Goal: Task Accomplishment & Management: Manage account settings

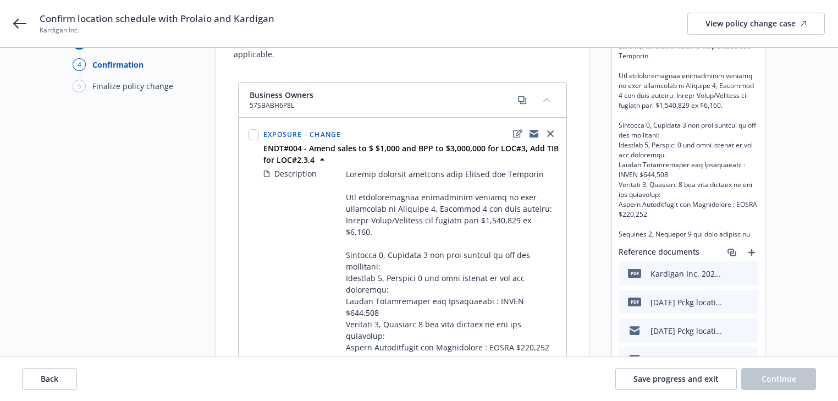
scroll to position [88, 0]
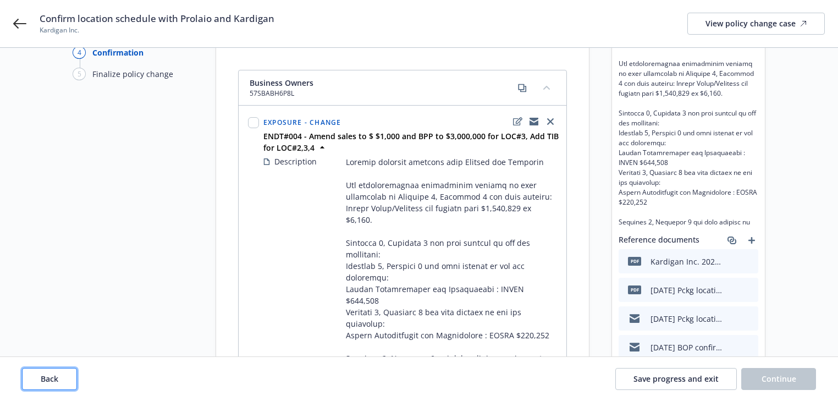
drag, startPoint x: 66, startPoint y: 387, endPoint x: 47, endPoint y: 370, distance: 25.7
click at [66, 380] on button "Back" at bounding box center [49, 379] width 55 height 22
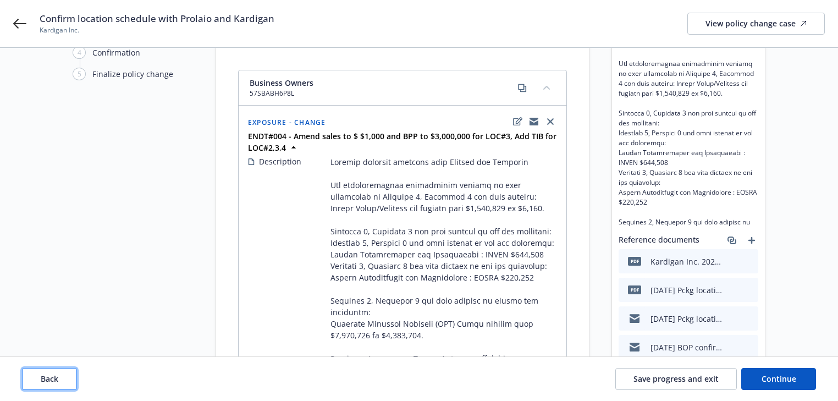
click at [46, 370] on button "Back" at bounding box center [49, 379] width 55 height 22
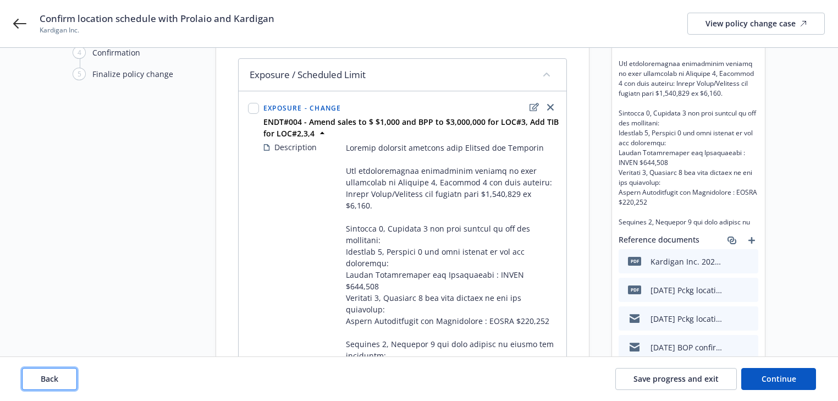
click at [47, 370] on button "Back" at bounding box center [49, 379] width 55 height 22
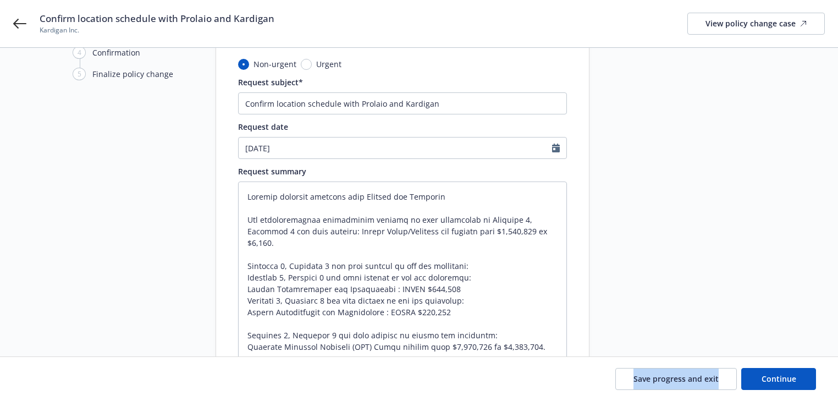
click at [47, 370] on div "Save progress and exit Continue" at bounding box center [419, 379] width 794 height 22
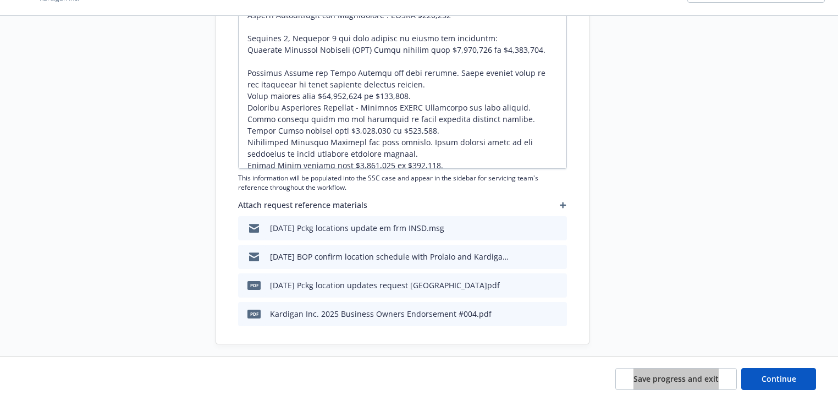
scroll to position [394, 0]
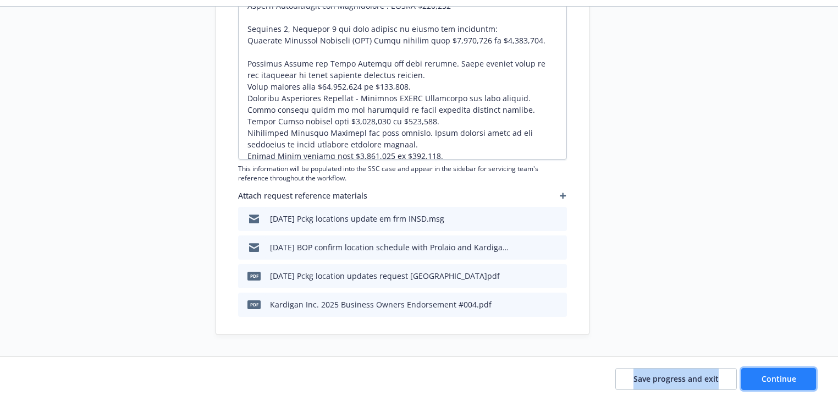
click at [774, 376] on span "Continue" at bounding box center [779, 378] width 35 height 10
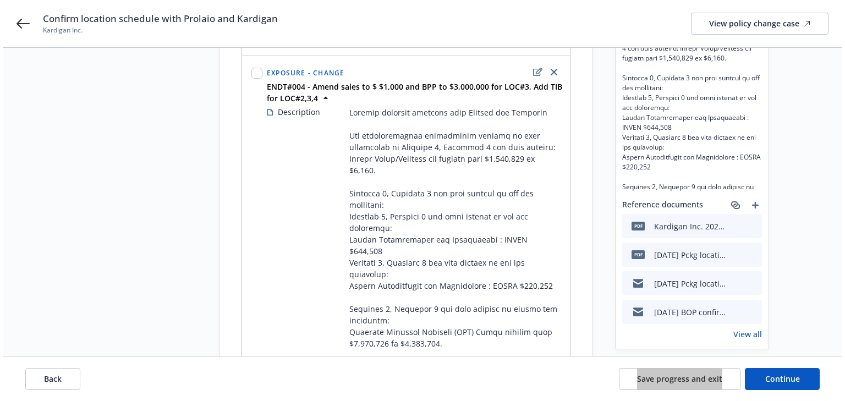
scroll to position [109, 0]
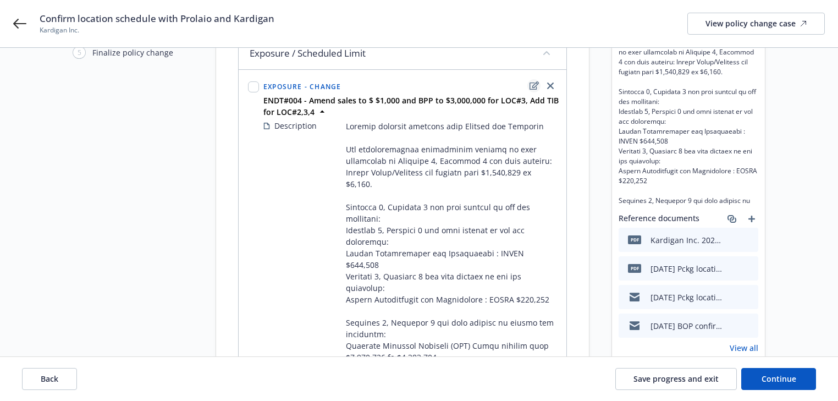
click at [532, 90] on link "edit" at bounding box center [533, 85] width 13 height 13
type textarea "x"
select select "CHANGE"
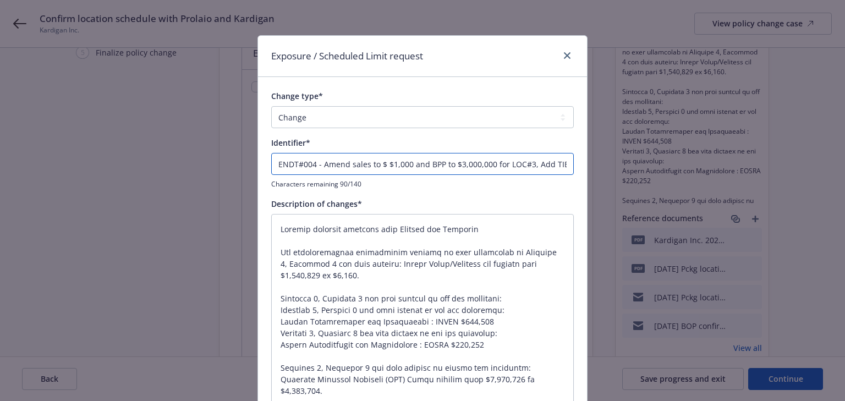
click at [548, 163] on input "ENDT#004 - Amend sales to $ $1,000 and BPP to $3,000,000 for LOC#3, Add TIB for…" at bounding box center [422, 164] width 303 height 22
type textarea "x"
type input "ENDT#004 - Amend sales to $ $1,000 and BPP to $3,000,000 for LOC#3, Add cTIB fo…"
type textarea "x"
type input "ENDT#004 - Amend sales to $ $1,000 and BPP to $3,000,000 for LOC#3, Add coTIB f…"
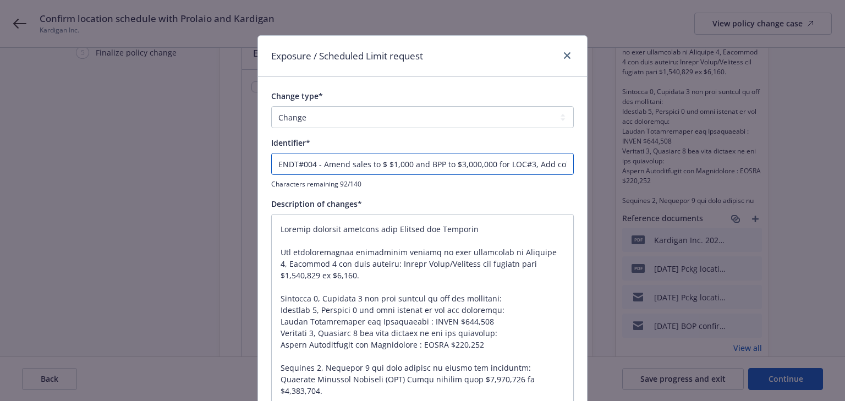
type textarea "x"
type input "ENDT#004 - Amend sales to $ $1,000 and BPP to $3,000,000 for LOC#3, Add covTIB …"
type textarea "x"
type input "ENDT#004 - Amend sales to $ $1,000 and BPP to $3,000,000 for LOC#3, Add coveTIB…"
type textarea "x"
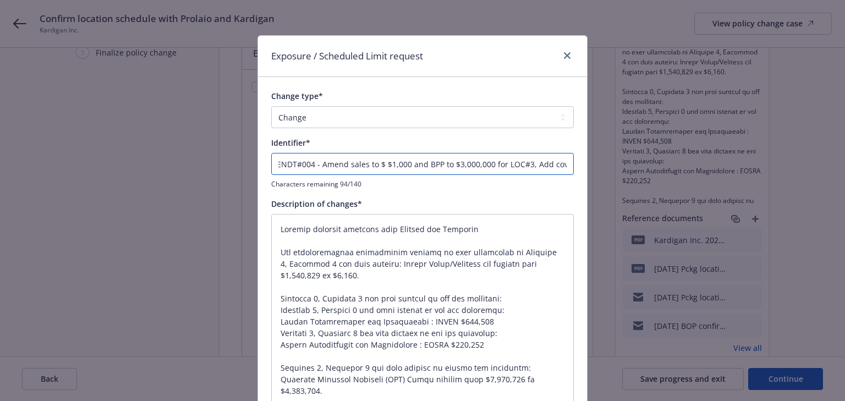
type input "ENDT#004 - Amend sales to $ $1,000 and BPP to $3,000,000 for LOC#3, Add coveaTI…"
type textarea "x"
type input "ENDT#004 - Amend sales to $ $1,000 and BPP to $3,000,000 for LOC#3, Add coveTIB…"
type textarea "x"
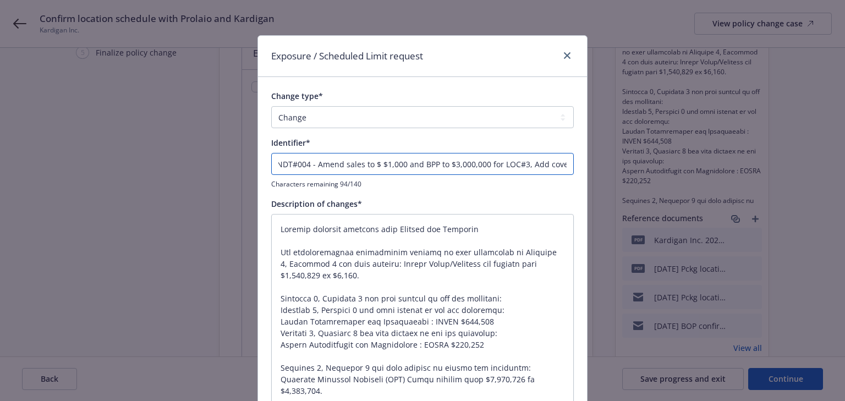
type input "ENDT#004 - Amend sales to $ $1,000 and BPP to $3,000,000 for LOC#3, Add coverTI…"
type textarea "x"
type input "ENDT#004 - Amend sales to $ $1,000 and BPP to $3,000,000 for LOC#3, Add coverag…"
type textarea "x"
type input "ENDT#004 - Amend sales to $ $1,000 and BPP to $3,000,000 for LOC#3, Add coverag…"
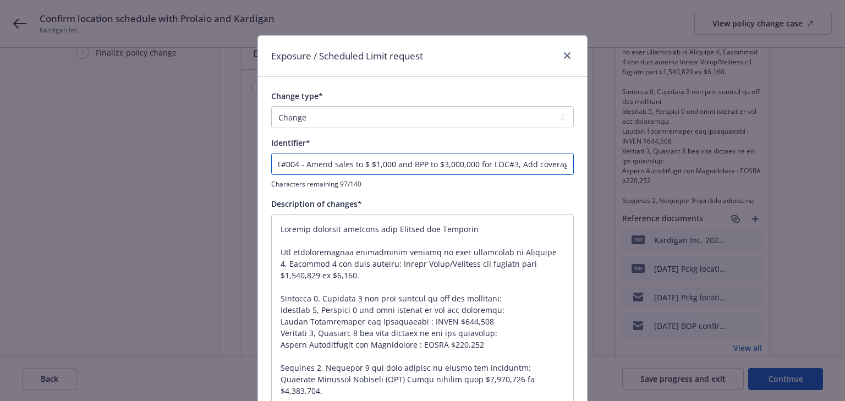
type textarea "x"
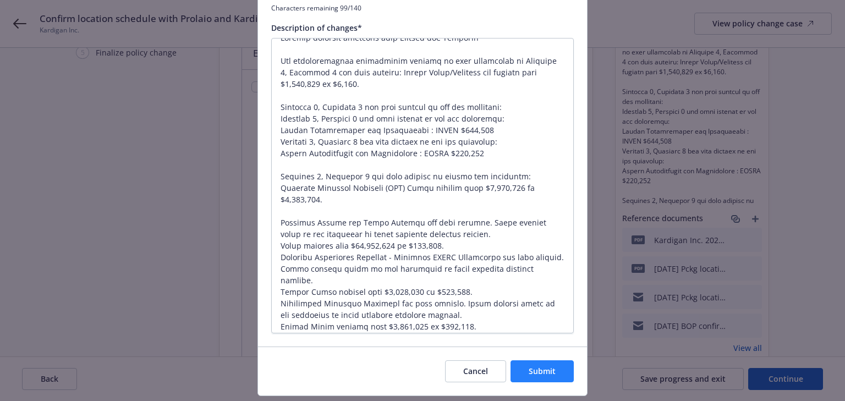
scroll to position [23, 0]
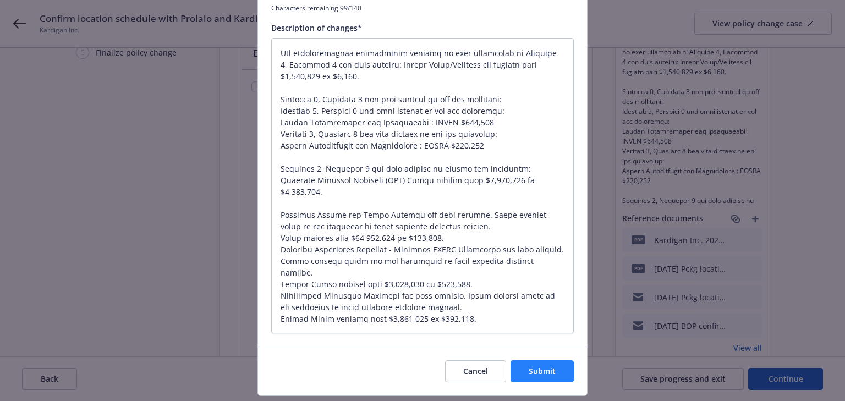
type input "ENDT#004 - Amend sales to $ $1,000 and BPP to $3,000,000 for LOC#3, Add coverag…"
click at [543, 373] on span "Submit" at bounding box center [542, 371] width 27 height 10
type textarea "x"
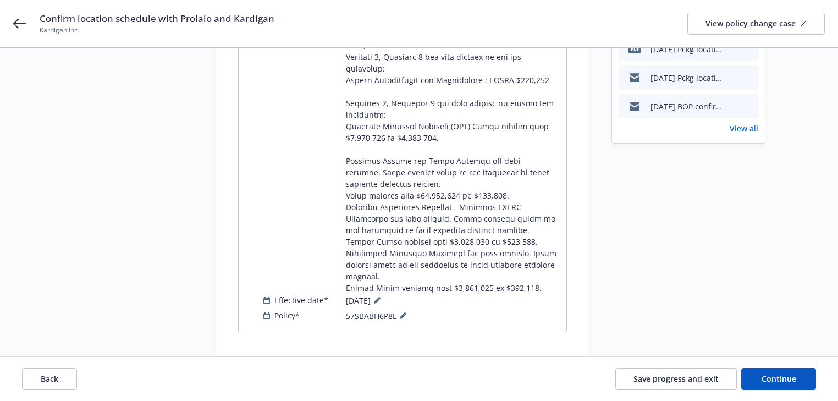
scroll to position [329, 0]
click at [789, 374] on span "Continue" at bounding box center [779, 378] width 35 height 10
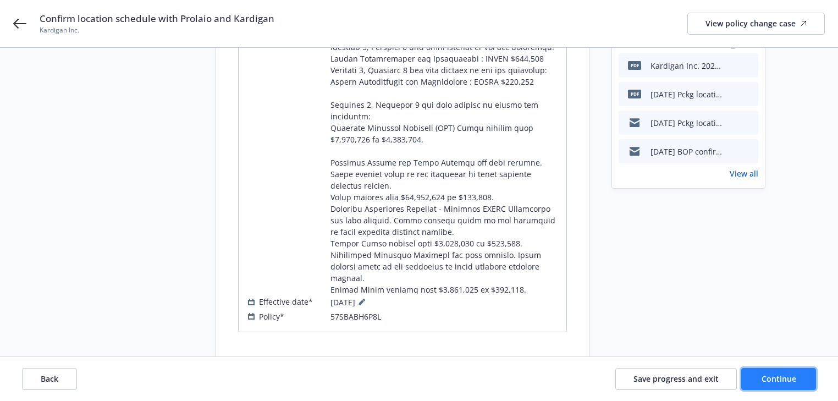
click at [768, 376] on span "Continue" at bounding box center [779, 378] width 35 height 10
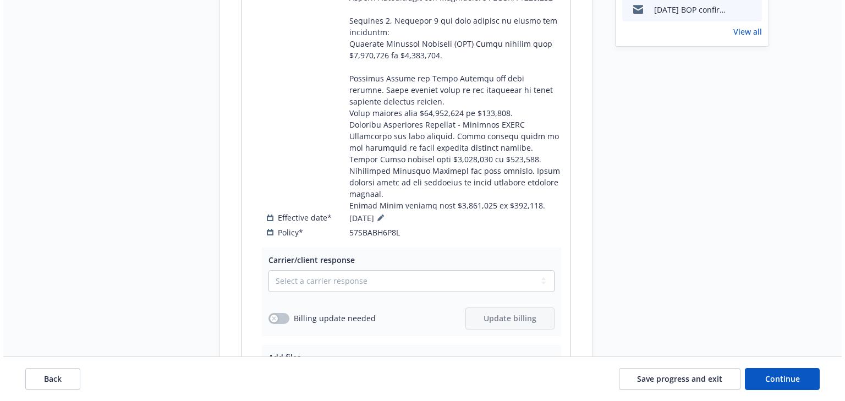
scroll to position [504, 0]
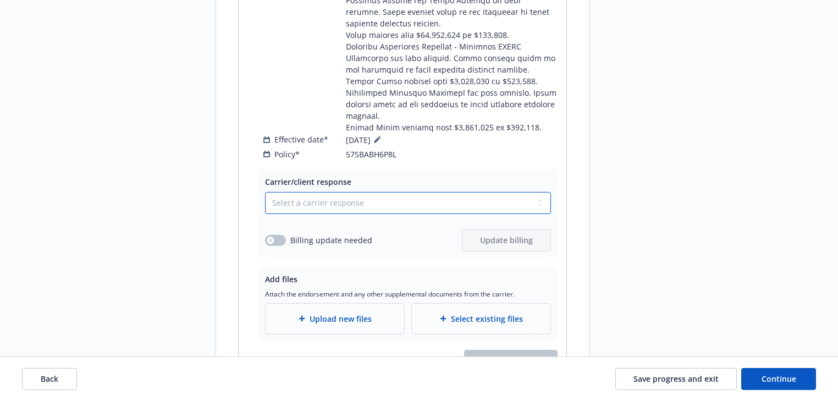
click at [330, 192] on select "Select a carrier response Accepted Accepted with revision No endorsement needed…" at bounding box center [408, 203] width 286 height 22
select select "ACCEPTED"
click at [265, 192] on select "Select a carrier response Accepted Accepted with revision No endorsement needed…" at bounding box center [408, 203] width 286 height 22
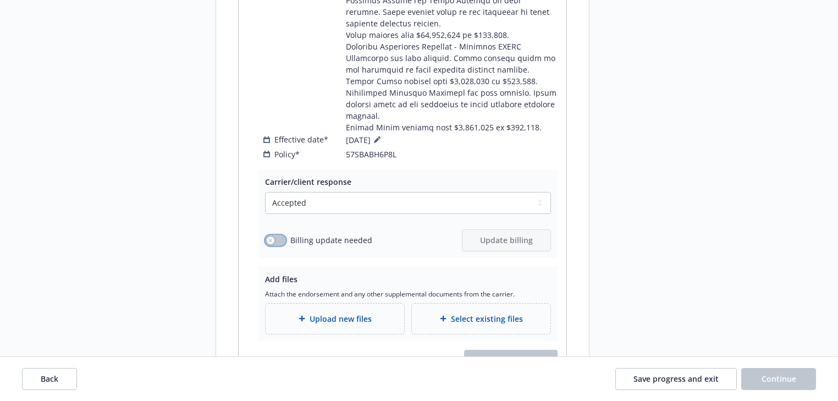
click at [270, 235] on button "button" at bounding box center [275, 240] width 21 height 11
click at [553, 210] on div "Carrier/client response Select a carrier response Accepted Accepted with revisi…" at bounding box center [408, 213] width 299 height 89
click at [514, 235] on span "Update billing" at bounding box center [506, 240] width 53 height 10
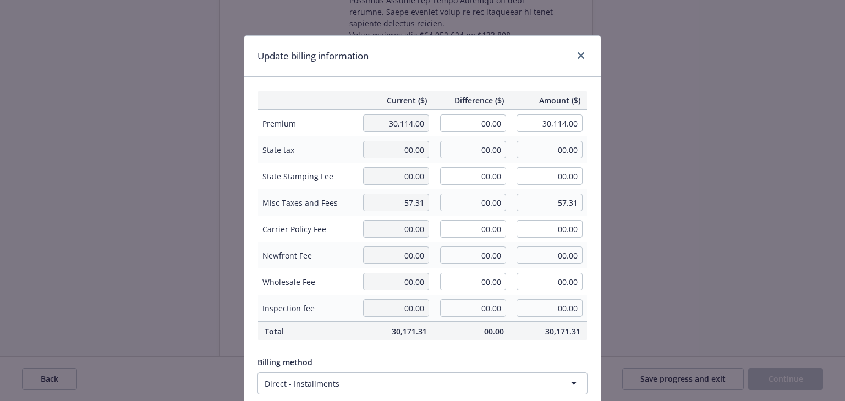
click at [476, 113] on td "00.00" at bounding box center [471, 123] width 77 height 27
click at [476, 117] on input "00.00" at bounding box center [473, 123] width 66 height 18
type input "-1,596.00"
type input "28,518.00"
type input "-239.4"
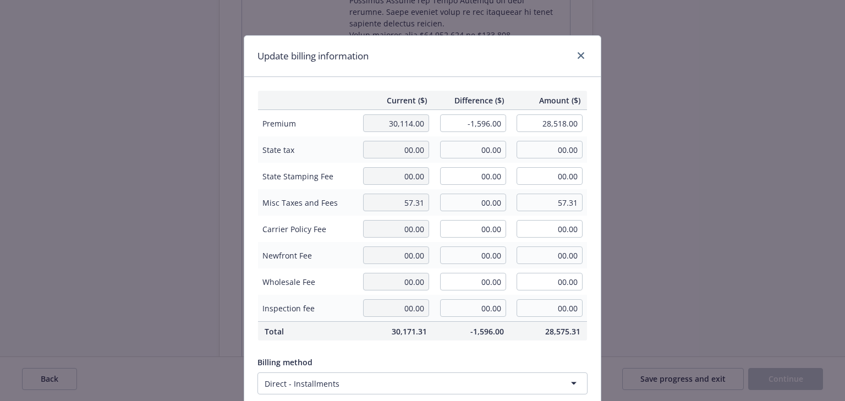
click at [495, 55] on div "Update billing information" at bounding box center [422, 56] width 356 height 41
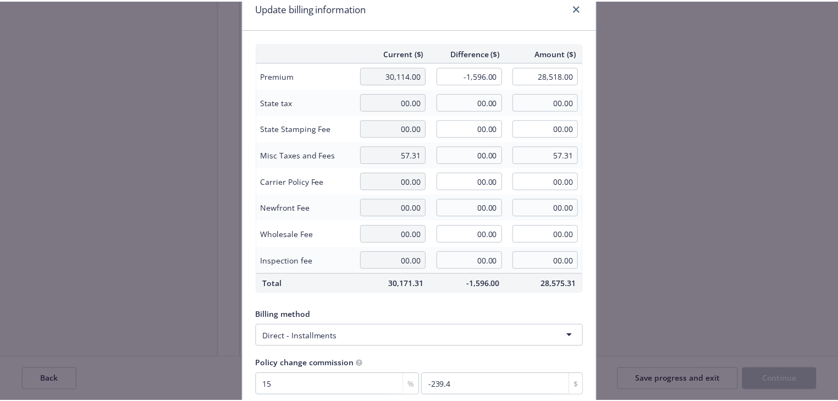
scroll to position [140, 0]
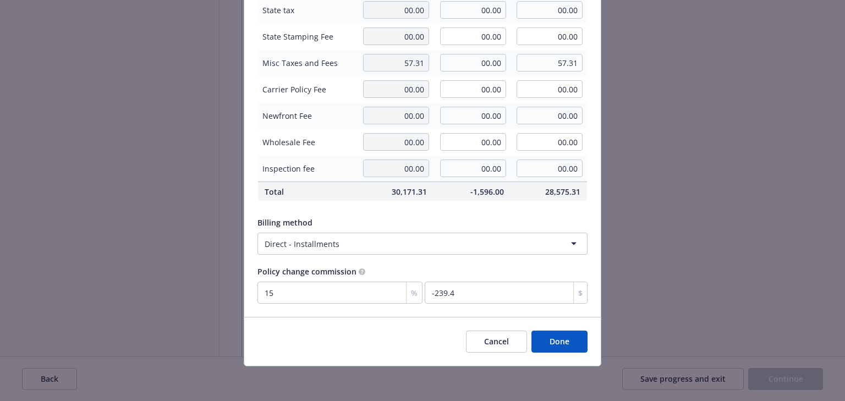
click at [558, 339] on button "Done" at bounding box center [559, 342] width 56 height 22
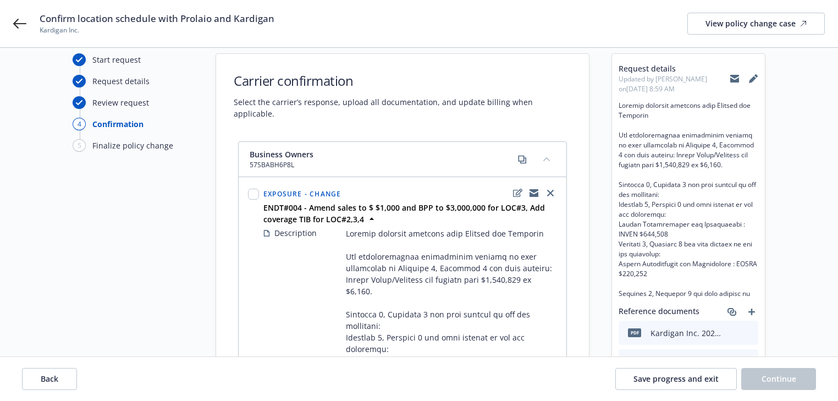
scroll to position [0, 0]
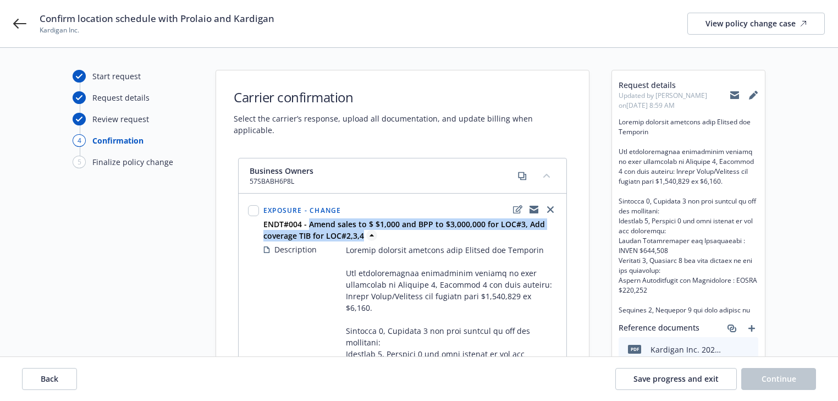
drag, startPoint x: 307, startPoint y: 209, endPoint x: 363, endPoint y: 220, distance: 56.6
click at [363, 220] on span "ENDT#004 - Amend sales to $ $1,000 and BPP to $3,000,000 for LOC#3, Add coverag…" at bounding box center [411, 229] width 296 height 23
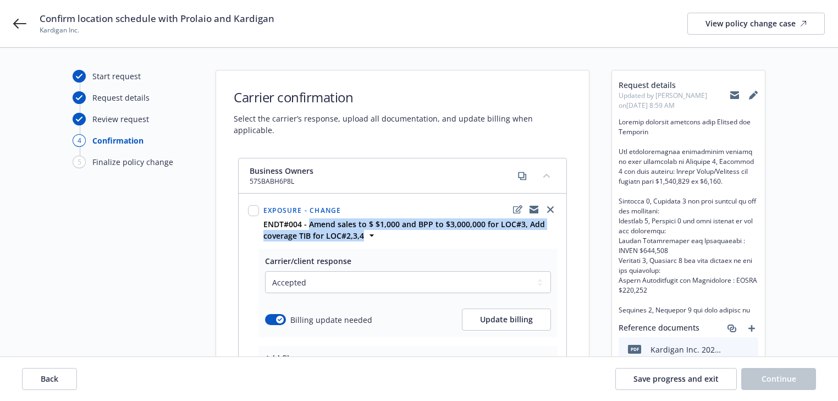
copy strong "Amend sales to $ $1,000 and BPP to $3,000,000 for LOC#3, Add coverage TIB for L…"
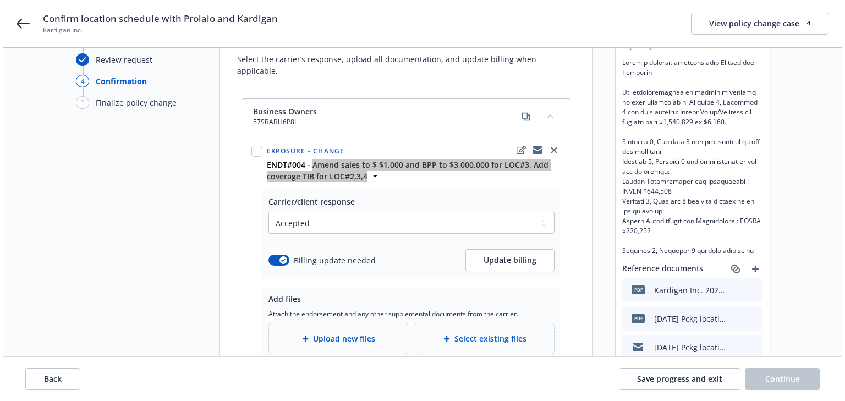
scroll to position [140, 0]
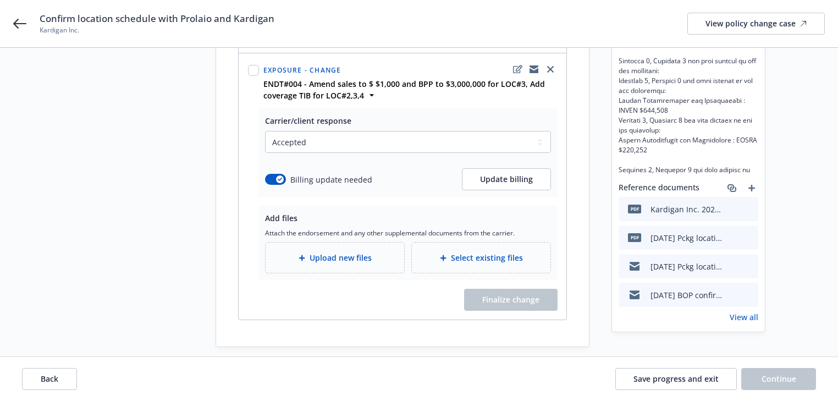
click at [360, 256] on div "Upload new files" at bounding box center [335, 258] width 139 height 30
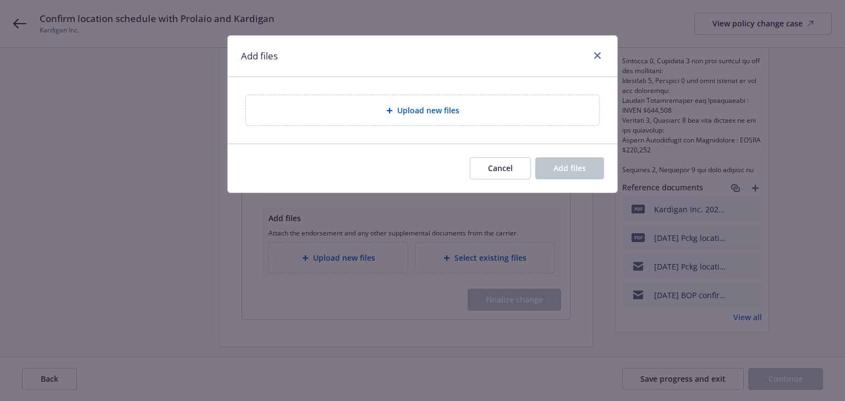
click at [391, 121] on div "Add files Upload new files Cancel Add files" at bounding box center [422, 114] width 391 height 158
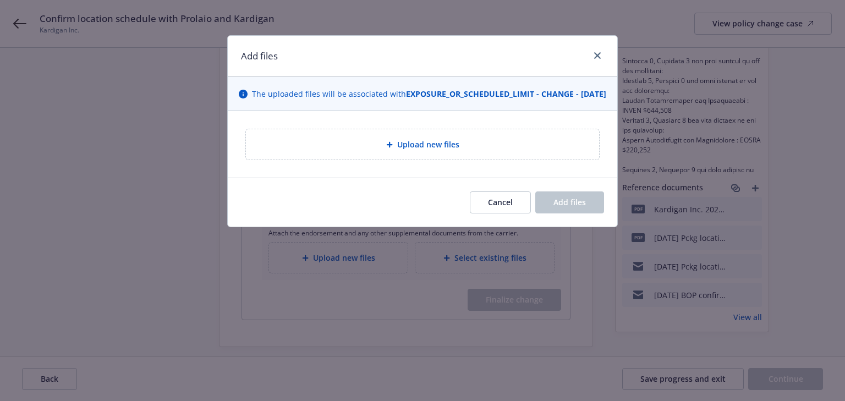
click at [445, 150] on span "Upload new files" at bounding box center [428, 145] width 62 height 12
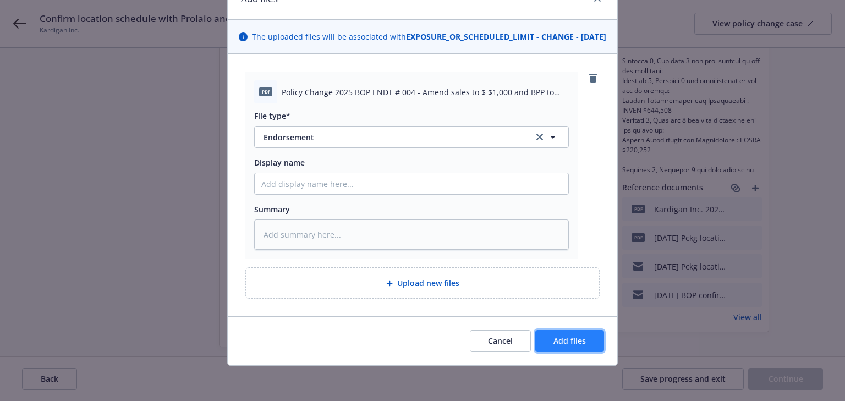
click at [573, 344] on span "Add files" at bounding box center [569, 341] width 32 height 10
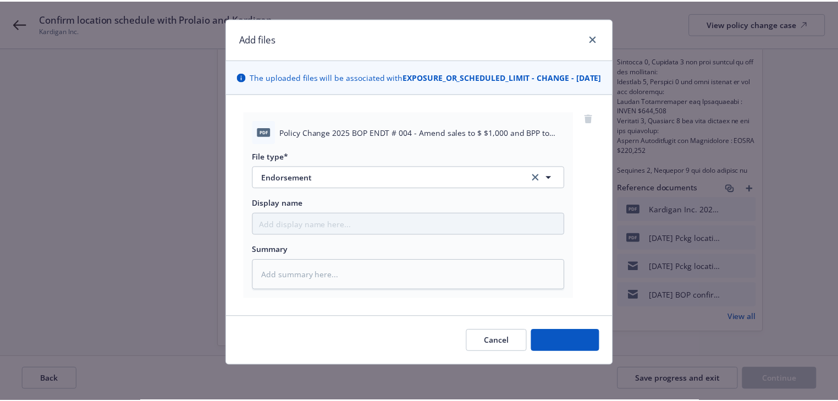
scroll to position [0, 0]
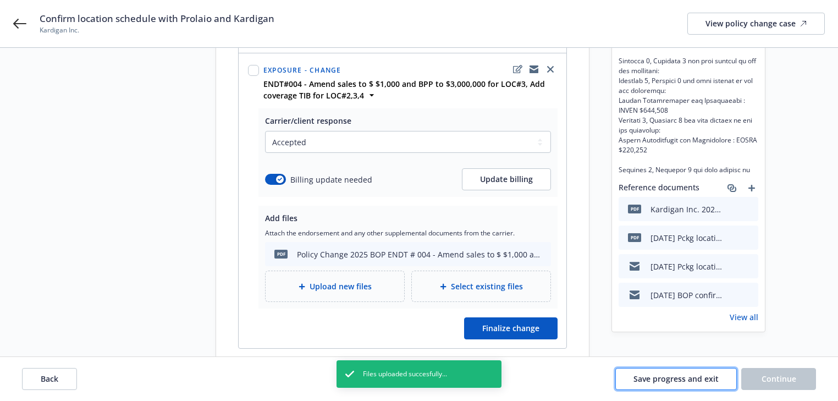
click at [680, 377] on span "Save progress and exit" at bounding box center [676, 378] width 85 height 10
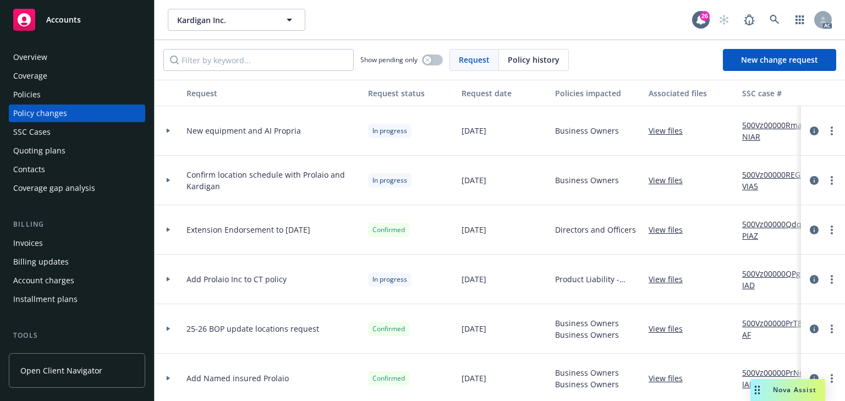
click at [165, 179] on div at bounding box center [168, 180] width 19 height 4
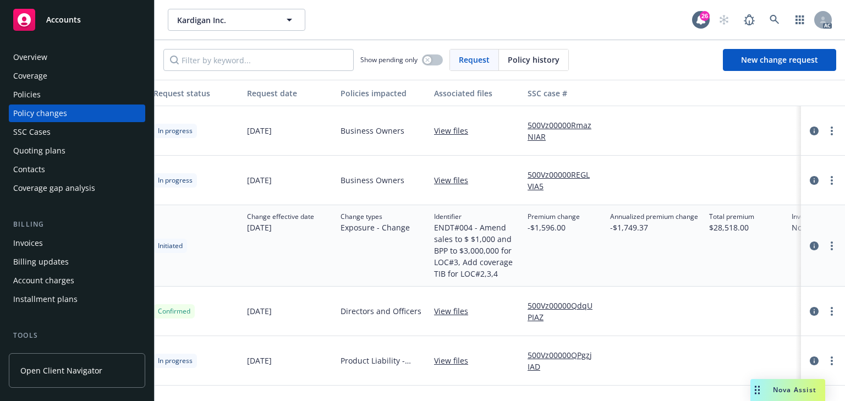
scroll to position [0, 219]
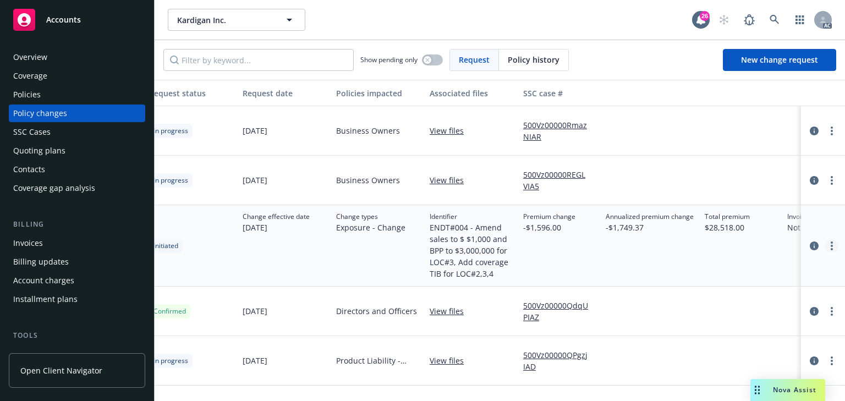
click at [827, 244] on link "more" at bounding box center [831, 245] width 13 height 13
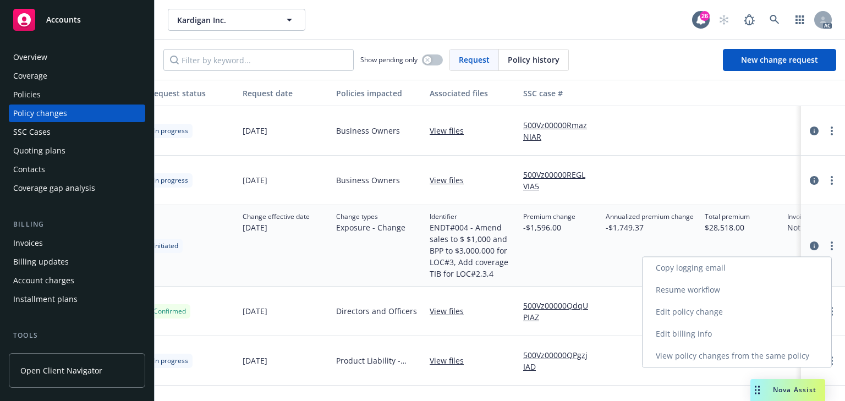
click at [726, 316] on link "Edit policy change" at bounding box center [736, 312] width 189 height 22
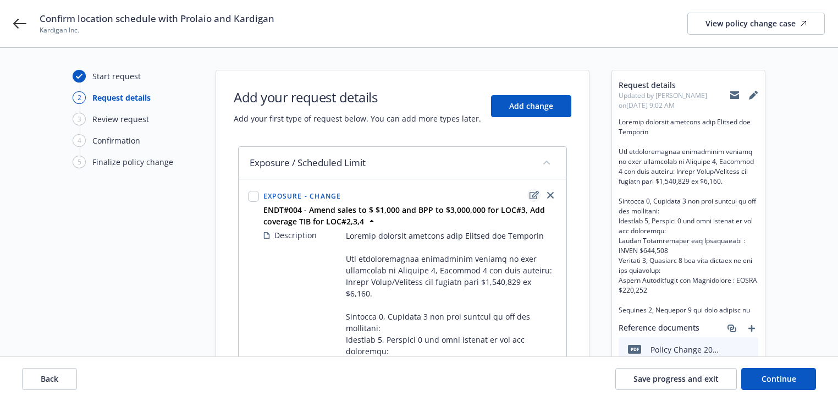
click at [532, 195] on icon "edit" at bounding box center [534, 195] width 9 height 9
type textarea "x"
select select "CHANGE"
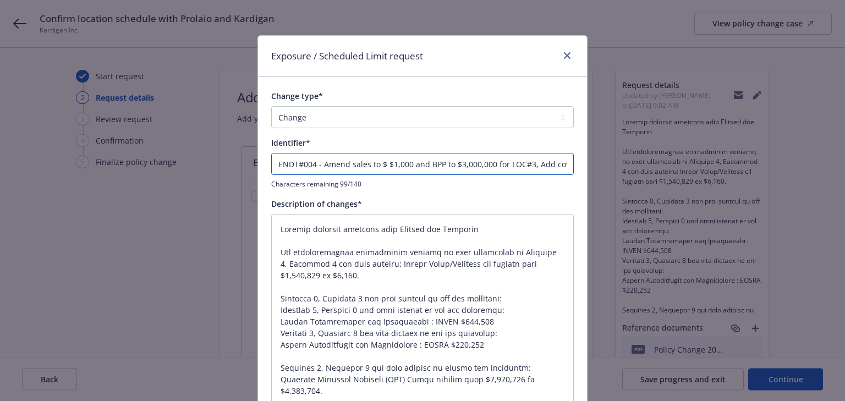
drag, startPoint x: 348, startPoint y: 163, endPoint x: 365, endPoint y: 163, distance: 17.6
click at [365, 163] on input "ENDT#004 - Amend sales to $ $1,000 and BPP to $3,000,000 for LOC#3, Add coverag…" at bounding box center [422, 164] width 303 height 22
paste input "Annual Sales/Receipt"
type input "ENDT#004 - Amend Annual Sales/Receipts to $ $1,000 and BPP to $3,000,000 for LO…"
click at [393, 163] on input "ENDT#004 - Amend Annual Sales/Receipts to $ $1,000 and BPP to $3,000,000 for LO…" at bounding box center [422, 164] width 303 height 22
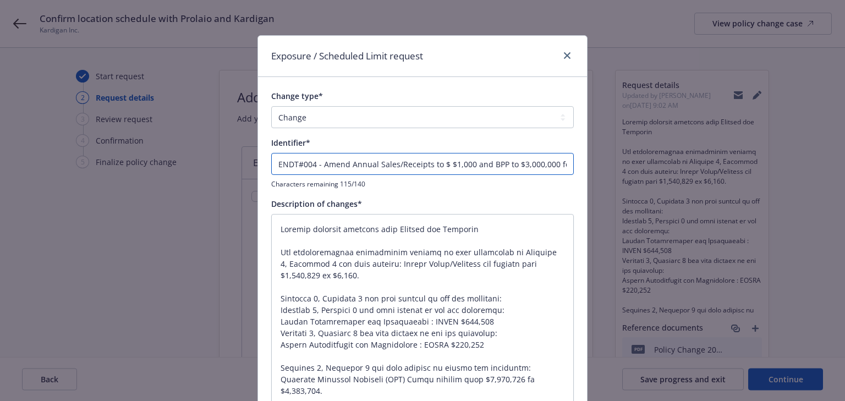
type textarea "x"
type input "ENDT#004 - Amend Annual Sales-Receipts to $ $1,000 and BPP to $3,000,000 for LO…"
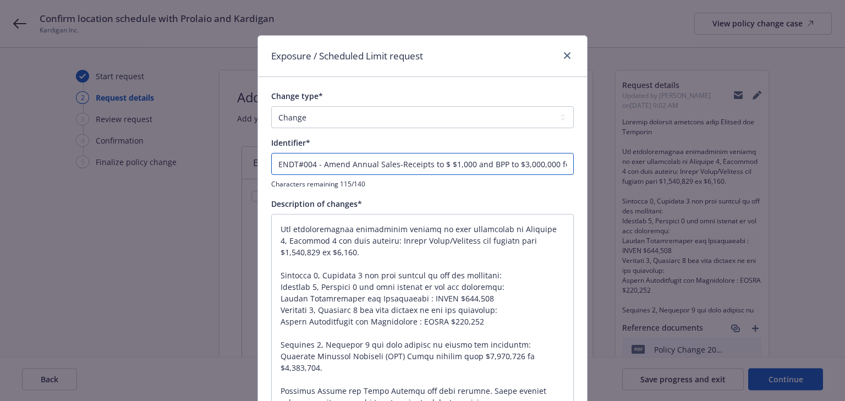
scroll to position [0, 144]
drag, startPoint x: 319, startPoint y: 165, endPoint x: 609, endPoint y: 185, distance: 290.6
click at [609, 185] on div "Exposure / Scheduled Limit request Change type* Add Audit Change Remove Identif…" at bounding box center [422, 200] width 845 height 401
click at [344, 157] on input "ENDT#004 - Amend Annual Sales-Receipts to $ $1,000 and BPP to $3,000,000 for LO…" at bounding box center [422, 164] width 303 height 22
click at [337, 164] on input "ENDT#004 - Amend Annual Sales-Receipts to $ $1,000 and BPP to $3,000,000 for LO…" at bounding box center [422, 164] width 303 height 22
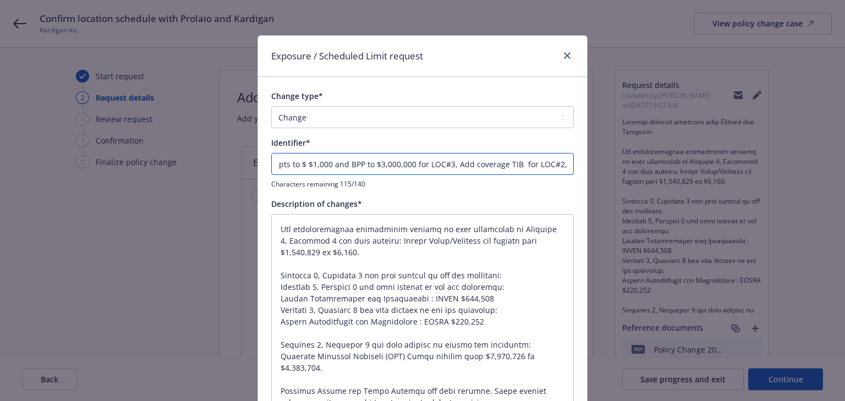
click at [299, 165] on input "ENDT#004 - Amend Annual Sales-Receipts to $ $1,000 and BPP to $3,000,000 for LO…" at bounding box center [422, 164] width 303 height 22
type textarea "x"
type input "ENDT#004 - Amend Annual Sales-Receipts to $$1,000 and BPP to $3,000,000 for LOC…"
type textarea "x"
type input "ENDT#004 - Amend Annual Sales-Receipts to $1,000 and BPP to $3,000,000 for LOC#…"
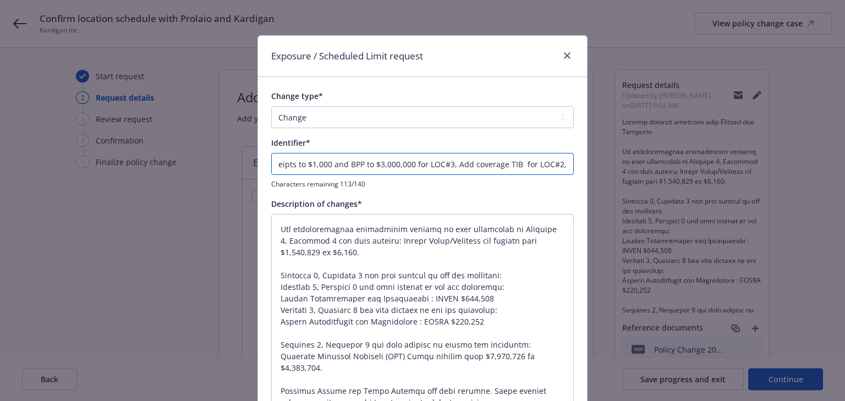
scroll to position [0, 138]
click at [281, 168] on input "ENDT#004 - Amend Annual Sales-Receipts to $1,000 and BPP to $3,000,000 for LOC#…" at bounding box center [422, 164] width 303 height 22
click at [285, 163] on input "ENDT#004 - Amend Annual Sales-Receipts to $1,000 and BPP to $3,000,000 for LOC#…" at bounding box center [422, 164] width 303 height 22
type textarea "x"
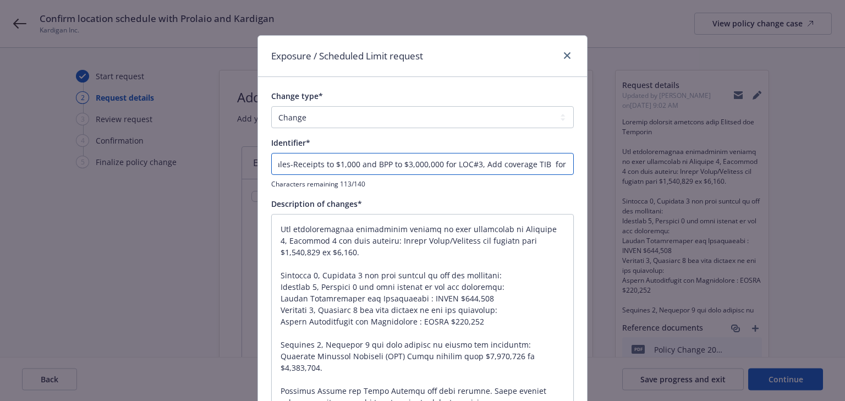
type input "ENDT#004 - Amend Annual SalesReceipts to $1,000 and BPP to $3,000,000 for LOC#3…"
type textarea "x"
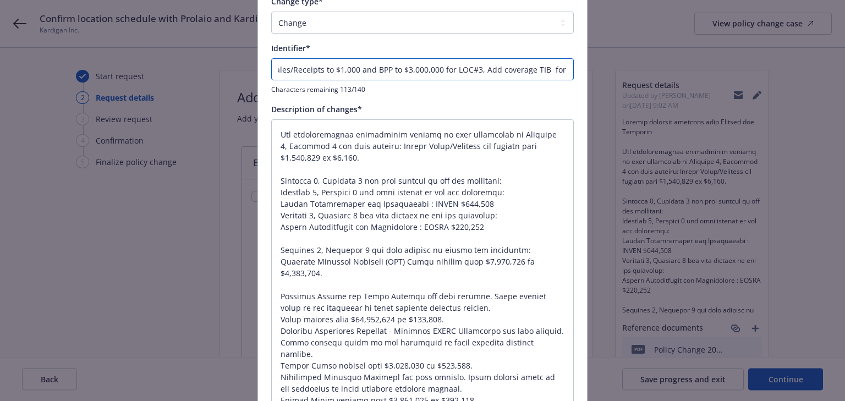
scroll to position [206, 0]
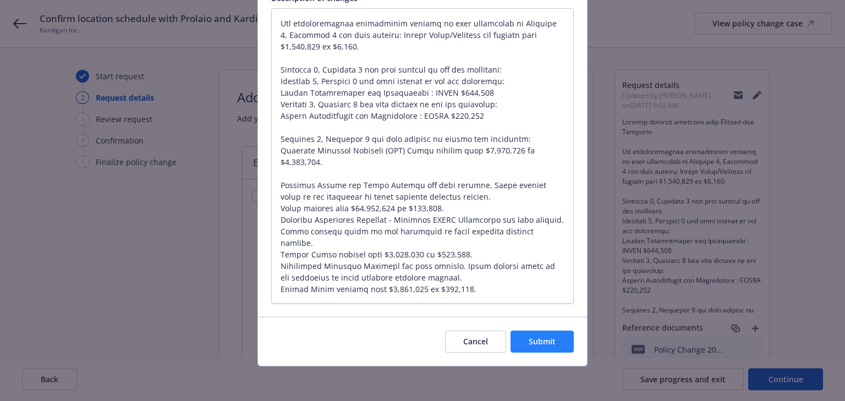
type input "ENDT#004 - Amend Annual Sales/Receipts to $1,000 and BPP to $3,000,000 for LOC#…"
click at [540, 344] on span "Submit" at bounding box center [542, 341] width 27 height 10
type textarea "x"
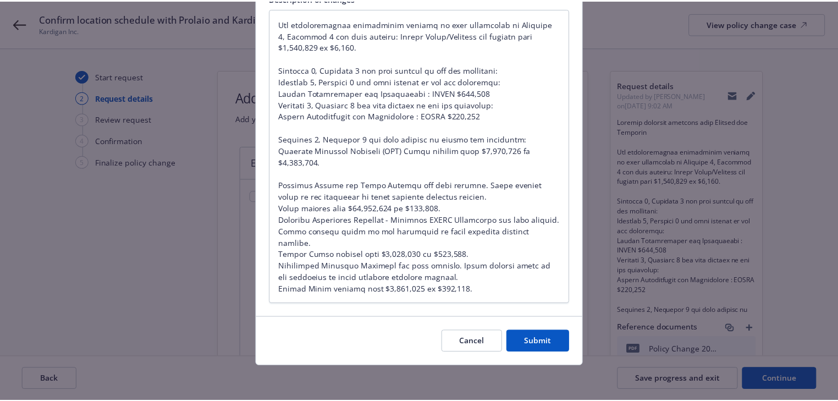
scroll to position [0, 0]
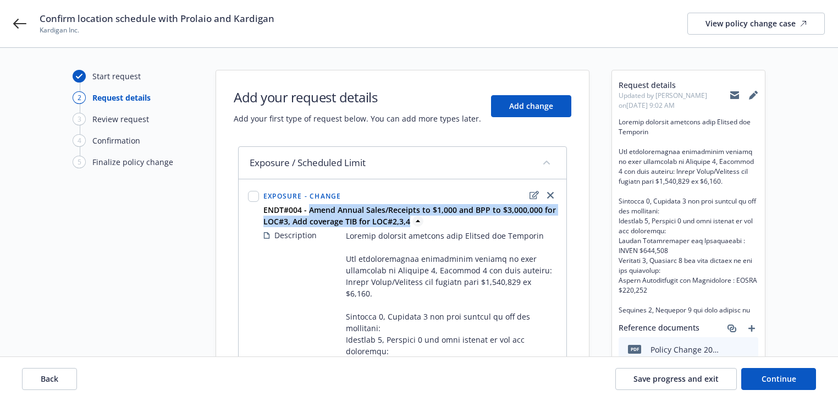
drag, startPoint x: 307, startPoint y: 206, endPoint x: 408, endPoint y: 224, distance: 102.3
click at [408, 224] on strong "ENDT#004 - Amend Annual Sales/Receipts to $1,000 and BPP to $3,000,000 for LOC#…" at bounding box center [409, 216] width 293 height 22
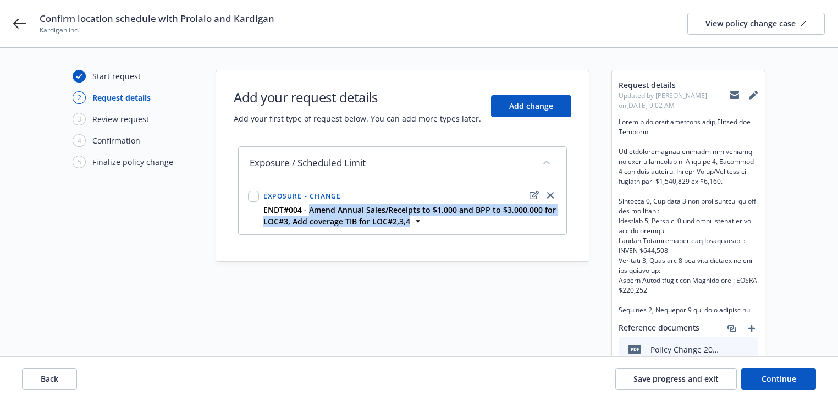
copy strong "Amend Annual Sales/Receipts to $1,000 and BPP to $3,000,000 for LOC#3, Add cove…"
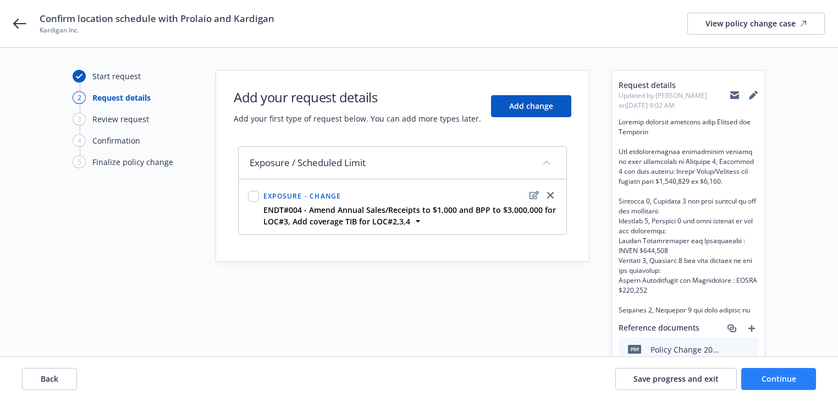
drag, startPoint x: 780, startPoint y: 365, endPoint x: 789, endPoint y: 377, distance: 14.2
click at [780, 366] on div "Back Save progress and exit Continue" at bounding box center [419, 379] width 838 height 44
click at [796, 381] on button "Continue" at bounding box center [778, 379] width 75 height 22
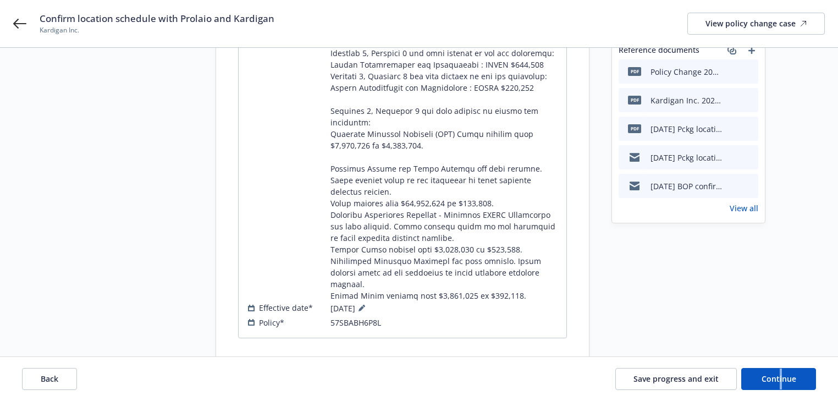
scroll to position [284, 0]
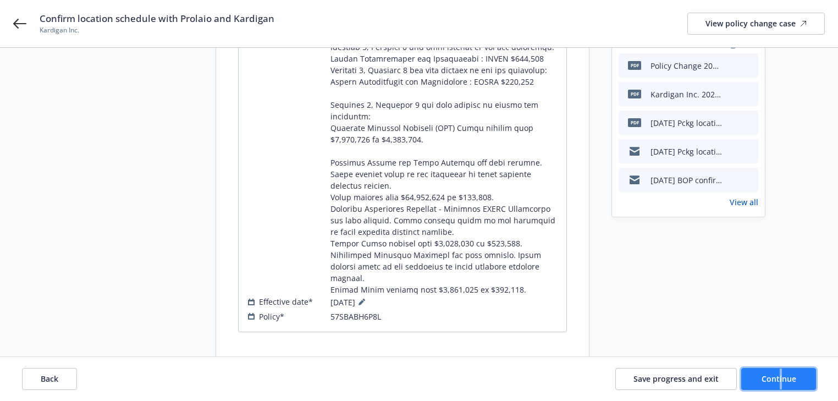
click at [772, 383] on span "Continue" at bounding box center [779, 378] width 35 height 10
select select "ACCEPTED"
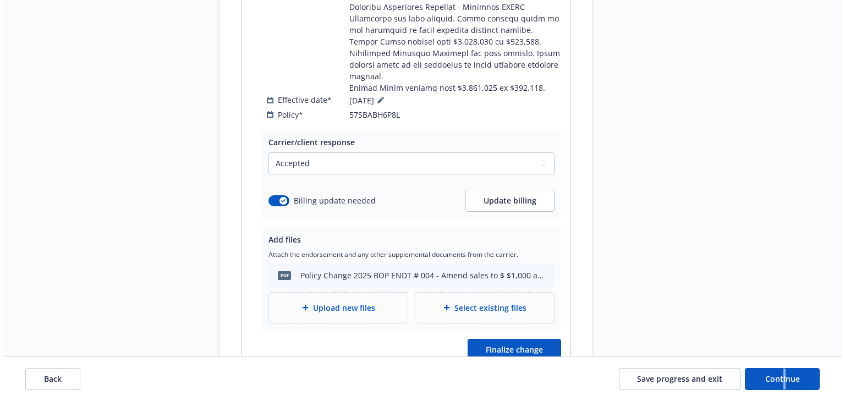
scroll to position [548, 0]
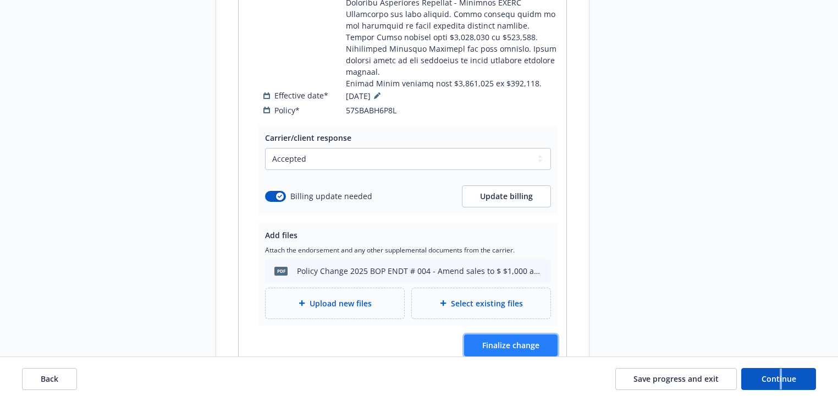
click at [505, 340] on span "Finalize change" at bounding box center [510, 345] width 57 height 10
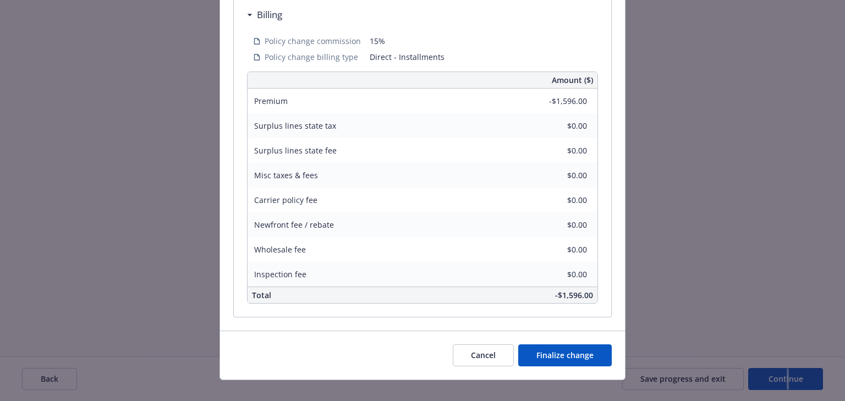
scroll to position [641, 0]
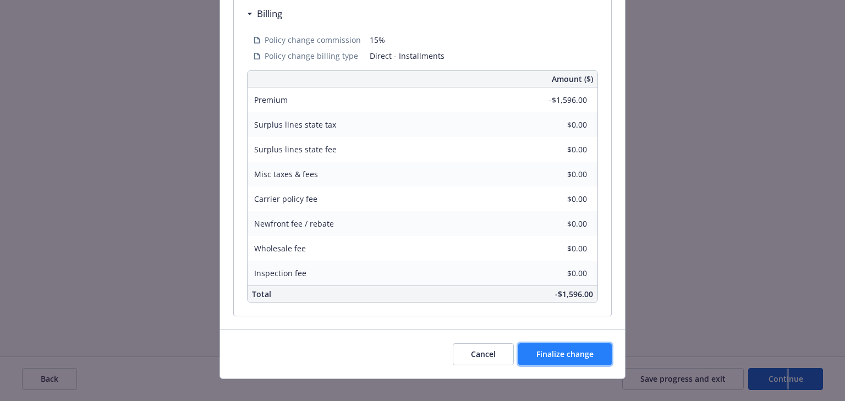
click at [556, 348] on button "Finalize change" at bounding box center [565, 354] width 94 height 22
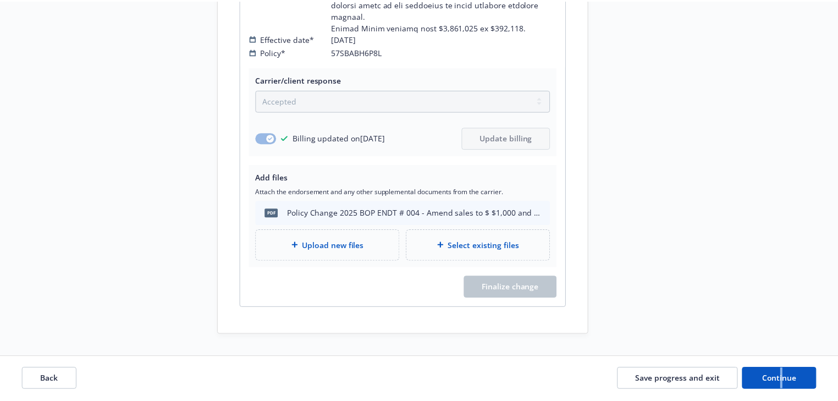
scroll to position [512, 0]
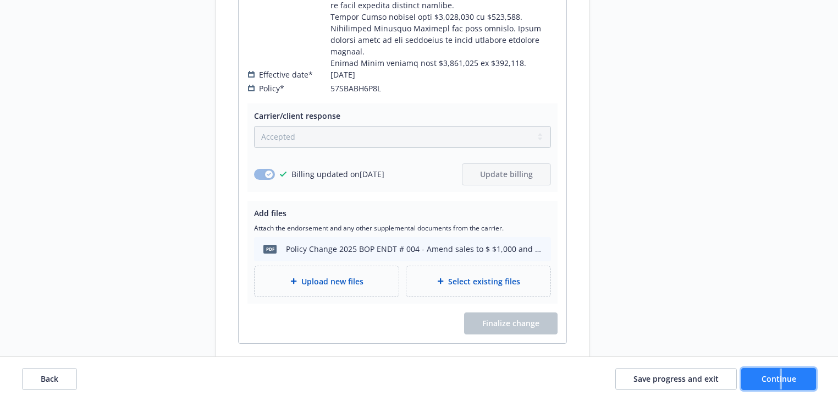
click at [807, 381] on button "Continue" at bounding box center [778, 379] width 75 height 22
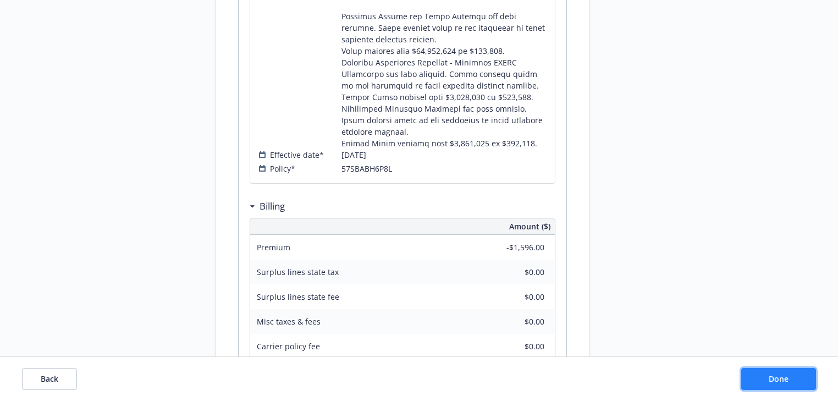
drag, startPoint x: 776, startPoint y: 378, endPoint x: 768, endPoint y: 373, distance: 9.6
click at [776, 378] on span "Done" at bounding box center [779, 378] width 20 height 10
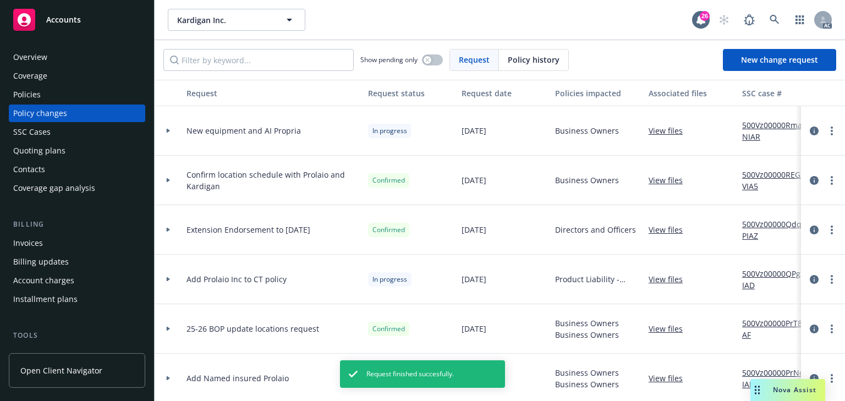
click at [668, 178] on link "View files" at bounding box center [669, 180] width 43 height 12
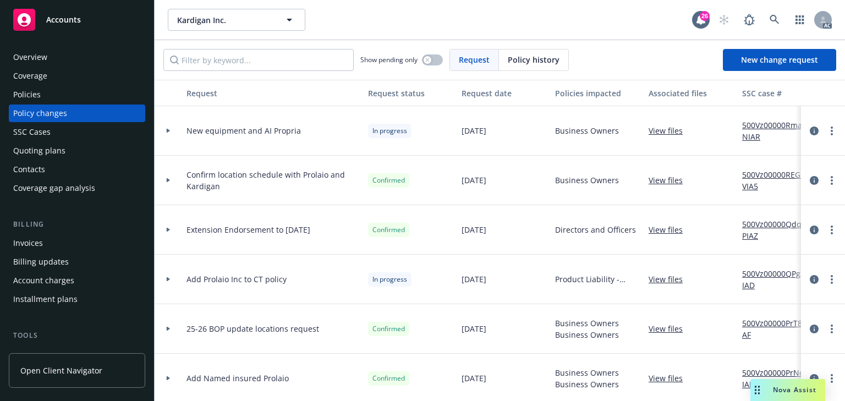
click at [165, 180] on div at bounding box center [168, 180] width 19 height 4
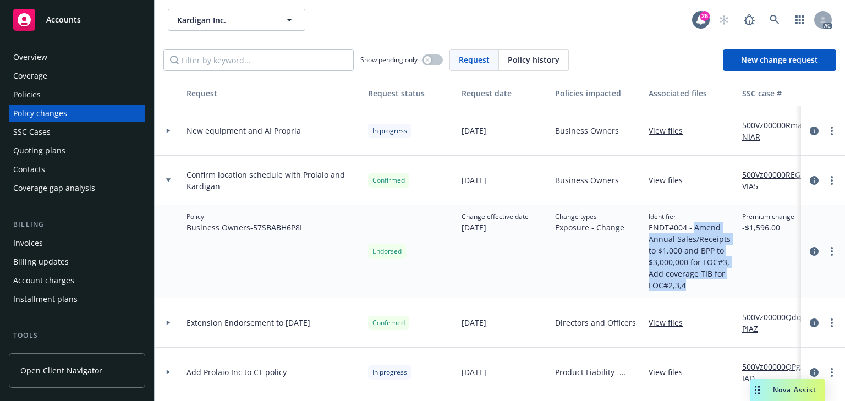
drag, startPoint x: 693, startPoint y: 225, endPoint x: 710, endPoint y: 286, distance: 63.2
click at [710, 286] on span "ENDT#004 - Amend Annual Sales/Receipts to $1,000 and BPP to $3,000,000 for LOC#…" at bounding box center [690, 256] width 85 height 69
copy span "Amend Annual Sales/Receipts to $1,000 and BPP to $3,000,000 for LOC#3, Add cove…"
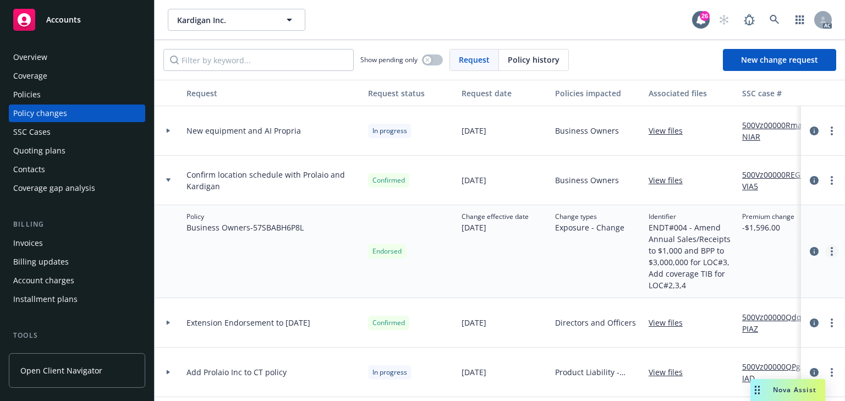
click at [828, 253] on link "more" at bounding box center [831, 251] width 13 height 13
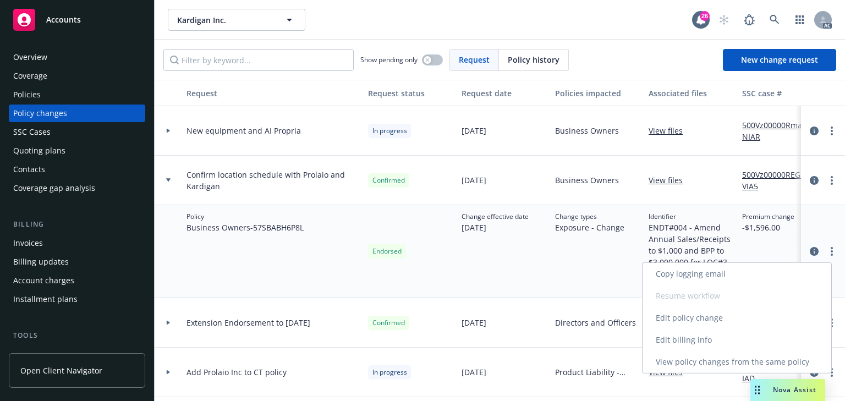
click at [707, 344] on link "Edit billing info" at bounding box center [736, 340] width 189 height 22
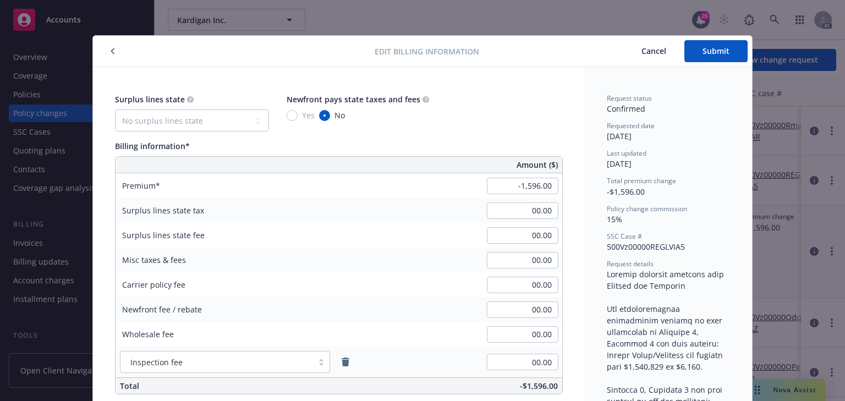
scroll to position [33, 0]
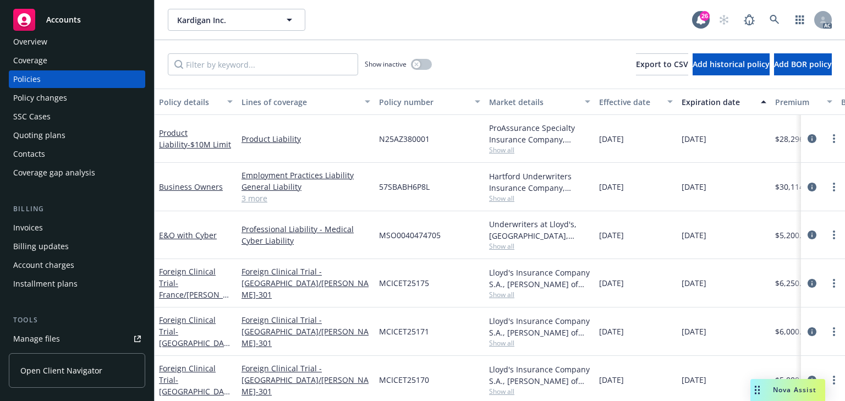
scroll to position [132, 0]
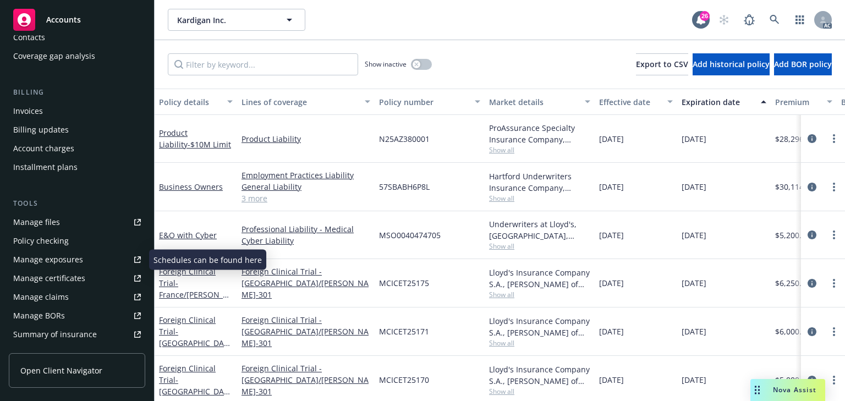
click at [58, 259] on div "Manage exposures" at bounding box center [48, 260] width 70 height 18
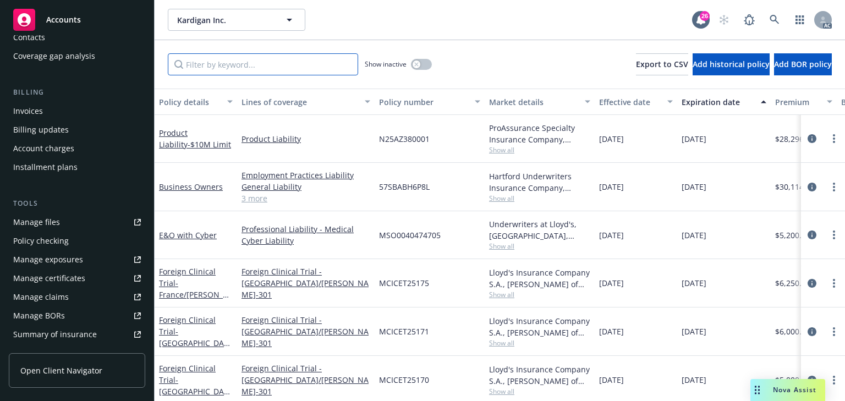
click at [241, 65] on input "Filter by keyword..." at bounding box center [263, 64] width 190 height 22
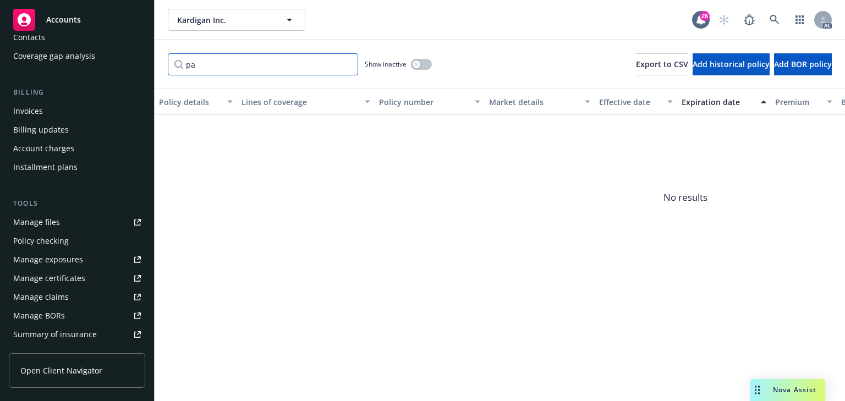
type input "p"
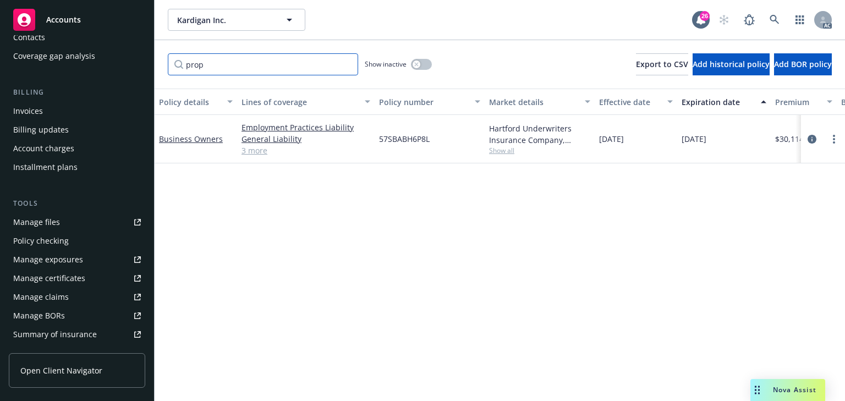
type input "prop"
click at [817, 133] on div at bounding box center [822, 139] width 35 height 13
click at [810, 135] on icon "circleInformation" at bounding box center [811, 139] width 9 height 9
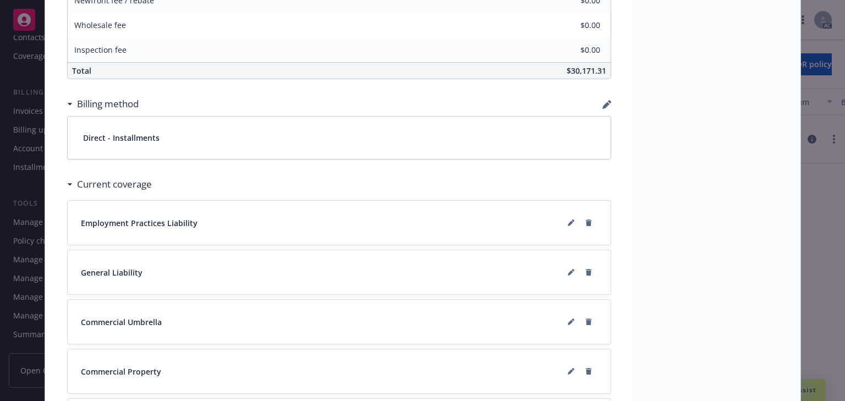
scroll to position [924, 0]
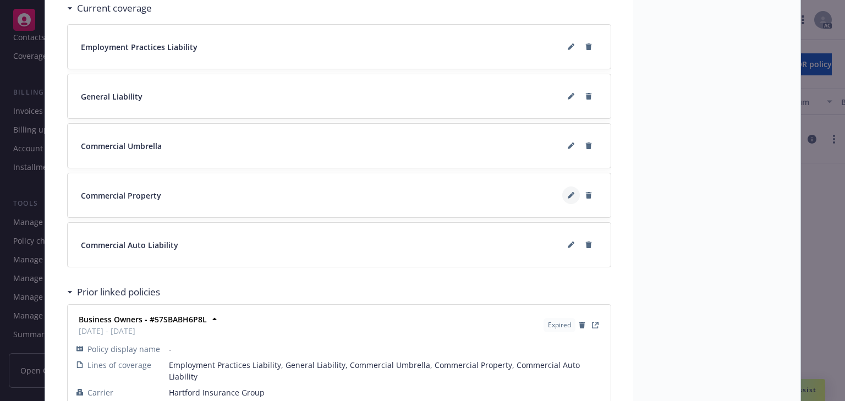
click at [569, 189] on button at bounding box center [571, 195] width 18 height 18
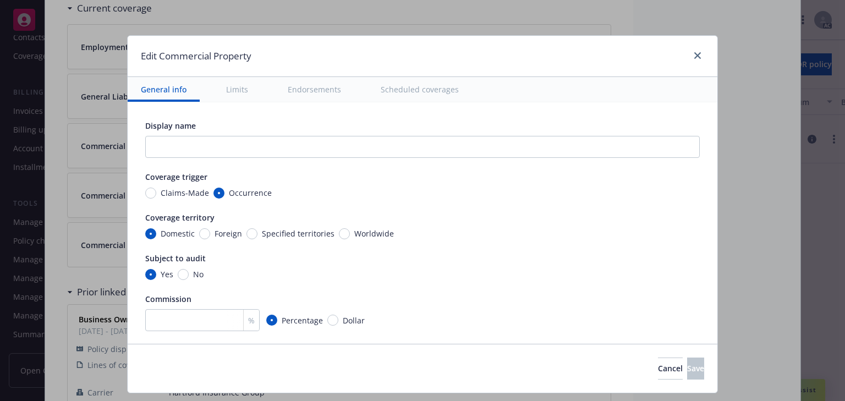
click at [400, 92] on button "Scheduled coverages" at bounding box center [419, 89] width 105 height 25
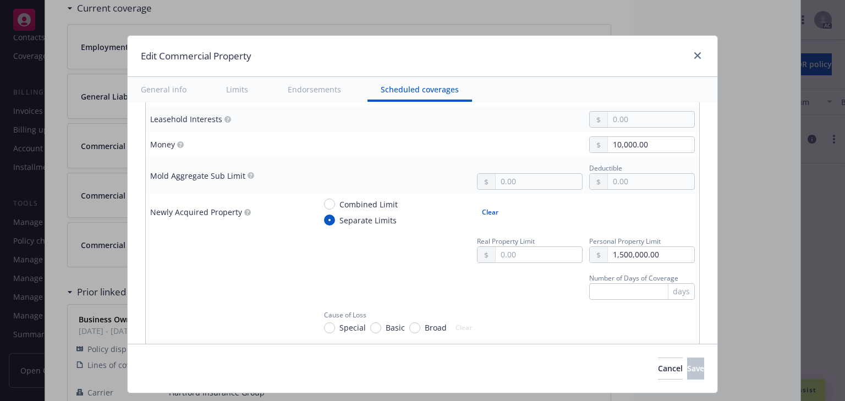
scroll to position [3977, 0]
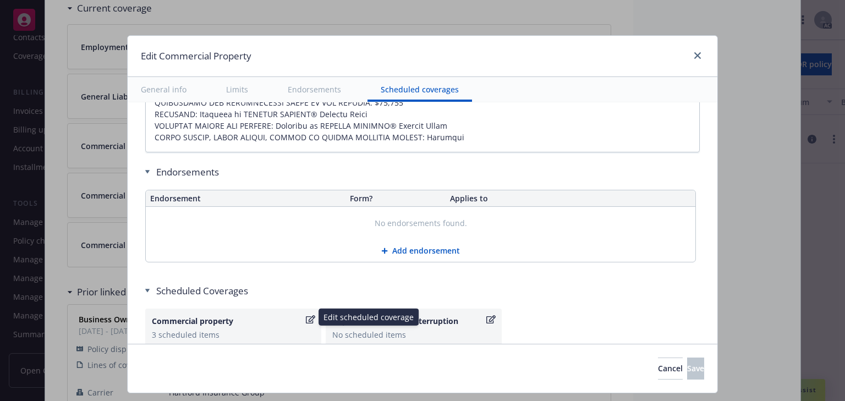
click at [236, 329] on div "3 scheduled items" at bounding box center [233, 335] width 163 height 12
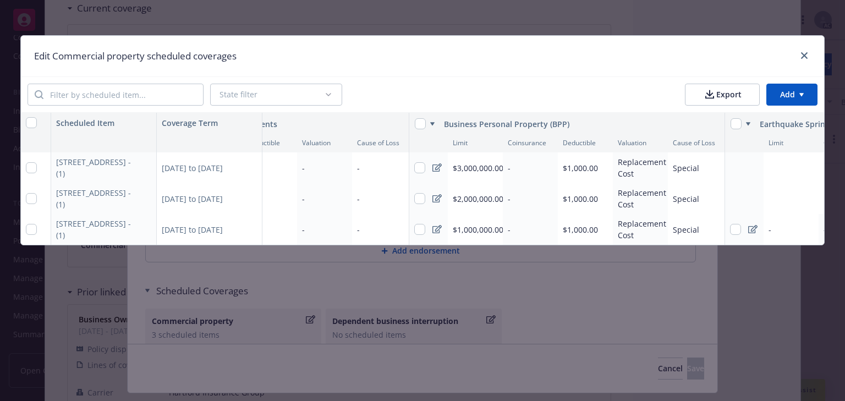
scroll to position [0, 0]
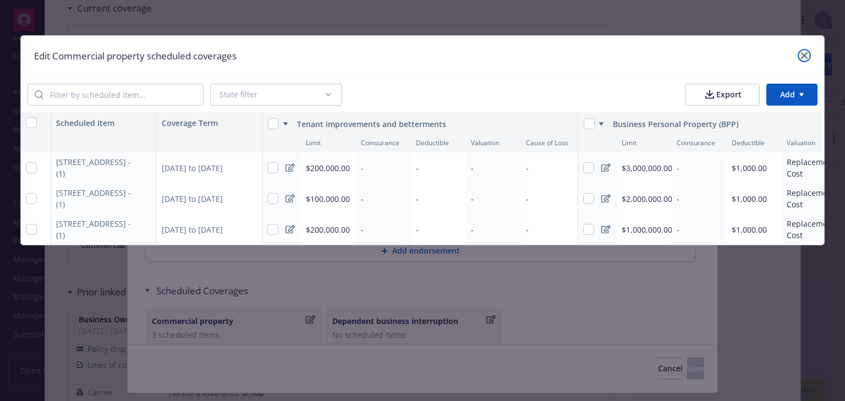
click at [806, 53] on icon "close" at bounding box center [804, 55] width 7 height 7
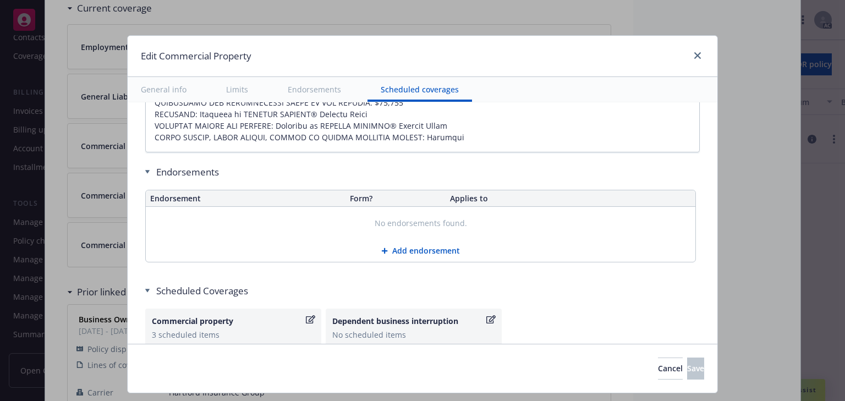
type textarea "x"
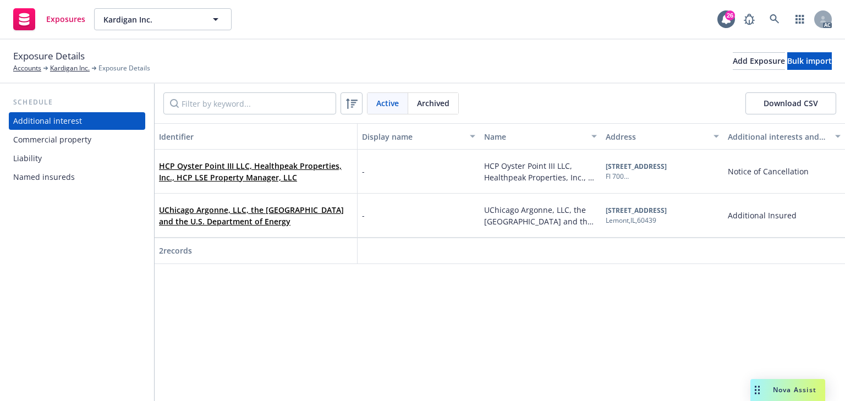
click at [84, 145] on div "Commercial property" at bounding box center [52, 140] width 78 height 18
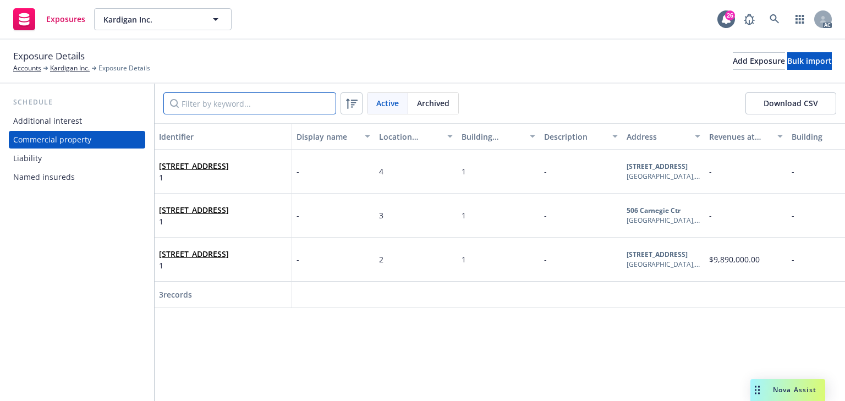
click at [213, 97] on input "Filter by keyword..." at bounding box center [249, 103] width 173 height 22
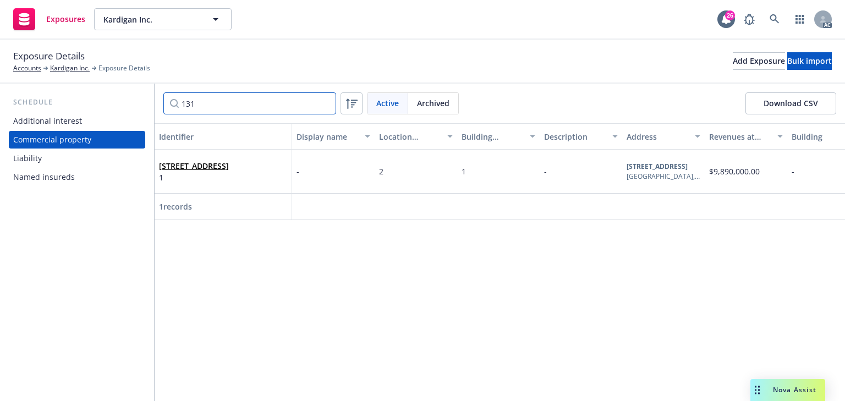
type input "131"
click at [743, 180] on div "$9,890,000.00" at bounding box center [746, 172] width 83 height 44
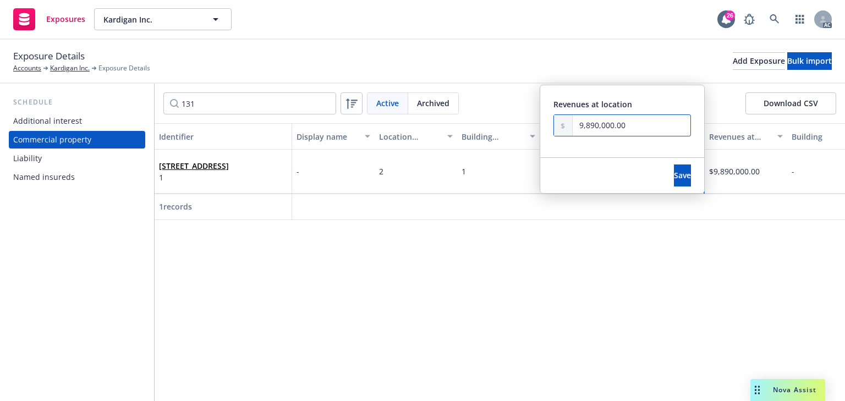
drag, startPoint x: 649, startPoint y: 134, endPoint x: 502, endPoint y: 123, distance: 147.2
click at [502, 123] on div "Identifier Display name Location number Building number Description Address Rev…" at bounding box center [500, 171] width 690 height 97
paste input "1"
type input "1,000.00"
click at [685, 173] on button "Save" at bounding box center [682, 175] width 17 height 22
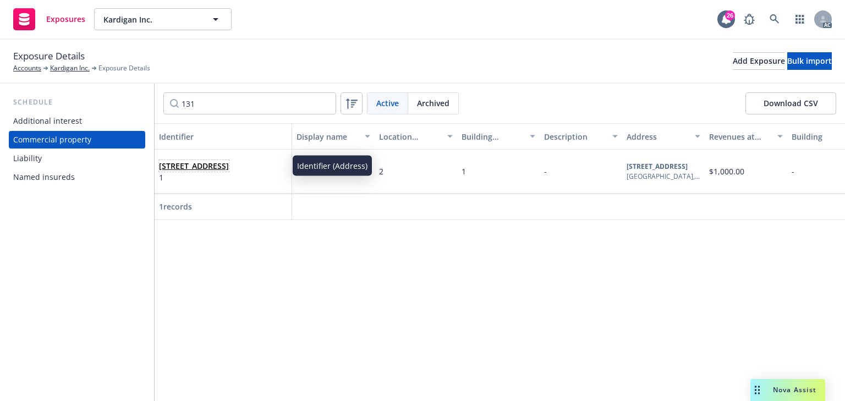
click at [229, 169] on link "131 OYSTER POINT BLVD FL 2 , SOUTH SAN FRANCISCO, CA, 94080, USA" at bounding box center [194, 166] width 70 height 10
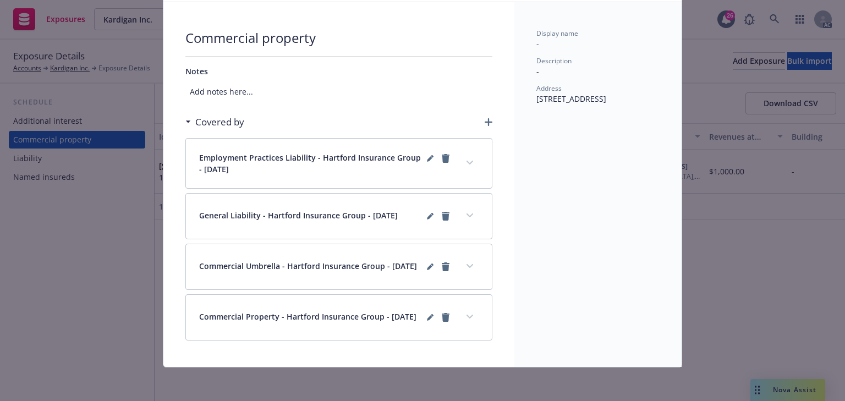
scroll to position [70, 0]
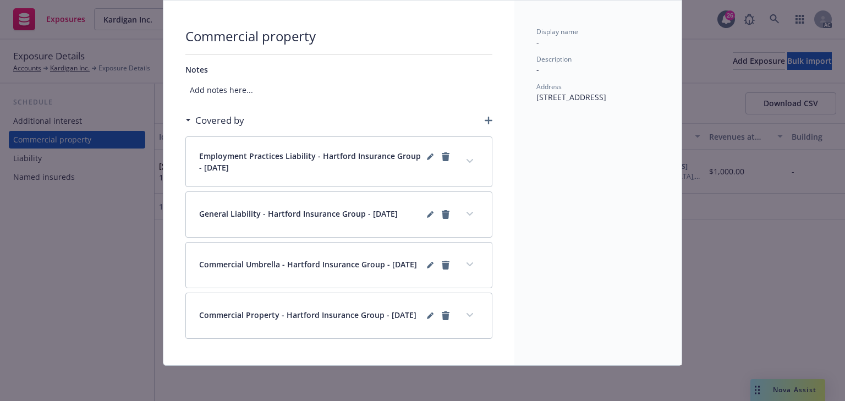
click at [466, 316] on button "expand content" at bounding box center [470, 315] width 18 height 18
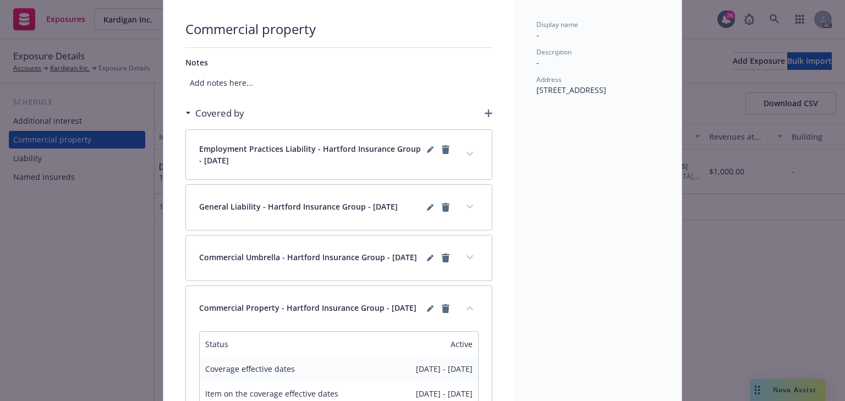
scroll to position [290, 0]
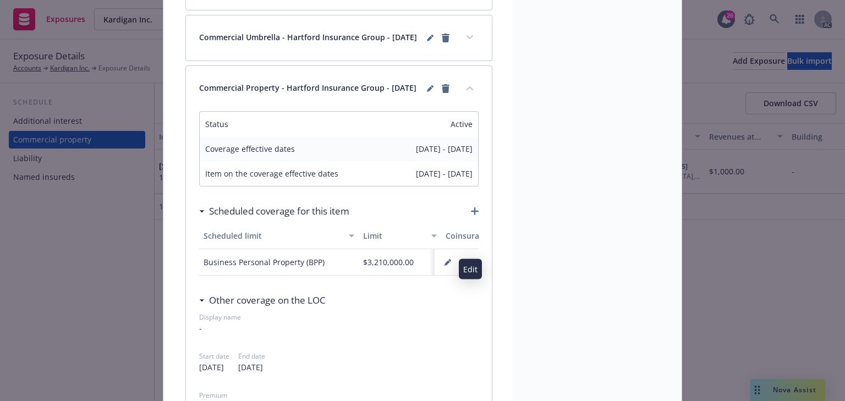
click at [446, 265] on button "button" at bounding box center [448, 263] width 18 height 18
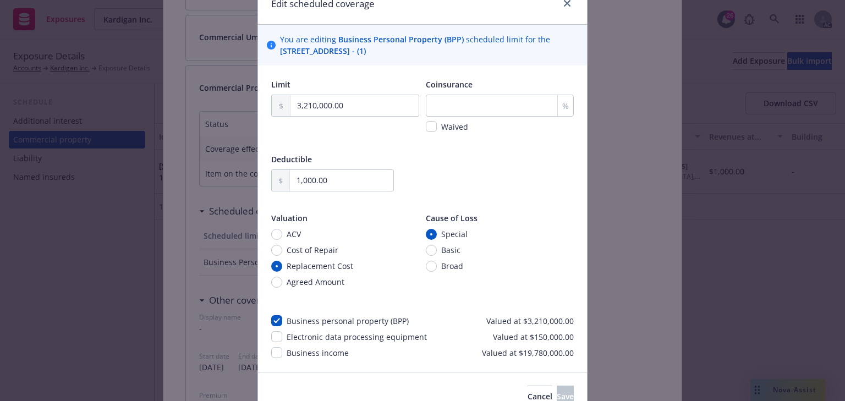
scroll to position [107, 0]
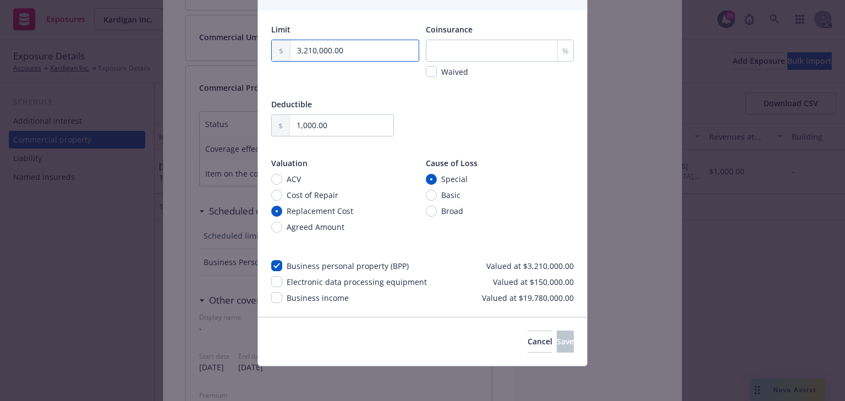
drag, startPoint x: 356, startPoint y: 48, endPoint x: 284, endPoint y: 48, distance: 72.6
click at [284, 48] on div "3,210,000.00" at bounding box center [345, 51] width 148 height 22
paste input "00"
type input "3,000,000.00"
click at [557, 337] on span "Save" at bounding box center [565, 341] width 17 height 10
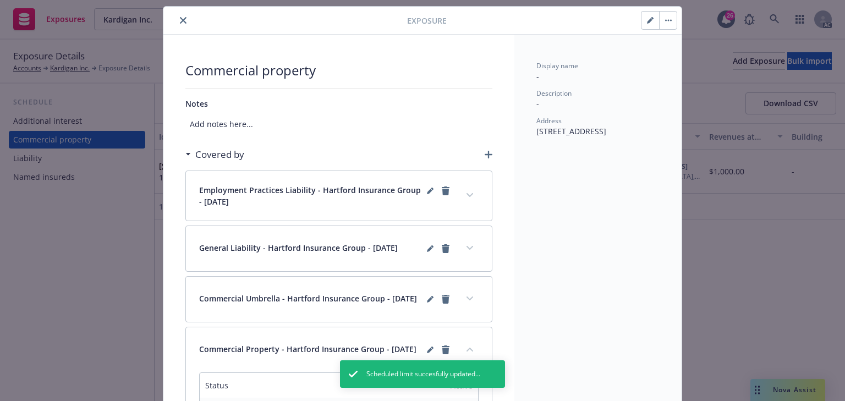
scroll to position [0, 0]
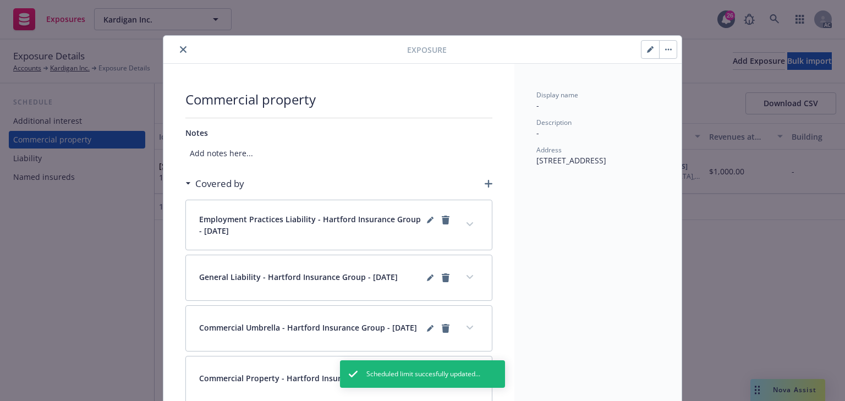
click at [647, 46] on icon "button" at bounding box center [650, 49] width 7 height 7
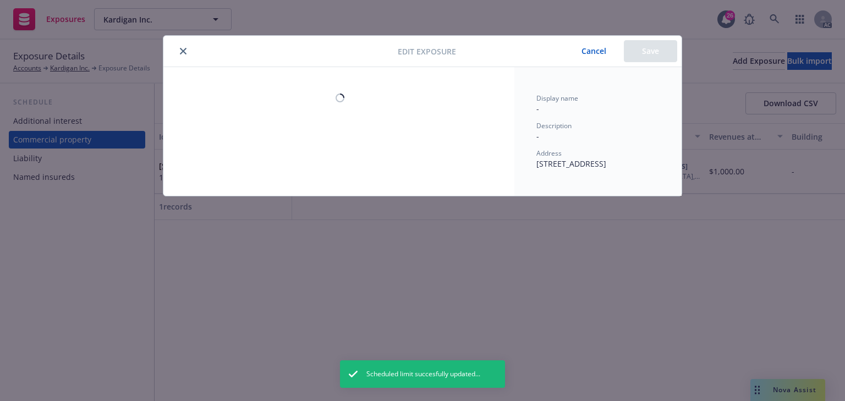
select select "AMOUNT"
select select "NON_COMBUSTIBLE"
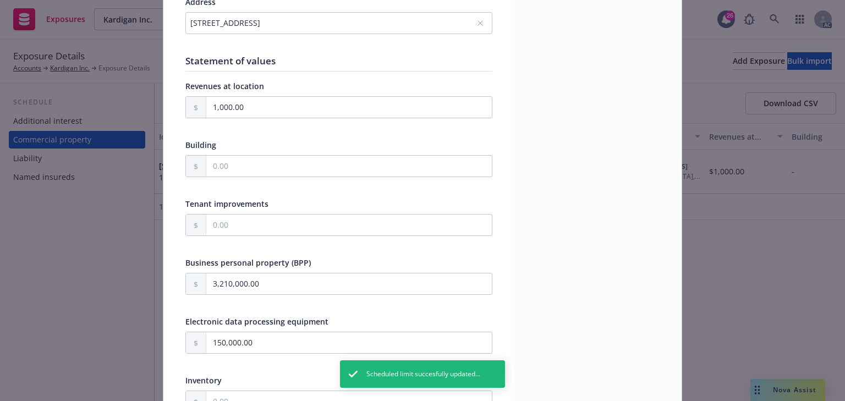
scroll to position [352, 0]
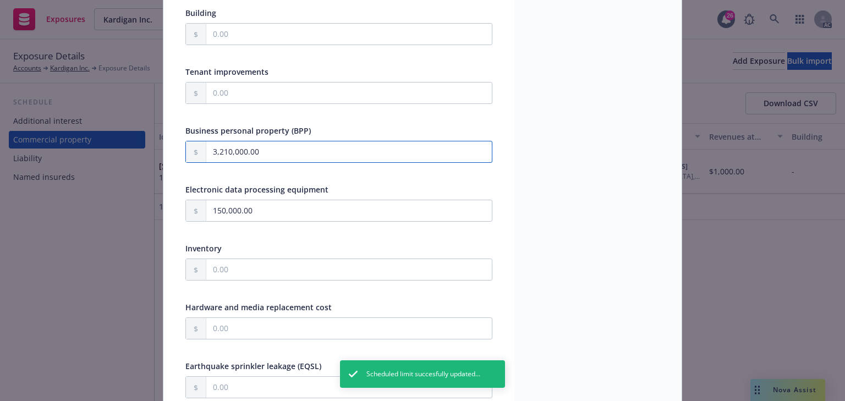
drag, startPoint x: 267, startPoint y: 155, endPoint x: 197, endPoint y: 153, distance: 69.3
click at [197, 153] on div "3,210,000.00" at bounding box center [338, 152] width 307 height 22
paste input "00"
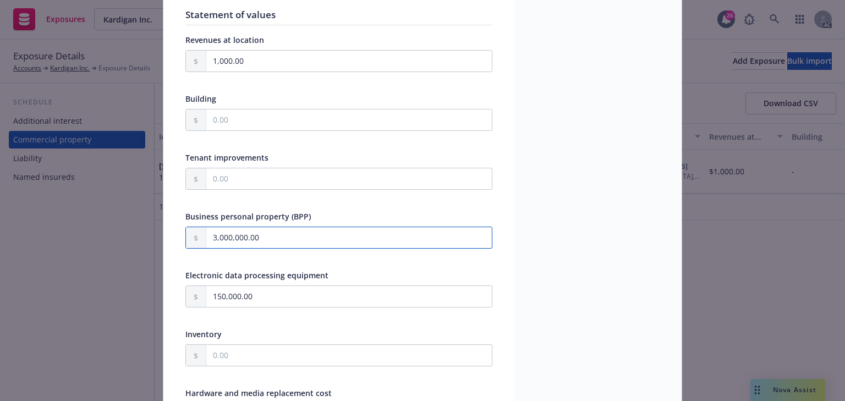
scroll to position [264, 0]
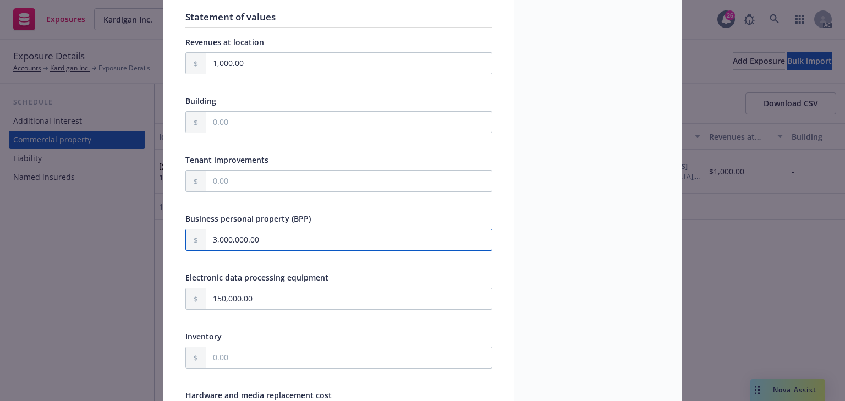
type input "3,000,000.00"
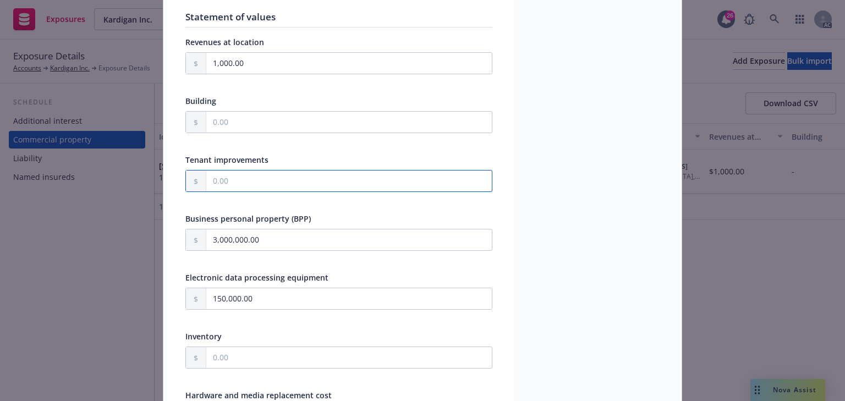
click at [232, 183] on input "text" at bounding box center [348, 181] width 285 height 21
click at [224, 178] on input "text" at bounding box center [348, 181] width 285 height 21
paste input "200,000.00"
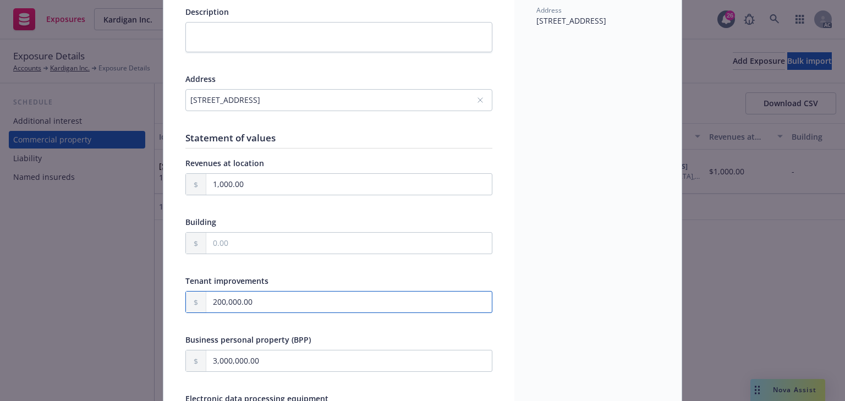
scroll to position [0, 0]
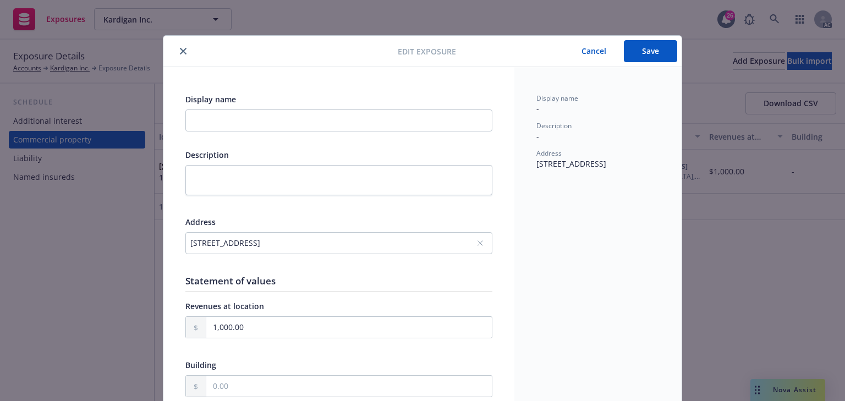
type input "200,000.00"
click at [646, 41] on button "Save" at bounding box center [650, 51] width 53 height 22
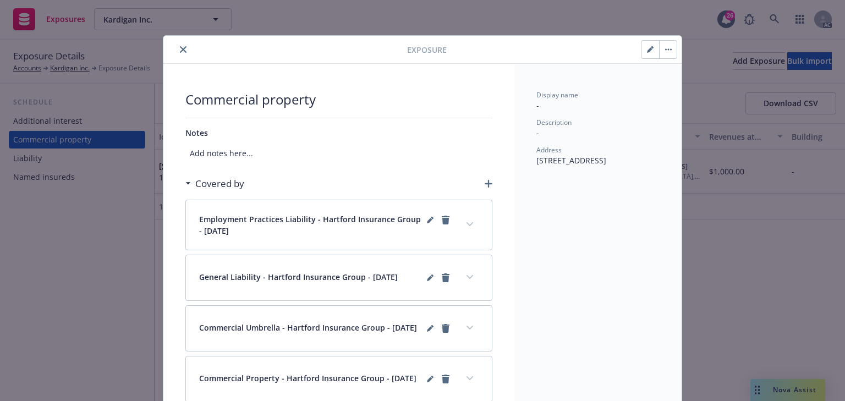
click at [248, 149] on span "Add notes here..." at bounding box center [338, 153] width 307 height 20
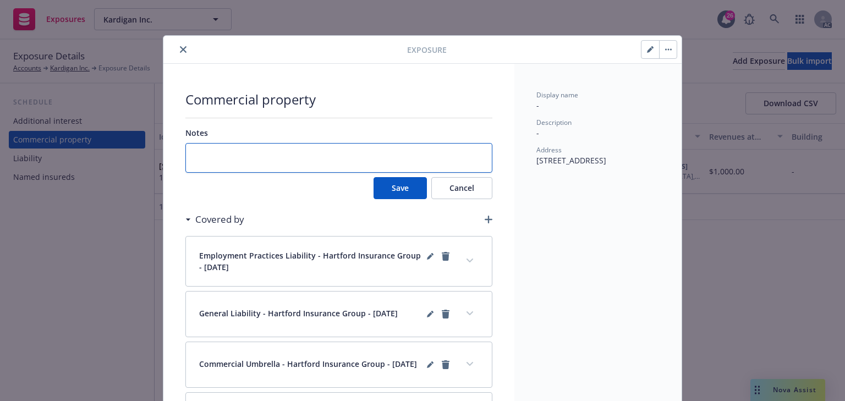
click at [238, 156] on textarea at bounding box center [338, 158] width 307 height 30
click at [226, 157] on textarea at bounding box center [338, 158] width 307 height 30
paste textarea "Business Income and Extra Expense has been revised. These changes apply to all …"
type textarea "Business Income and Extra Expense has been revised. These changes apply to all …"
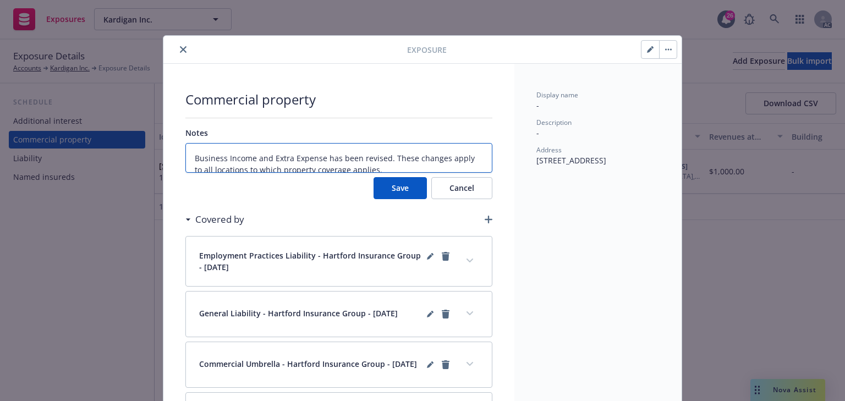
type textarea "x"
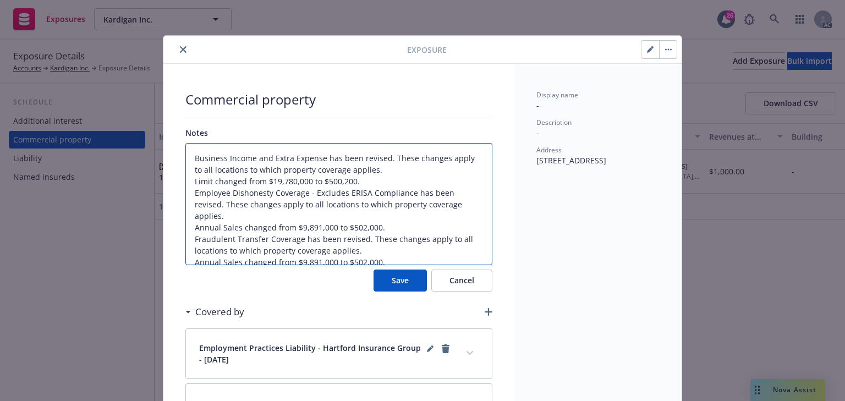
type textarea "Business Income and Extra Expense has been revised. These changes apply to all …"
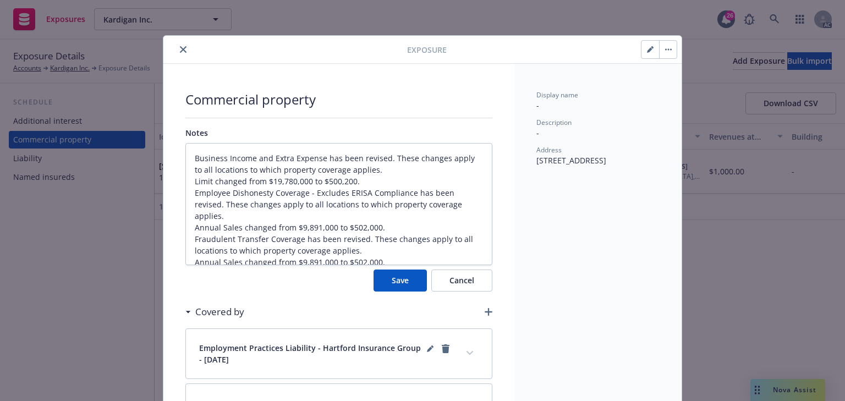
drag, startPoint x: 403, startPoint y: 278, endPoint x: 384, endPoint y: 267, distance: 21.2
click at [403, 278] on button "Save" at bounding box center [399, 281] width 53 height 22
type textarea "x"
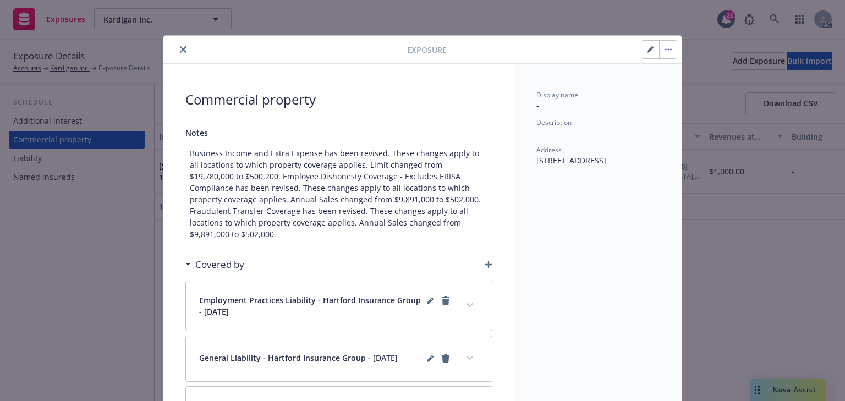
click at [180, 48] on icon "close" at bounding box center [183, 49] width 7 height 7
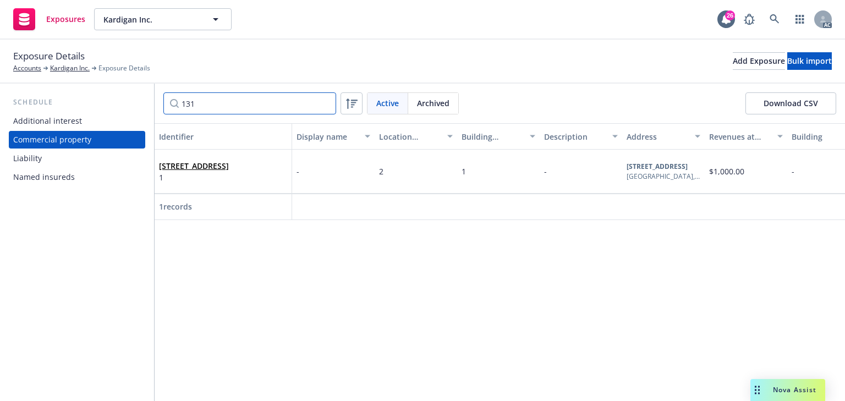
drag, startPoint x: 197, startPoint y: 106, endPoint x: 135, endPoint y: 108, distance: 62.2
click at [135, 108] on div "Schedule Additional interest Commercial property Liability Named insureds 131 A…" at bounding box center [422, 242] width 845 height 317
type input "506"
click at [202, 177] on span "1" at bounding box center [194, 178] width 70 height 12
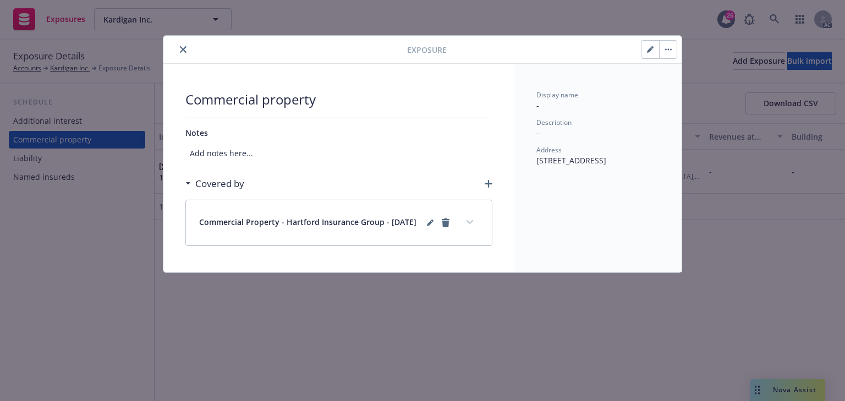
drag, startPoint x: 648, startPoint y: 48, endPoint x: 581, endPoint y: 90, distance: 78.8
click at [648, 48] on icon "button" at bounding box center [650, 49] width 7 height 7
select select "FIRE_RESISTIVE"
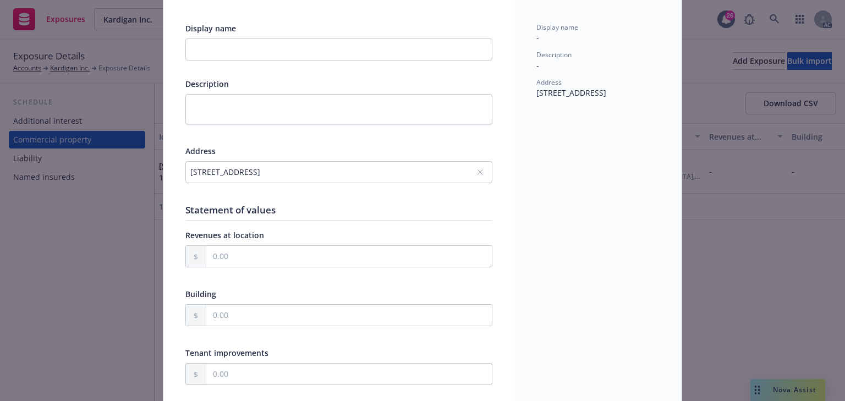
scroll to position [220, 0]
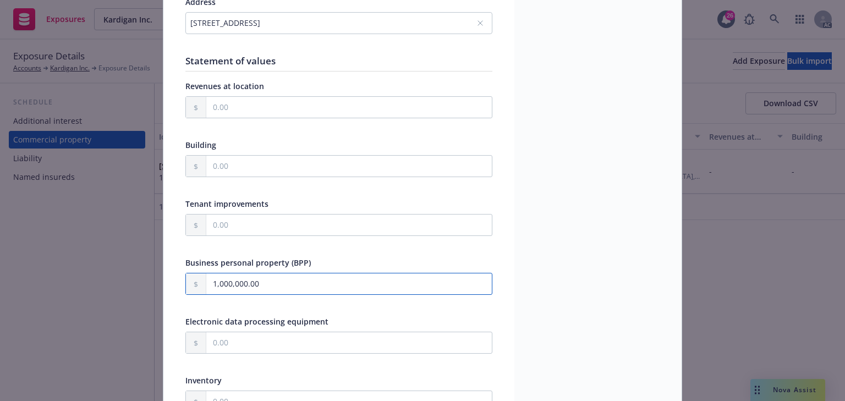
drag, startPoint x: 237, startPoint y: 275, endPoint x: 168, endPoint y: 275, distance: 68.8
click at [244, 219] on input "text" at bounding box center [348, 225] width 285 height 21
paste input "200,000.00"
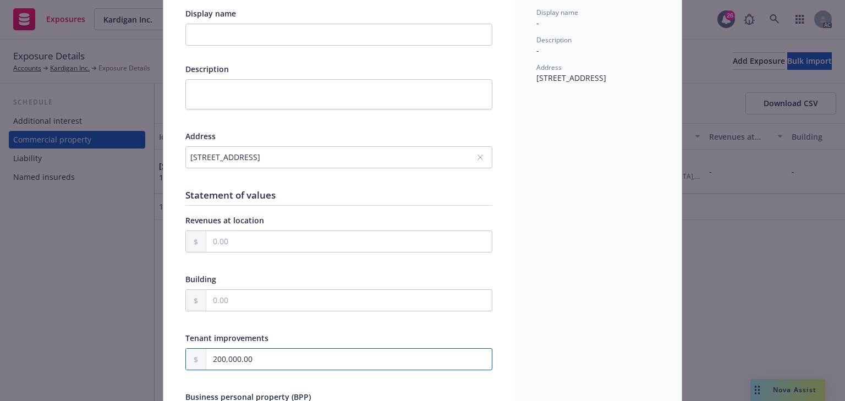
scroll to position [0, 0]
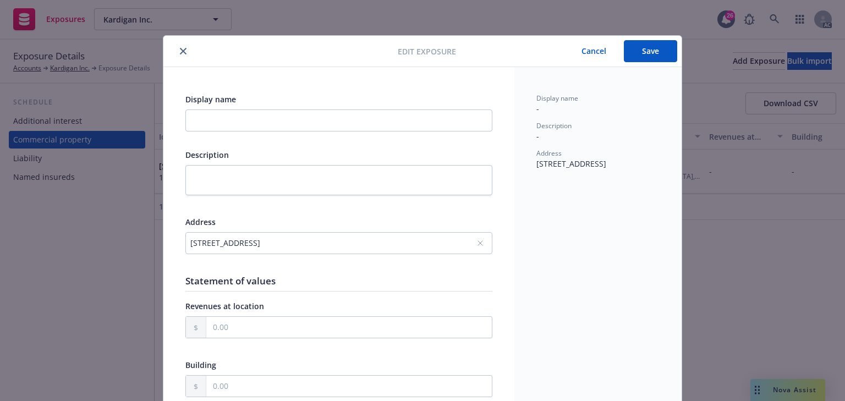
type input "200,000.00"
click at [658, 43] on button "Save" at bounding box center [650, 51] width 53 height 22
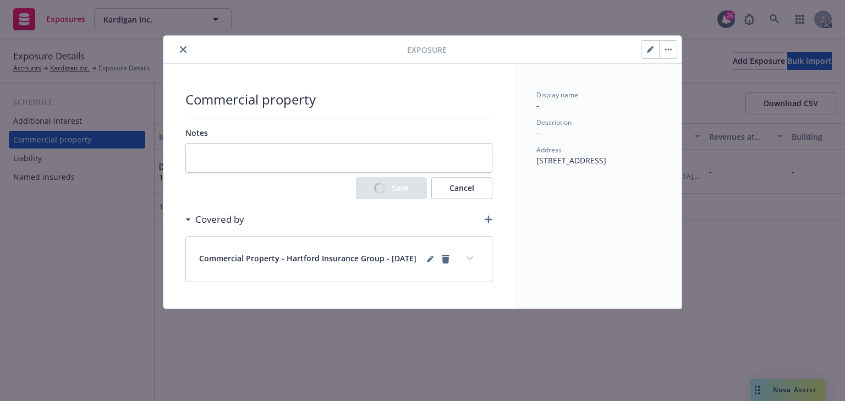
click at [471, 261] on icon "expand content" at bounding box center [469, 258] width 7 height 4
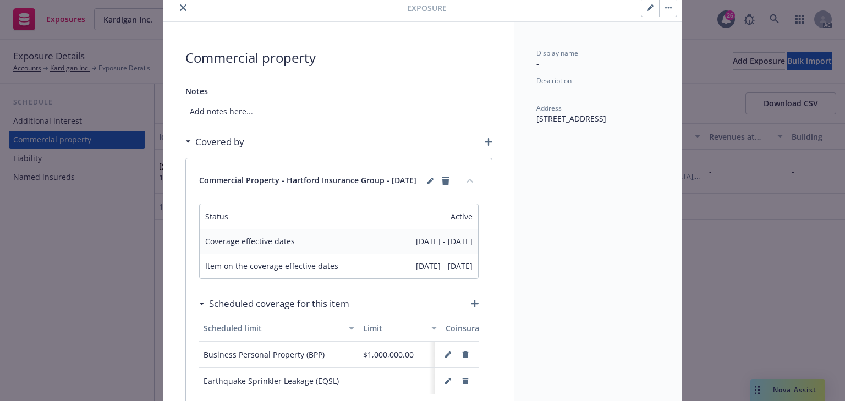
scroll to position [176, 0]
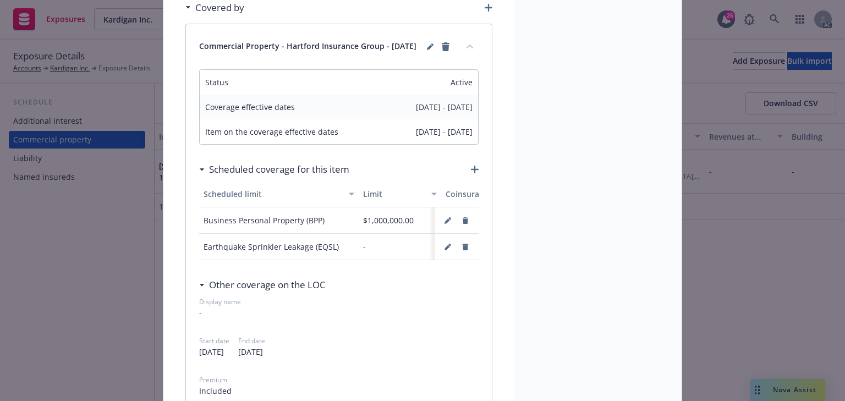
click at [471, 173] on icon "button" at bounding box center [475, 170] width 8 height 8
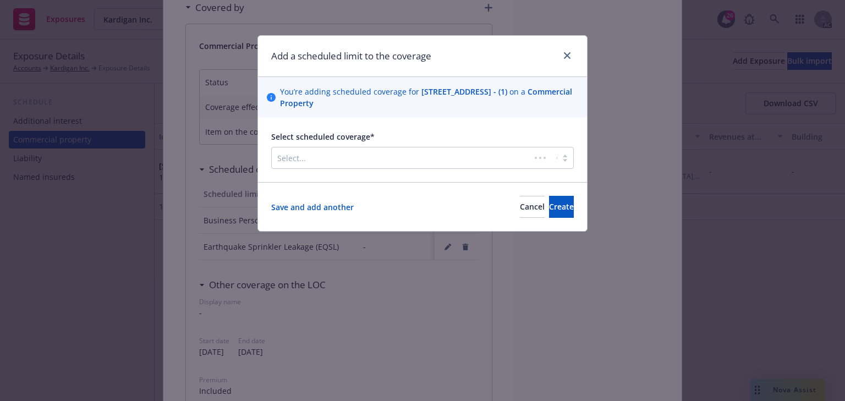
click at [350, 165] on div "Select..." at bounding box center [401, 158] width 259 height 18
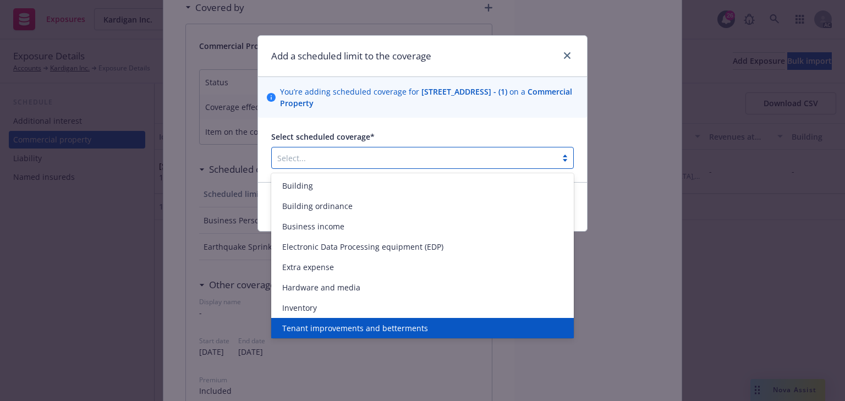
click at [343, 328] on span "Tenant improvements and betterments" at bounding box center [355, 328] width 146 height 12
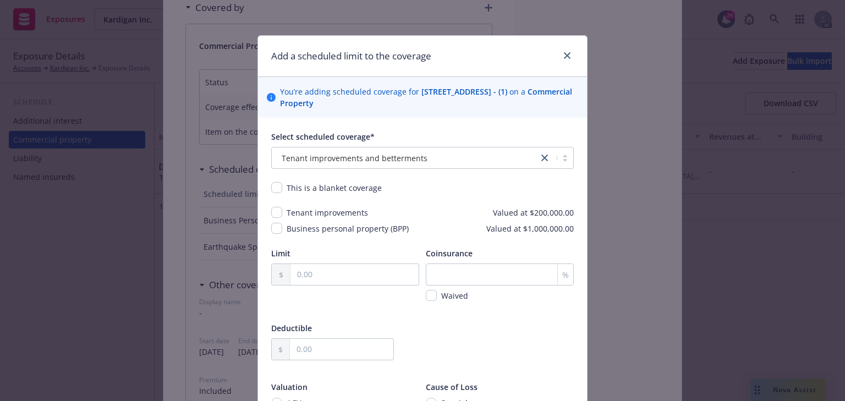
click at [267, 210] on div "Select scheduled coverage* Tenant improvements and betterments This is a blanke…" at bounding box center [422, 301] width 329 height 366
click at [306, 273] on input "text" at bounding box center [354, 274] width 128 height 21
paste input "200,000.00"
type input "200,000.00"
click at [278, 213] on input "checkbox" at bounding box center [276, 212] width 11 height 11
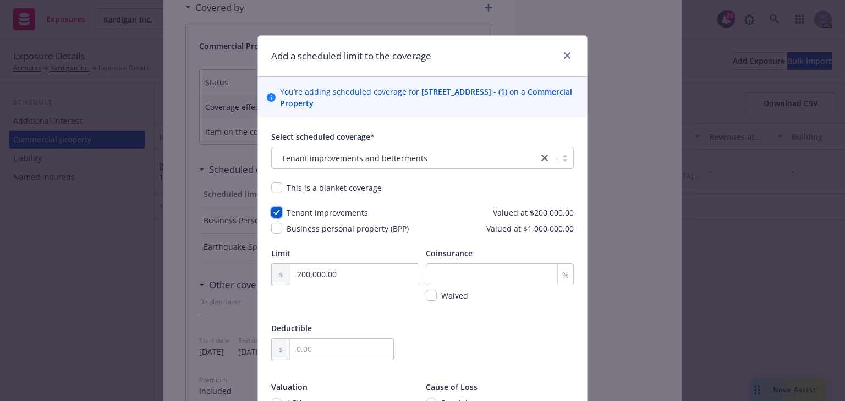
checkbox input "true"
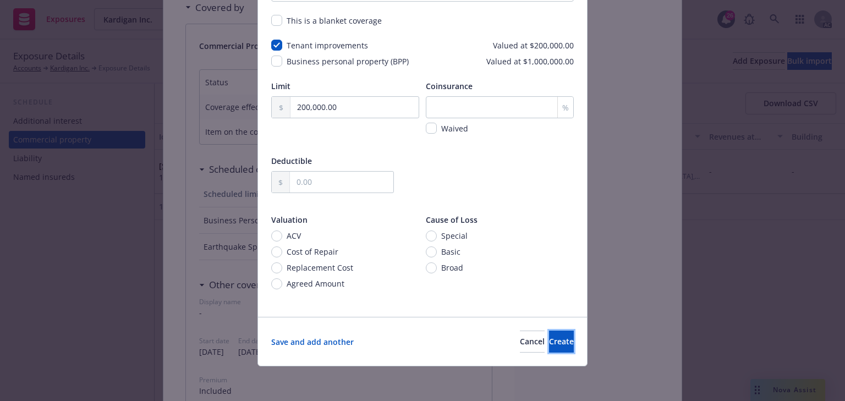
click at [554, 339] on button "Create" at bounding box center [561, 342] width 25 height 22
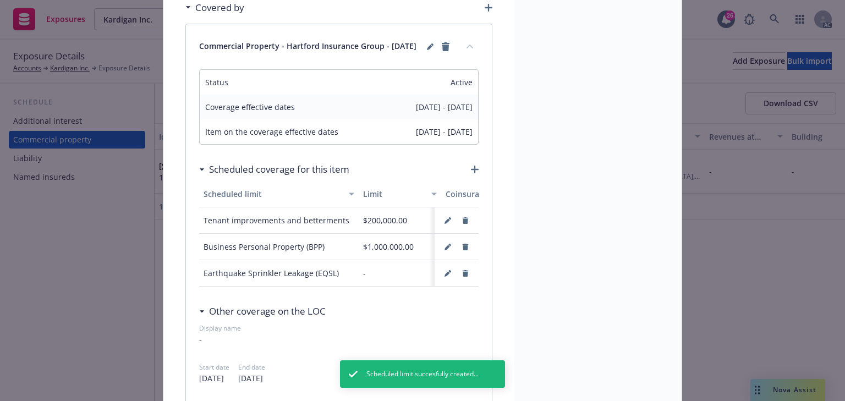
scroll to position [0, 0]
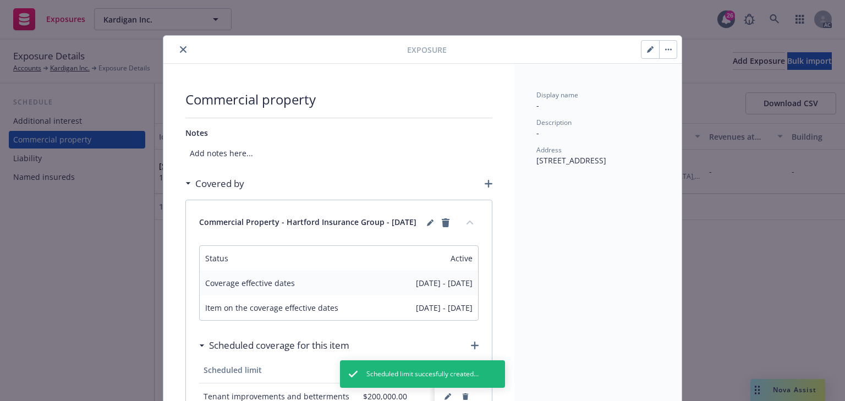
click at [183, 48] on icon "close" at bounding box center [183, 49] width 7 height 7
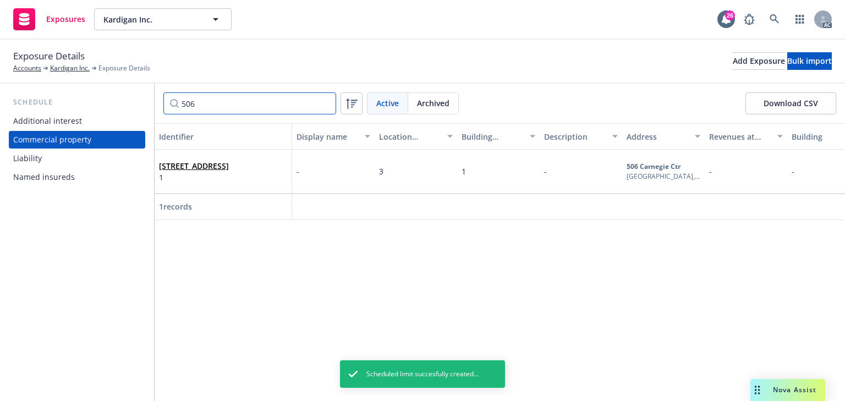
drag, startPoint x: 219, startPoint y: 106, endPoint x: 156, endPoint y: 106, distance: 63.8
click at [156, 106] on div "506 Active Archived Download CSV" at bounding box center [500, 104] width 690 height 40
type input "131"
click at [195, 161] on link "131 OYSTER POINT BLVD FL 2 , SOUTH SAN FRANCISCO, CA, 94080, USA" at bounding box center [194, 166] width 70 height 10
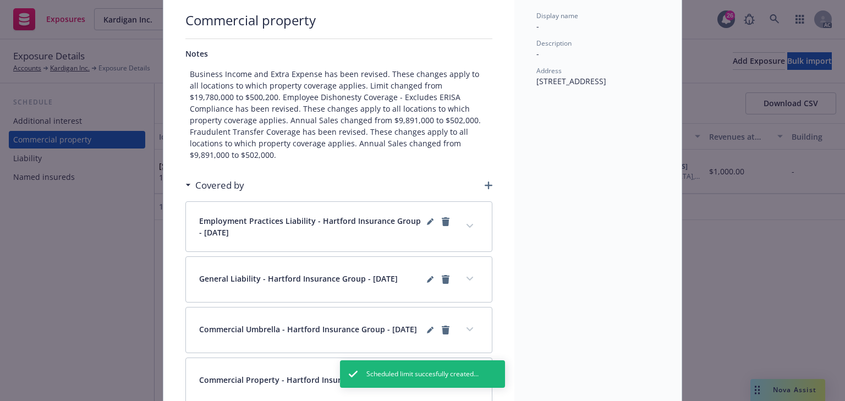
scroll to position [140, 0]
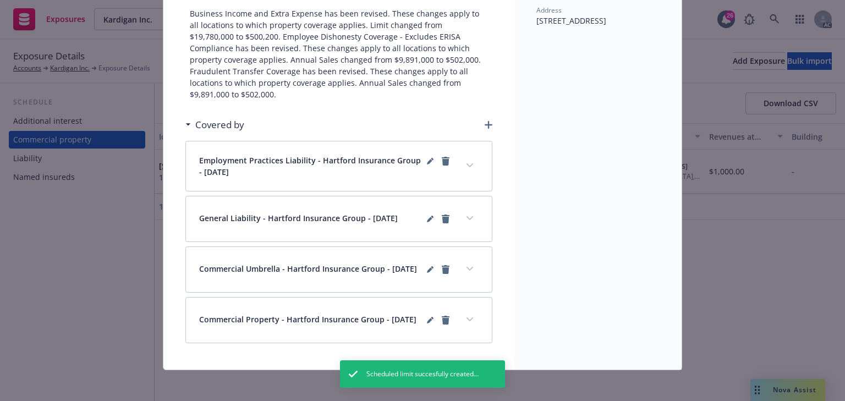
click at [467, 312] on button "expand content" at bounding box center [470, 320] width 18 height 18
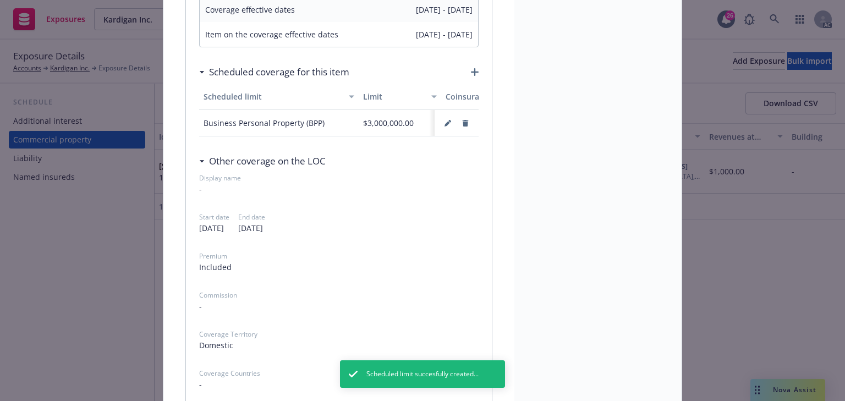
scroll to position [492, 0]
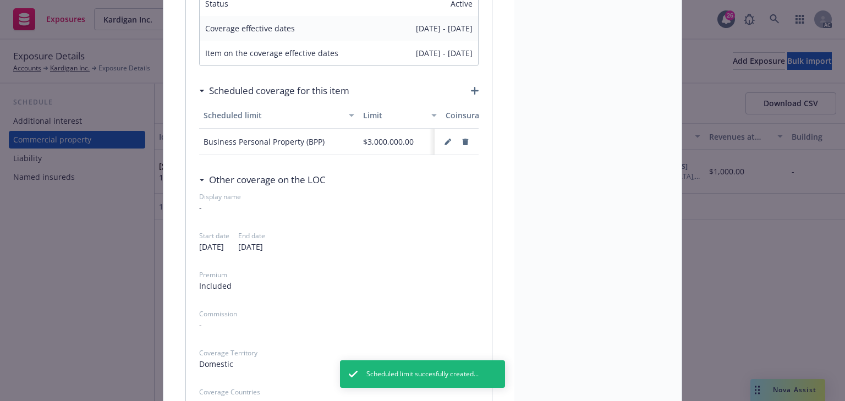
click at [471, 87] on icon "button" at bounding box center [475, 91] width 8 height 8
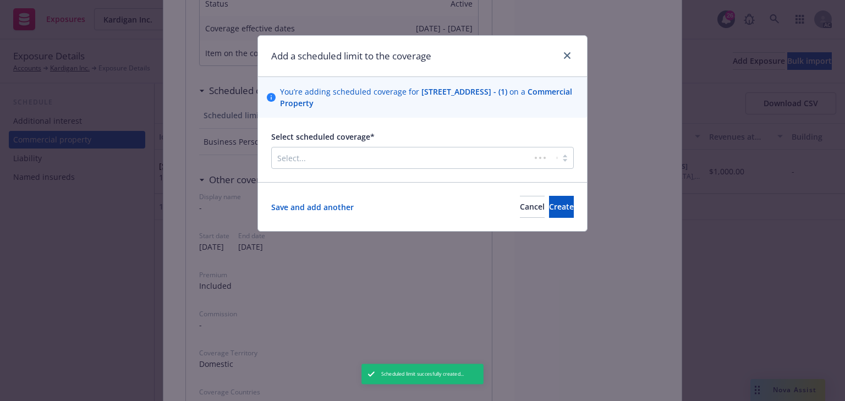
drag, startPoint x: 354, startPoint y: 152, endPoint x: 348, endPoint y: 165, distance: 14.0
click at [352, 152] on div at bounding box center [401, 157] width 248 height 13
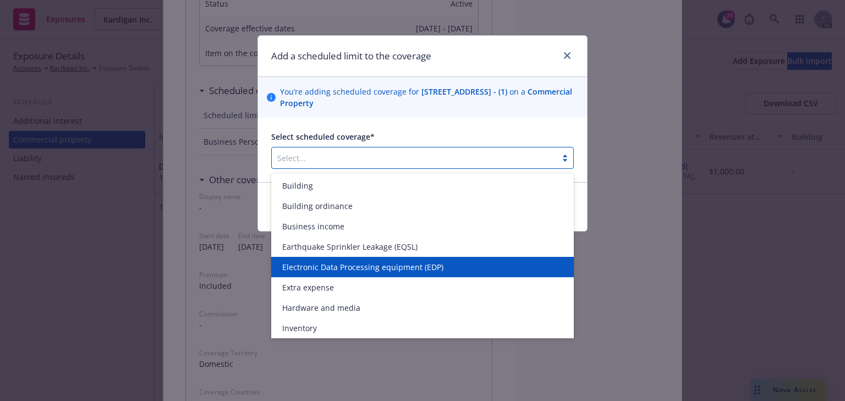
scroll to position [22, 0]
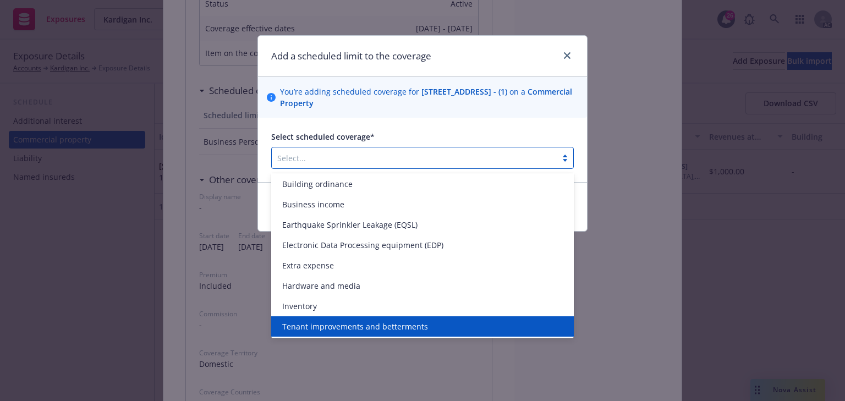
click at [367, 324] on span "Tenant improvements and betterments" at bounding box center [355, 327] width 146 height 12
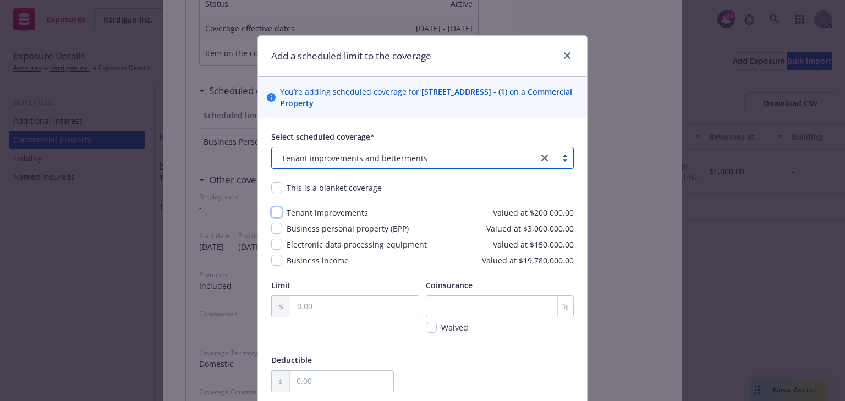
click at [273, 215] on input "checkbox" at bounding box center [276, 212] width 11 height 11
checkbox input "true"
drag, startPoint x: 530, startPoint y: 215, endPoint x: 581, endPoint y: 212, distance: 51.2
click at [581, 212] on div "Select scheduled coverage* Tenant improvements and betterments This is a blanke…" at bounding box center [422, 317] width 329 height 398
copy span "200,000.00"
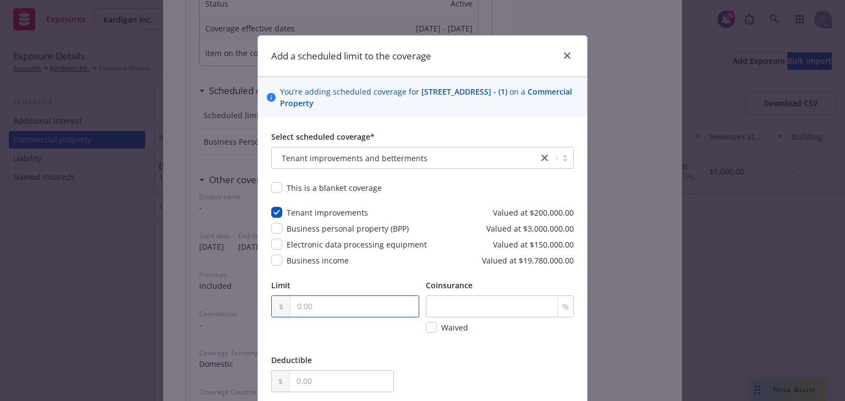
click at [307, 296] on input "text" at bounding box center [354, 306] width 128 height 21
paste input "200,000.00"
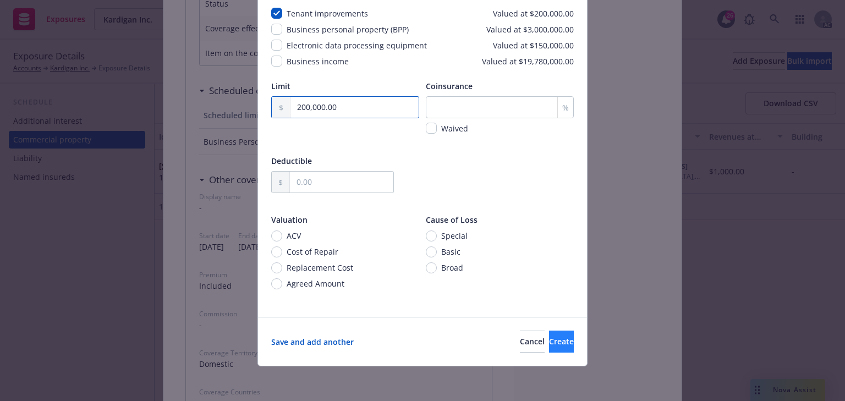
type input "200,000.00"
click at [549, 350] on button "Create" at bounding box center [561, 342] width 25 height 22
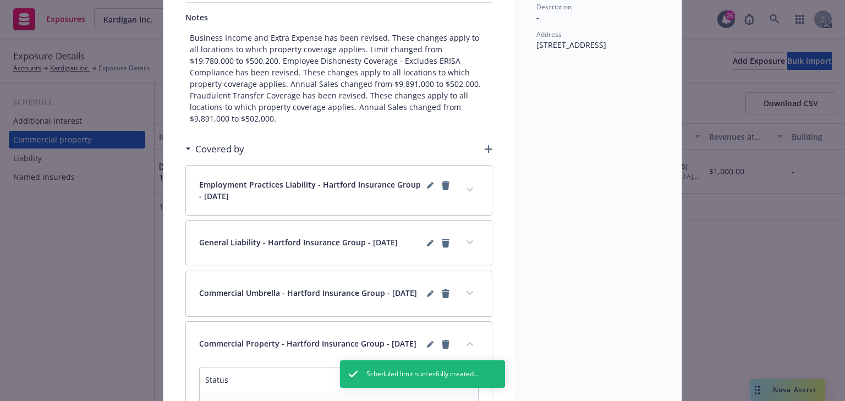
scroll to position [8, 0]
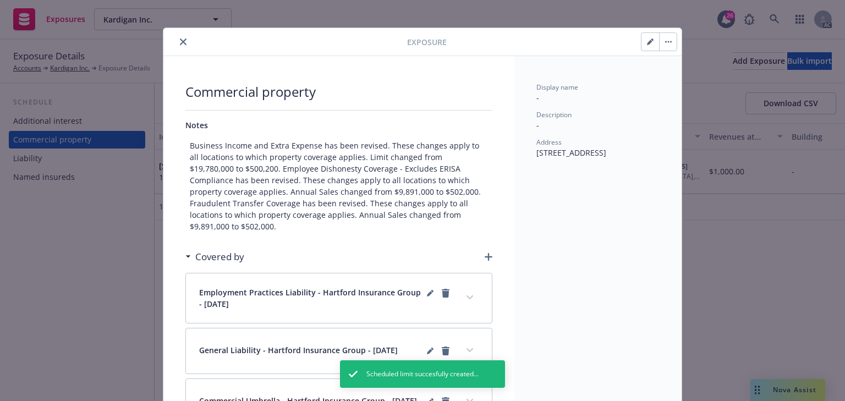
click at [184, 40] on button "close" at bounding box center [183, 41] width 13 height 13
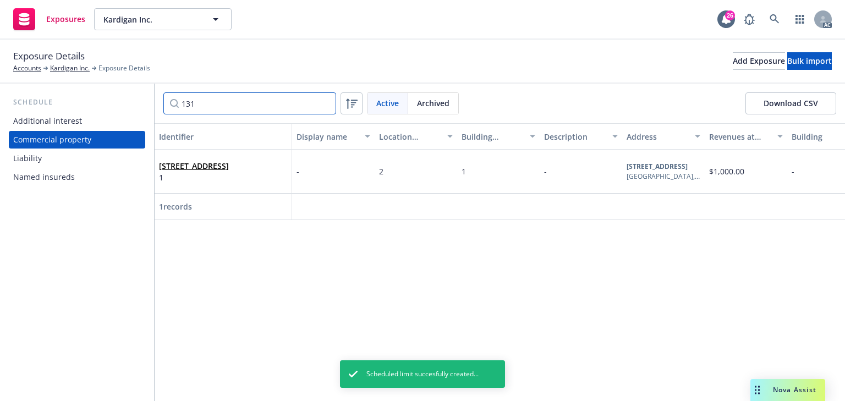
drag, startPoint x: 195, startPoint y: 105, endPoint x: 160, endPoint y: 103, distance: 35.2
click at [160, 103] on div "131 Active Archived Download CSV" at bounding box center [500, 104] width 690 height 40
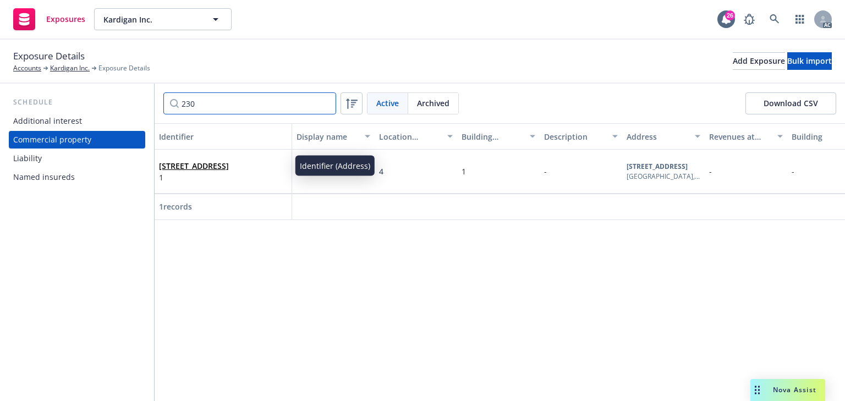
type input "230"
click at [229, 169] on span "230 W Monroe St, Chicago, IL, 60606, USA" at bounding box center [194, 166] width 70 height 12
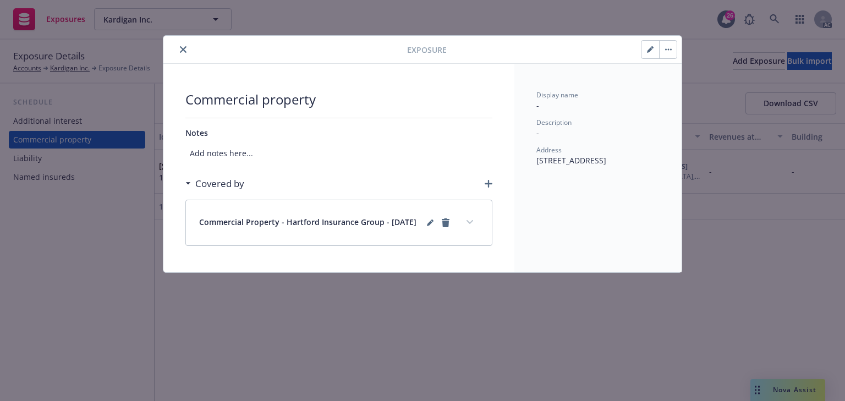
drag, startPoint x: 652, startPoint y: 51, endPoint x: 584, endPoint y: 70, distance: 70.5
click at [649, 51] on icon "button" at bounding box center [650, 49] width 7 height 7
select select "FIRE_RESISTIVE"
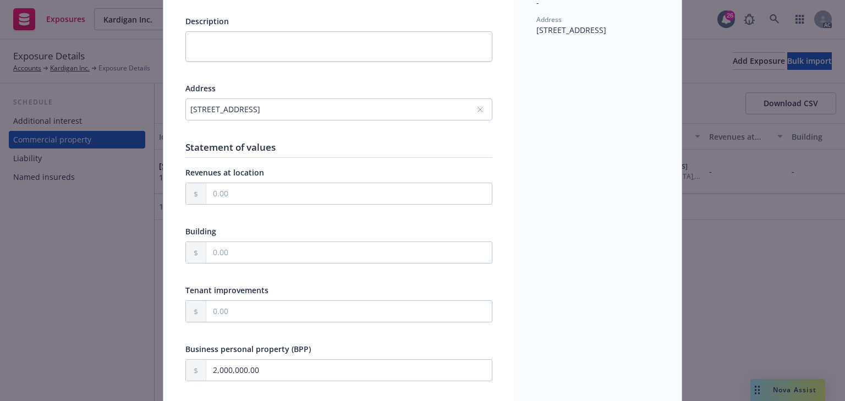
scroll to position [220, 0]
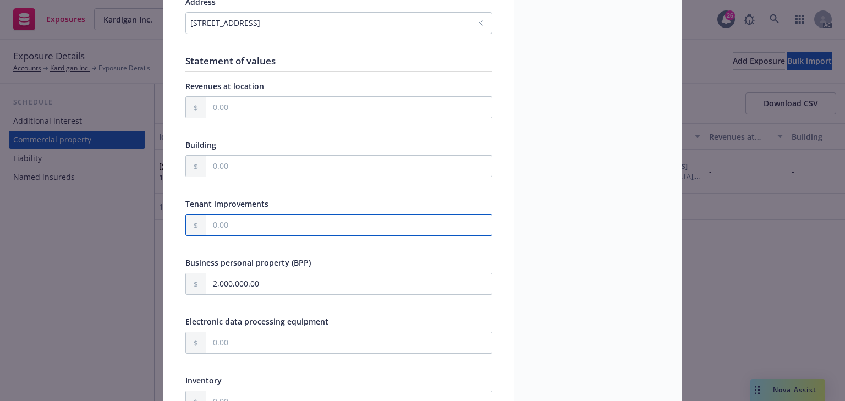
click at [228, 223] on input "text" at bounding box center [348, 225] width 285 height 21
paste input "100,000.00"
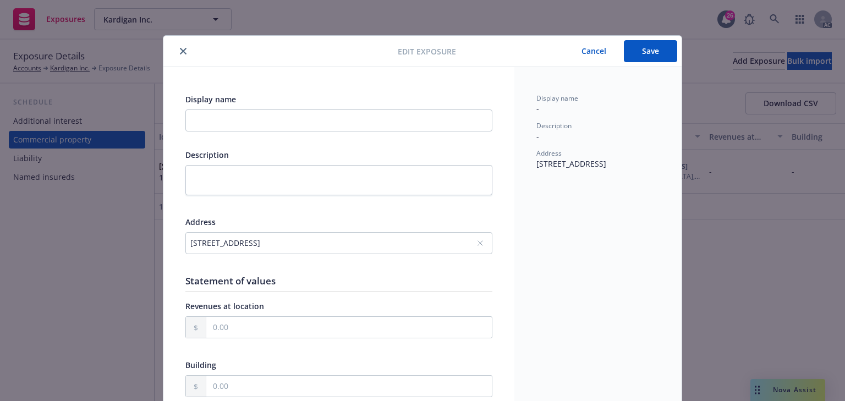
type input "100,000.00"
drag, startPoint x: 642, startPoint y: 50, endPoint x: 626, endPoint y: 70, distance: 25.9
click at [642, 50] on button "Save" at bounding box center [650, 51] width 53 height 22
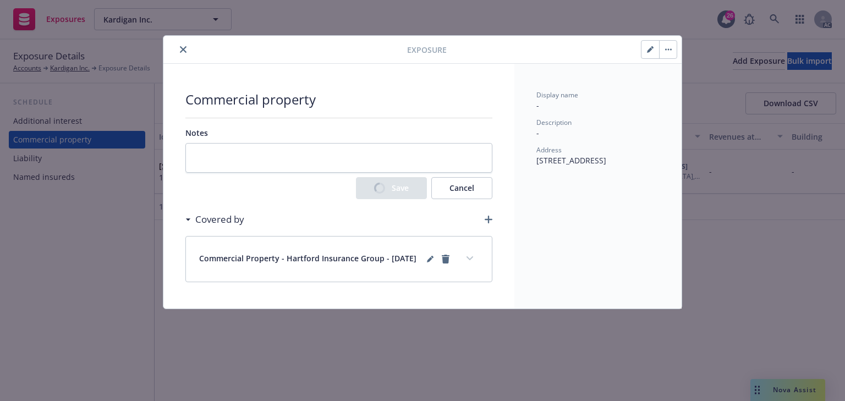
click at [471, 260] on icon "expand content" at bounding box center [469, 258] width 7 height 4
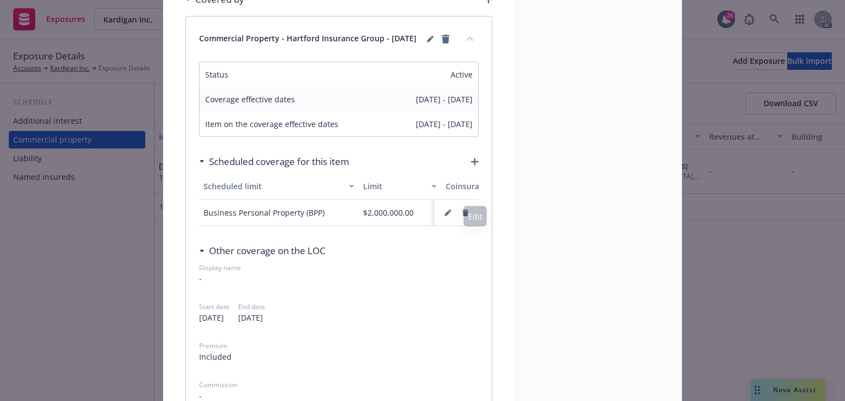
scroll to position [184, 0]
click at [474, 162] on icon "button" at bounding box center [475, 162] width 8 height 8
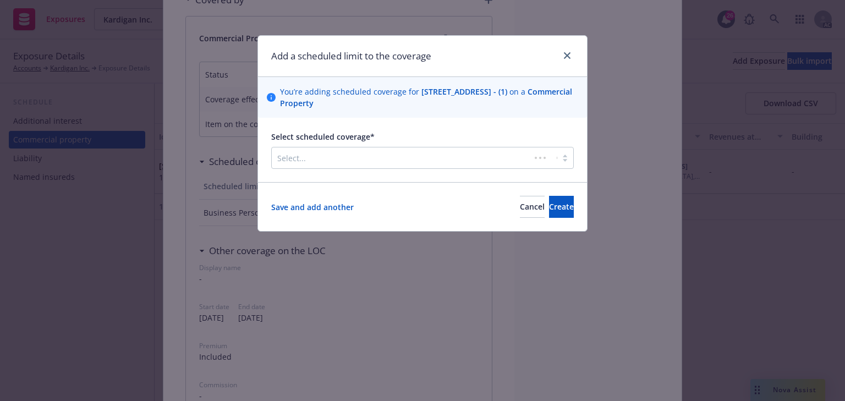
drag, startPoint x: 336, startPoint y: 158, endPoint x: 326, endPoint y: 163, distance: 11.3
click at [335, 158] on div at bounding box center [401, 157] width 248 height 13
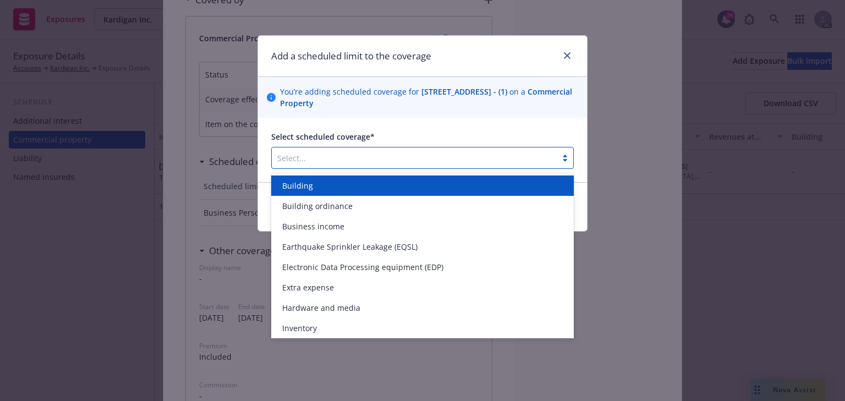
click at [301, 164] on div "Select..." at bounding box center [414, 158] width 285 height 18
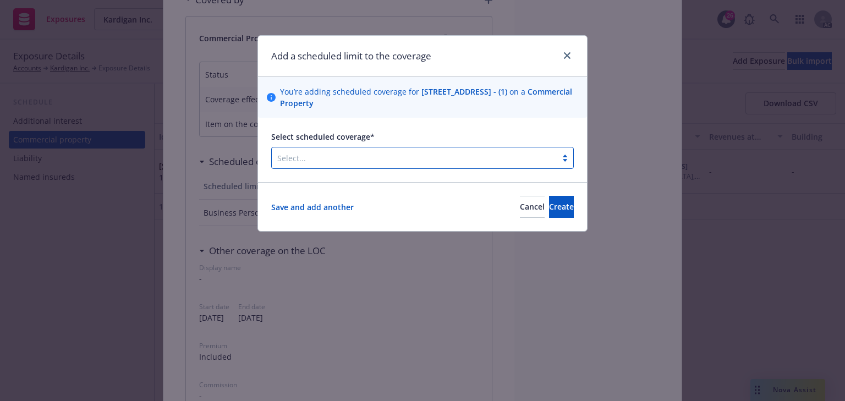
click at [301, 163] on div at bounding box center [414, 157] width 274 height 13
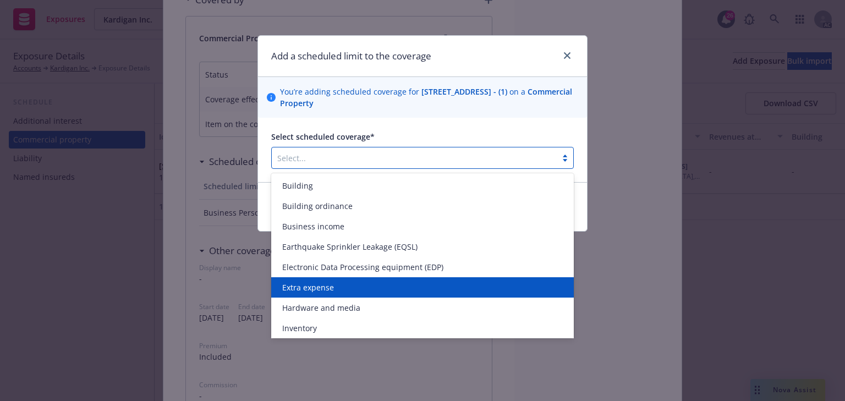
scroll to position [22, 0]
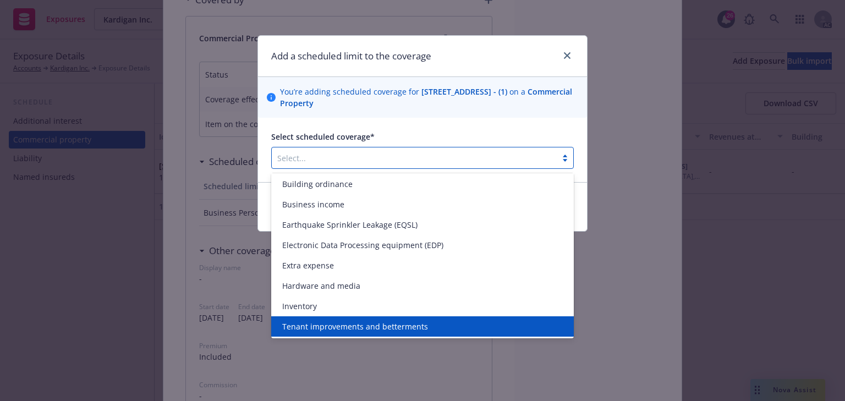
click at [349, 325] on span "Tenant improvements and betterments" at bounding box center [355, 327] width 146 height 12
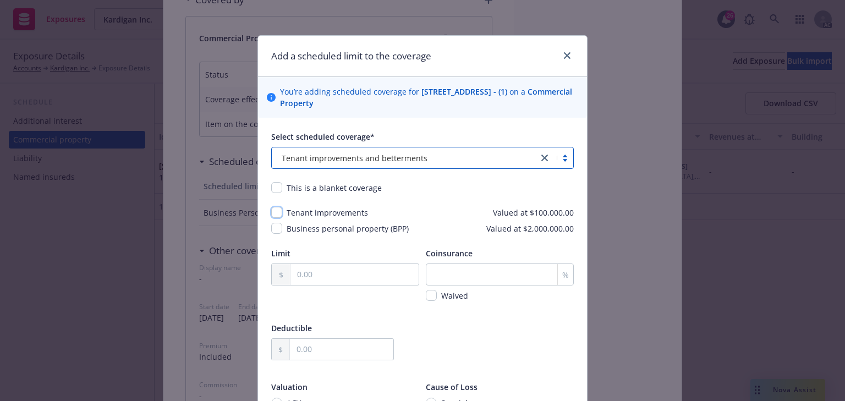
click at [275, 210] on input "checkbox" at bounding box center [276, 212] width 11 height 11
checkbox input "true"
click at [323, 275] on input "text" at bounding box center [354, 274] width 128 height 21
paste input "100,000.00"
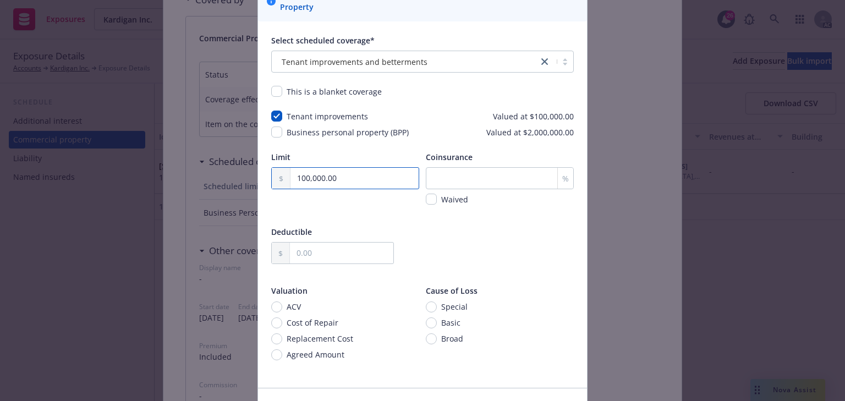
scroll to position [167, 0]
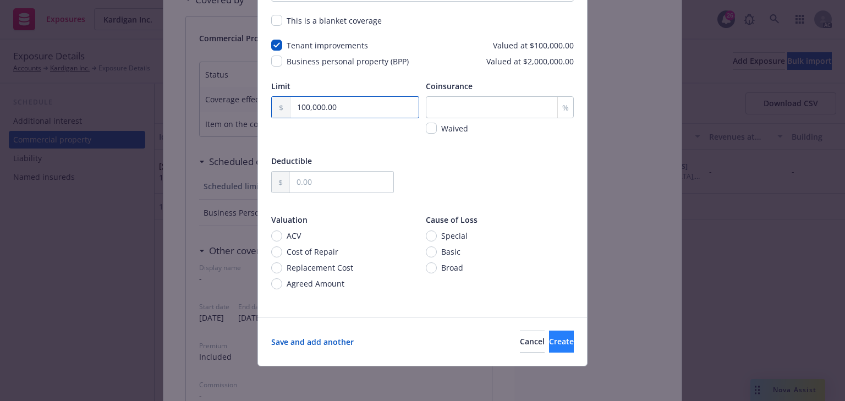
type input "100,000.00"
click at [549, 338] on span "Create" at bounding box center [561, 341] width 25 height 10
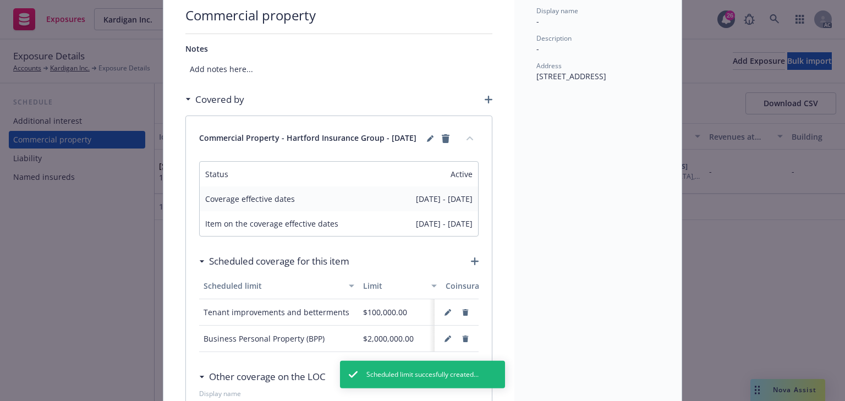
scroll to position [0, 0]
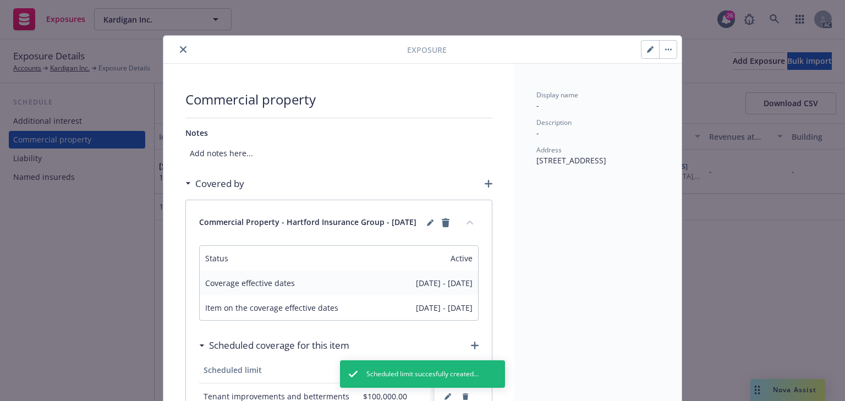
click at [179, 53] on button "close" at bounding box center [183, 49] width 13 height 13
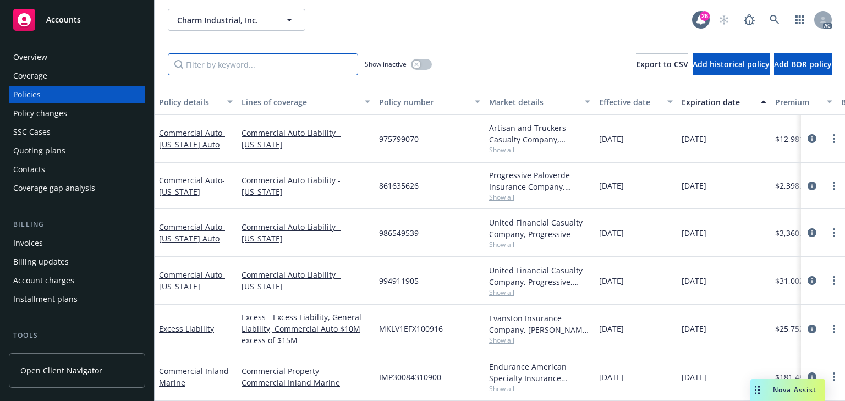
click at [207, 62] on input "Filter by keyword..." at bounding box center [263, 64] width 190 height 22
click at [204, 63] on input "Filter by keyword..." at bounding box center [263, 64] width 190 height 22
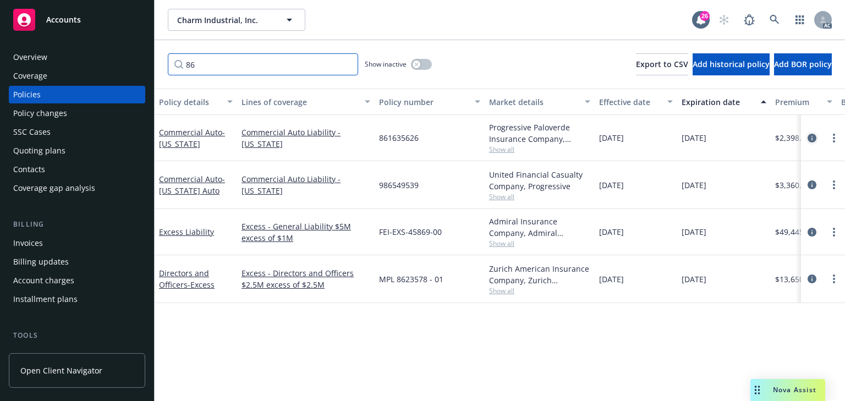
type input "86"
click at [816, 138] on icon "circleInformation" at bounding box center [811, 138] width 9 height 9
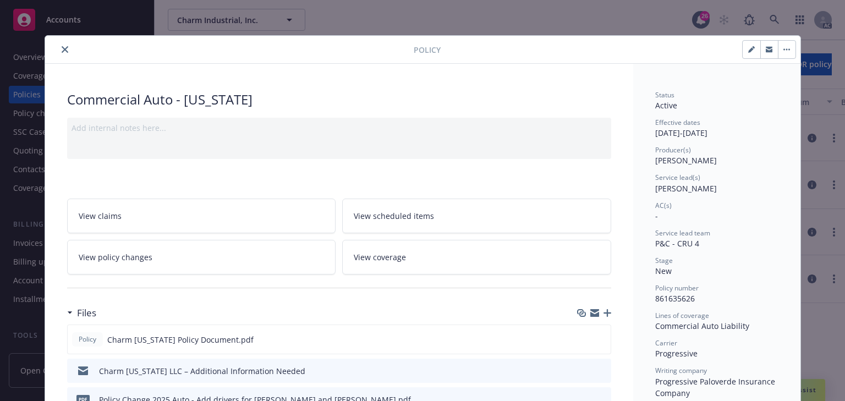
click at [166, 265] on link "View policy changes" at bounding box center [201, 257] width 269 height 35
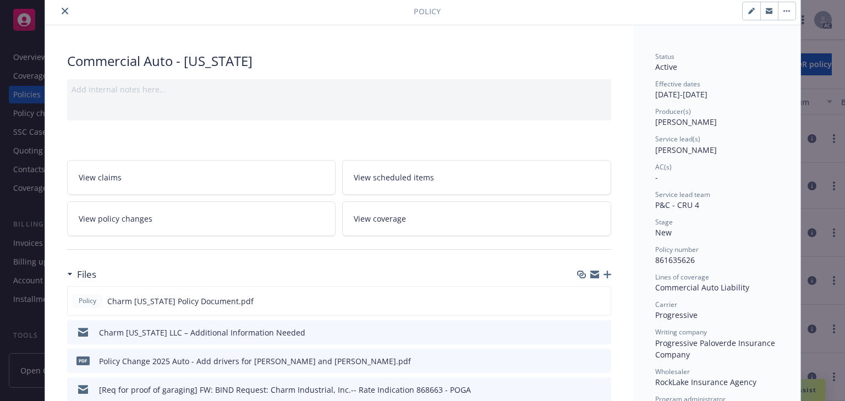
scroll to position [88, 0]
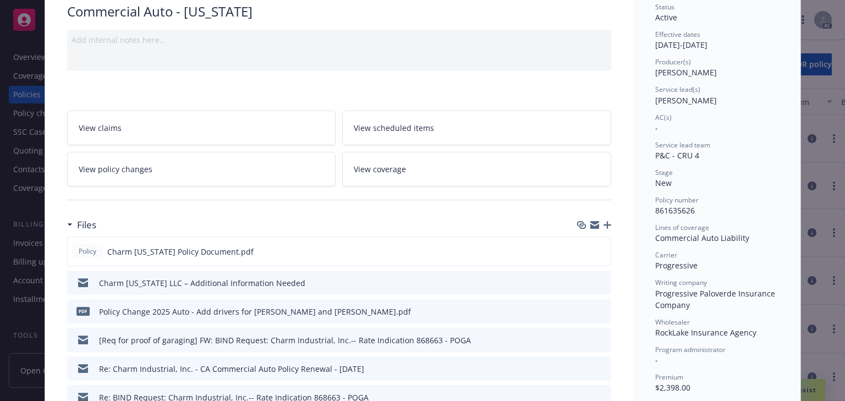
click at [603, 222] on icon "button" at bounding box center [607, 225] width 8 height 8
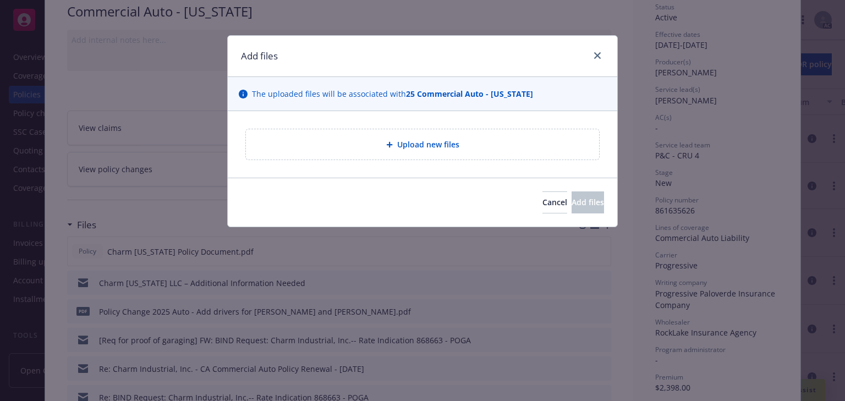
click at [502, 141] on div "Upload new files" at bounding box center [423, 144] width 336 height 13
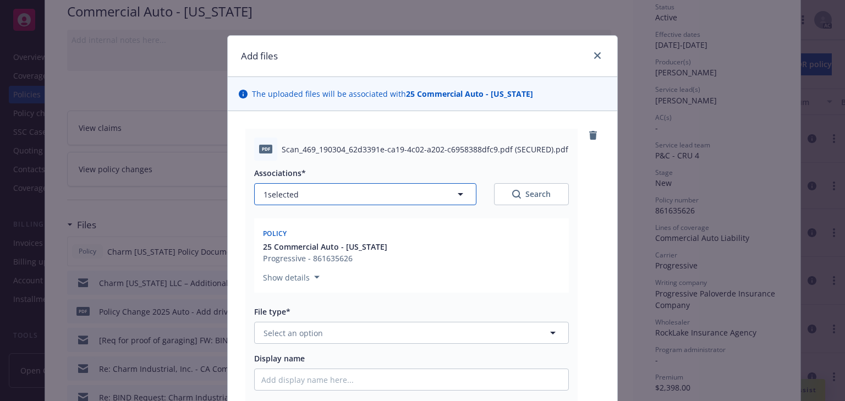
click at [306, 194] on button "1 selected" at bounding box center [365, 194] width 222 height 22
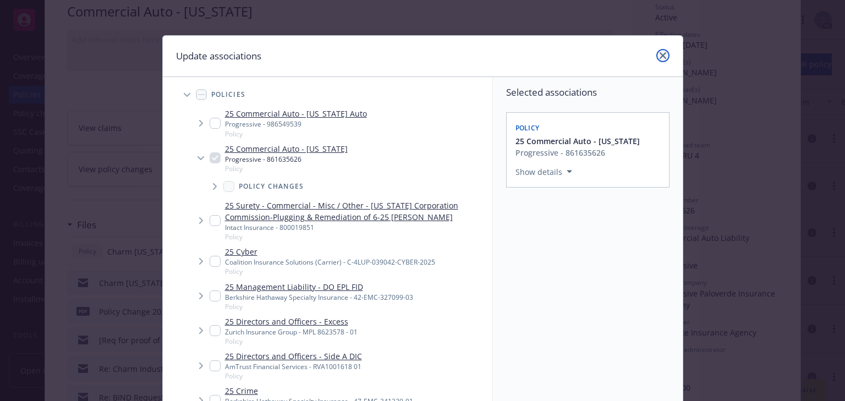
click at [659, 56] on icon "close" at bounding box center [662, 55] width 7 height 7
type textarea "x"
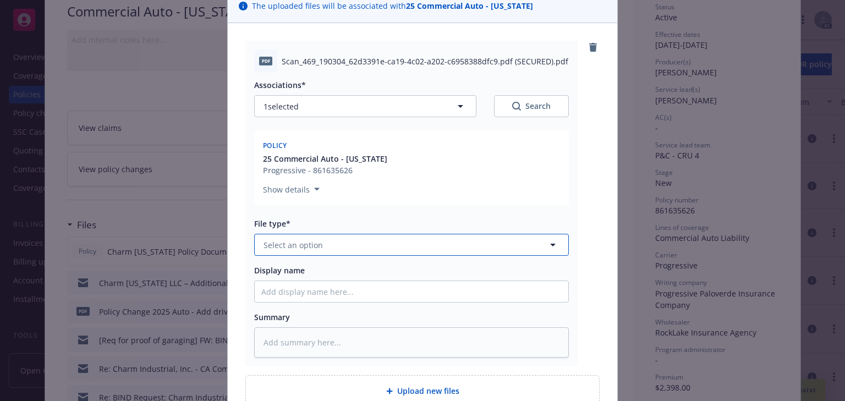
click at [319, 249] on button "Select an option" at bounding box center [411, 245] width 315 height 22
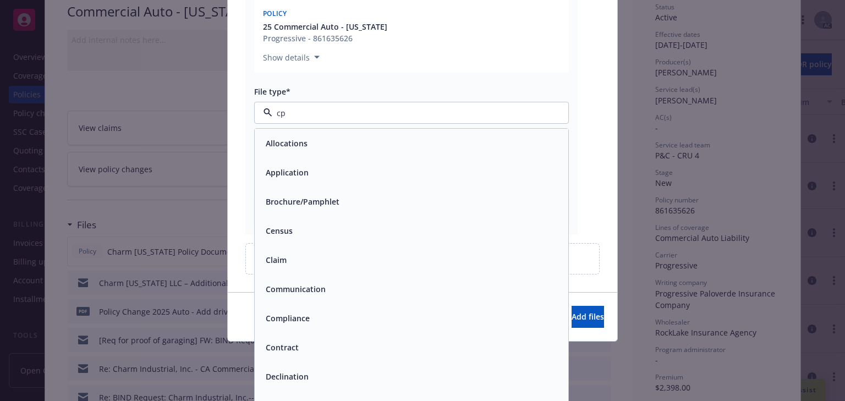
scroll to position [195, 0]
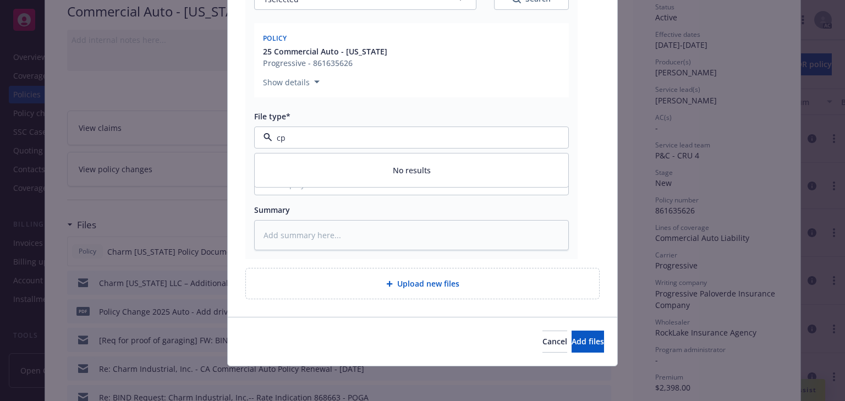
type input "c"
type input "other"
click at [325, 176] on div "Other" at bounding box center [412, 167] width 314 height 29
click at [580, 344] on span "Add files" at bounding box center [587, 341] width 32 height 10
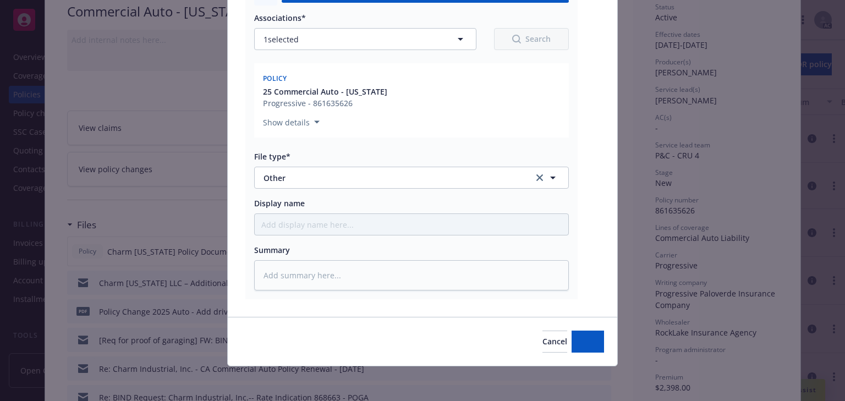
type textarea "x"
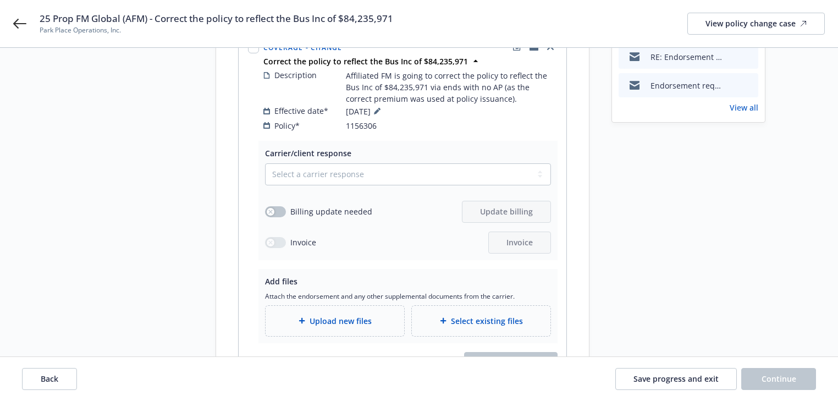
scroll to position [176, 0]
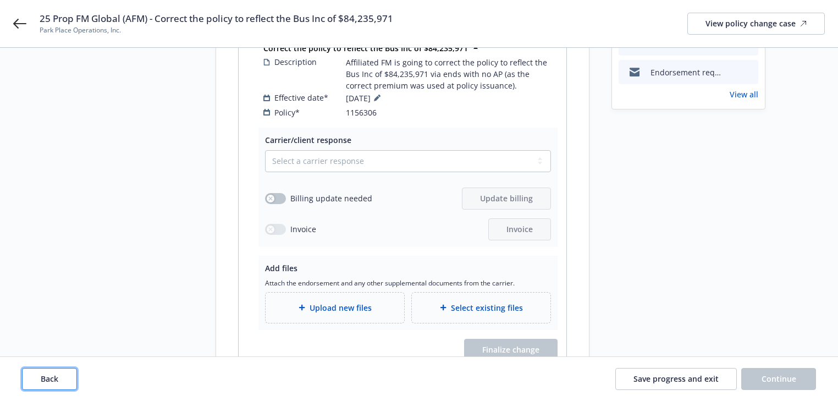
click at [42, 381] on span "Back" at bounding box center [50, 378] width 18 height 10
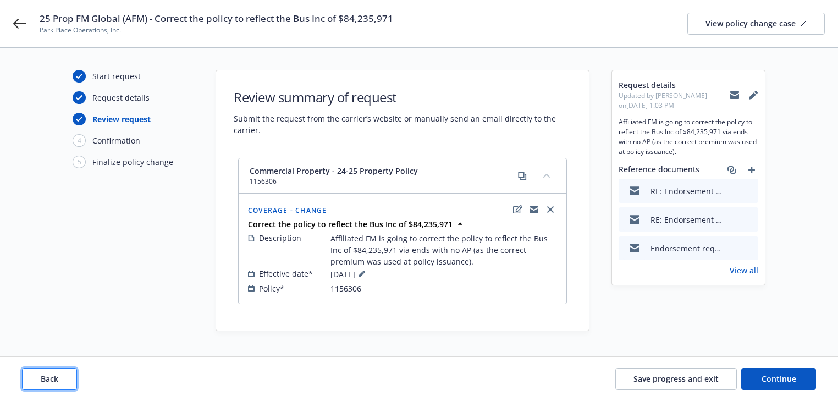
scroll to position [0, 0]
click at [42, 381] on span "Back" at bounding box center [50, 378] width 18 height 10
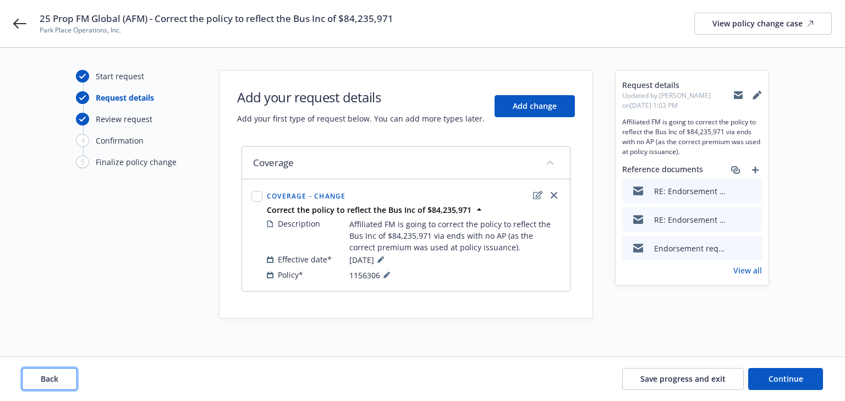
click at [42, 381] on span "Back" at bounding box center [50, 378] width 18 height 10
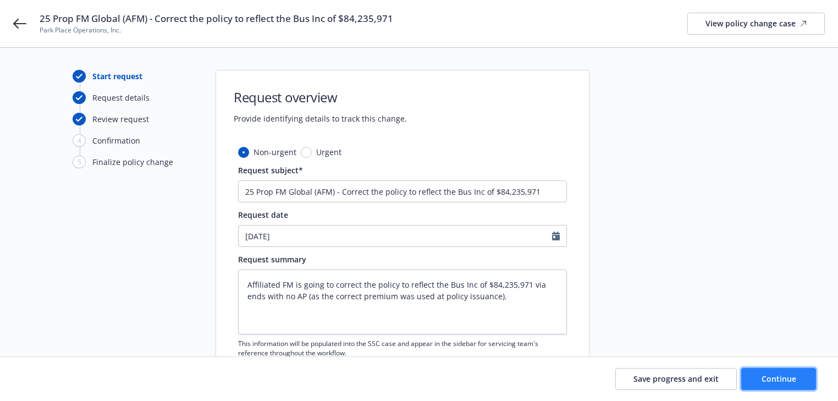
click at [801, 378] on button "Continue" at bounding box center [778, 379] width 75 height 22
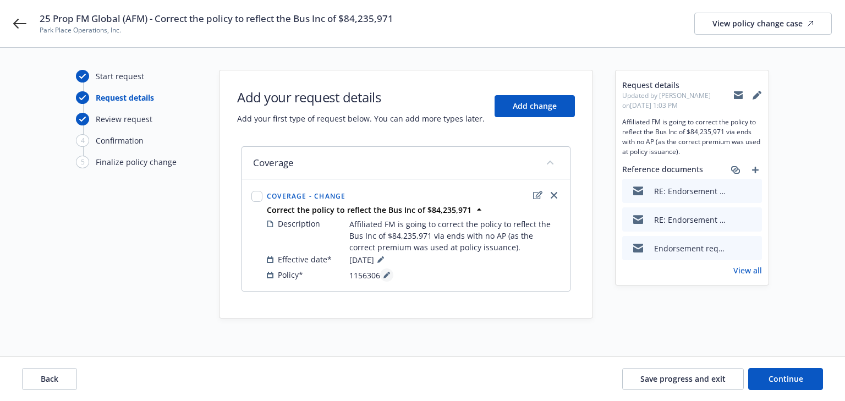
click at [387, 273] on icon at bounding box center [386, 276] width 6 height 6
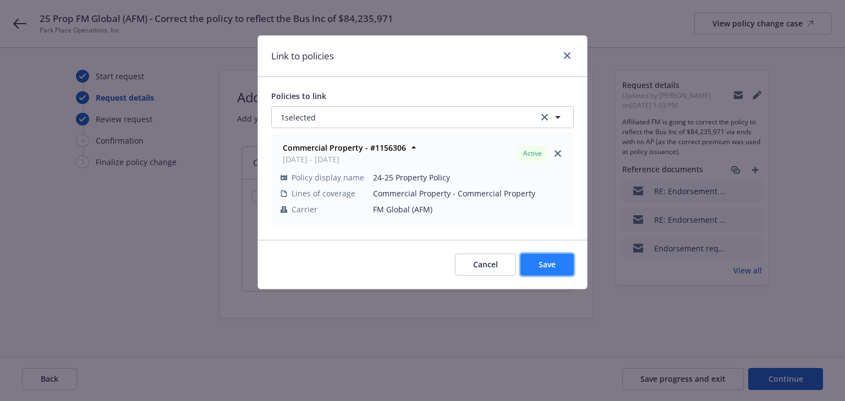
click at [537, 255] on button "Save" at bounding box center [546, 265] width 53 height 22
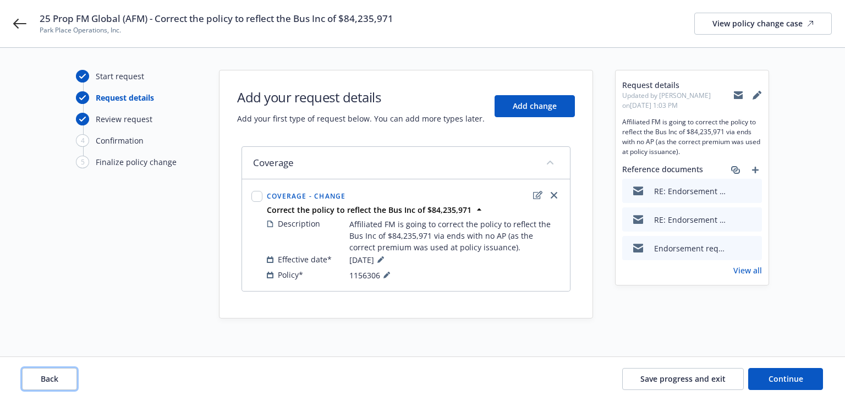
click at [56, 377] on span "Back" at bounding box center [50, 378] width 18 height 10
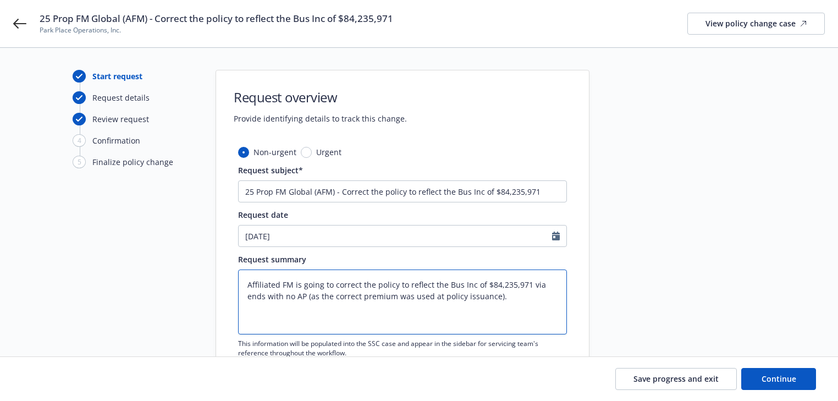
click at [499, 296] on textarea "Affiliated FM is going to correct the policy to reflect the Bus Inc of $84,235,…" at bounding box center [402, 302] width 329 height 65
type textarea "x"
type textarea "Affiliated FM is going to correct the policy to reflect the Bus Inc of $84,235,…"
type textarea "x"
type textarea "Affiliated FM is going to correct the policy to reflect the Bus Inc of $84,235,…"
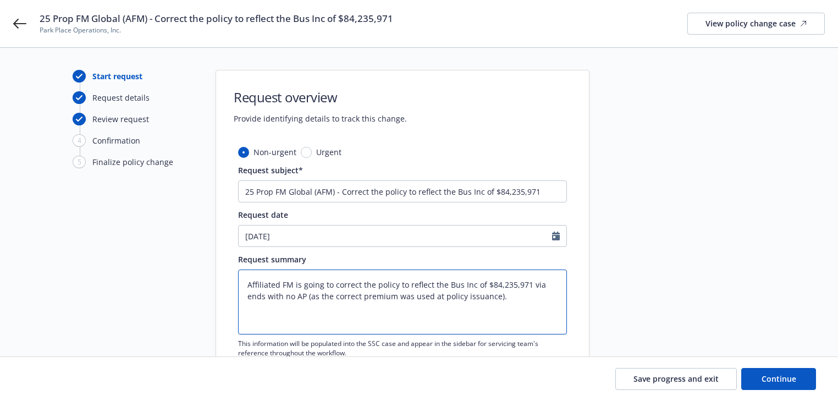
click at [268, 309] on textarea "Affiliated FM is going to correct the policy to reflect the Bus Inc of $84,235,…" at bounding box center [402, 302] width 329 height 65
paste textarea "The following sub-limit(s) under SUB-LIMITS are amended to:"
type textarea "x"
type textarea "Affiliated FM is going to correct the policy to reflect the Bus Inc of $84,235,…"
click at [245, 304] on textarea "Affiliated FM is going to correct the policy to reflect the Bus Inc of $84,235,…" at bounding box center [402, 302] width 329 height 65
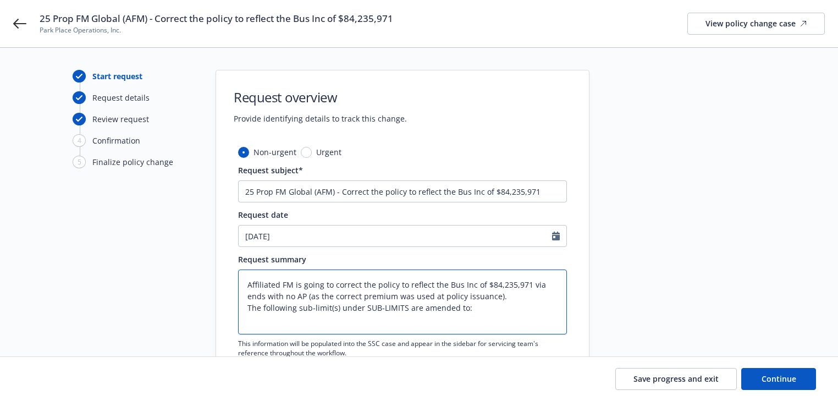
type textarea "x"
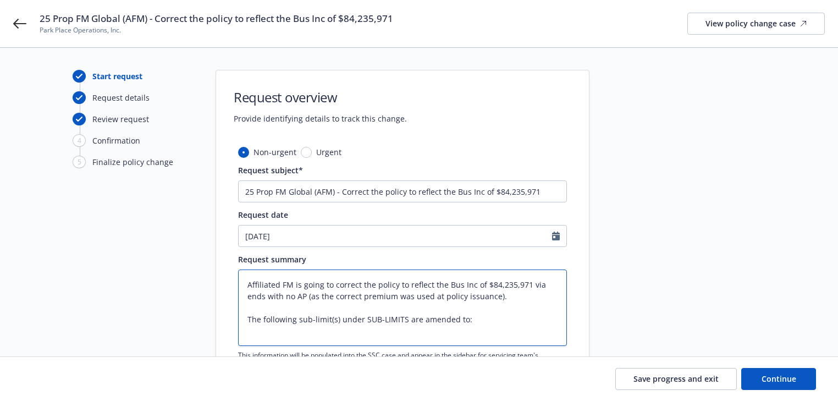
click at [252, 332] on textarea "Affiliated FM is going to correct the policy to reflect the Bus Inc of $84,235,…" at bounding box center [402, 308] width 329 height 76
paste textarea "USD 84,235,971, not to exceed the following: 1. USD 84,235,971 for Gross Earnin…"
type textarea "Affiliated FM is going to correct the policy to reflect the Bus Inc of $84,235,…"
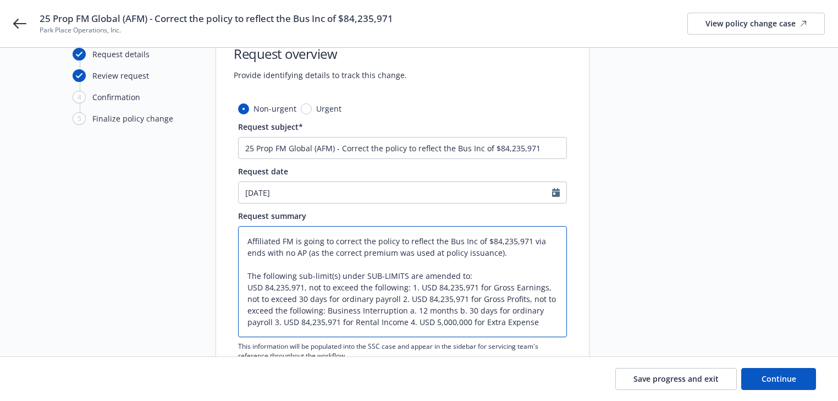
scroll to position [44, 0]
click at [410, 285] on textarea "Affiliated FM is going to correct the policy to reflect the Bus Inc of $84,235,…" at bounding box center [402, 281] width 329 height 111
type textarea "x"
type textarea "Affiliated FM is going to correct the policy to reflect the Bus Inc of $84,235,…"
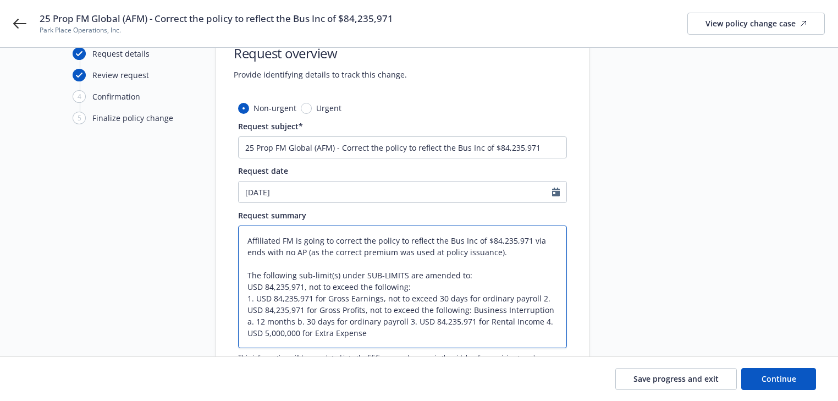
click at [537, 297] on textarea "Affiliated FM is going to correct the policy to reflect the Bus Inc of $84,235,…" at bounding box center [402, 287] width 329 height 123
type textarea "x"
type textarea "Affiliated FM is going to correct the policy to reflect the Bus Inc of $84,235,…"
click at [405, 321] on textarea "Affiliated FM is going to correct the policy to reflect the Bus Inc of $84,235,…" at bounding box center [402, 287] width 329 height 123
type textarea "x"
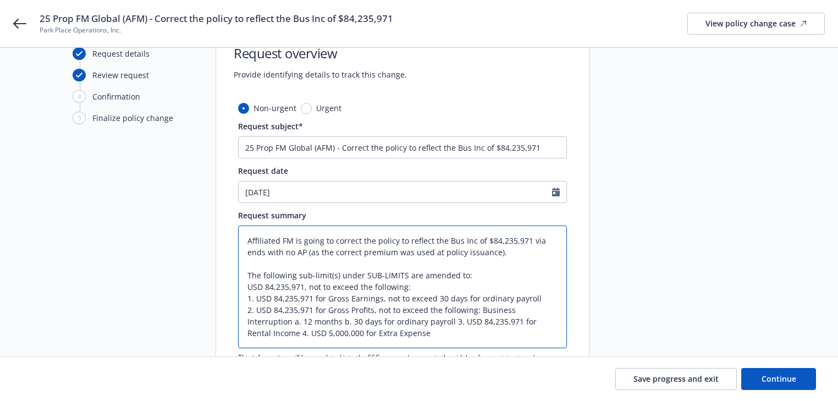
type textarea "Affiliated FM is going to correct the policy to reflect the Bus Inc of $84,235,…"
click at [296, 318] on textarea "Affiliated FM is going to correct the policy to reflect the Bus Inc of $84,235,…" at bounding box center [402, 287] width 329 height 123
type textarea "x"
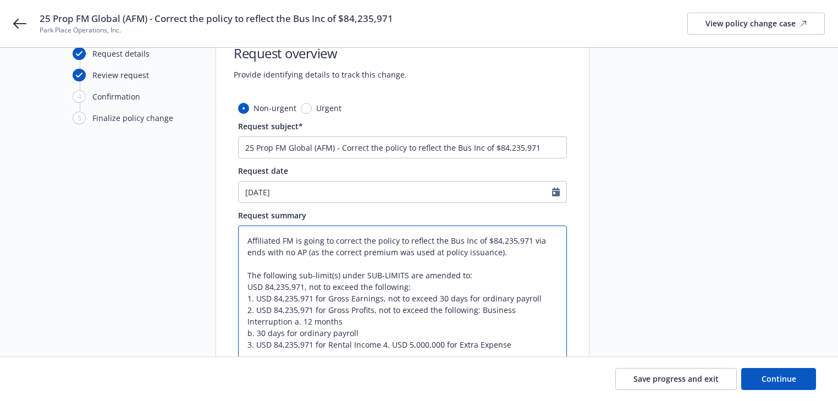
drag, startPoint x: 513, startPoint y: 350, endPoint x: 218, endPoint y: 219, distance: 321.8
click at [218, 219] on div "Non-urgent Urgent Request subject* 25 Prop FM Global (AFM) - Correct the policy…" at bounding box center [402, 304] width 373 height 404
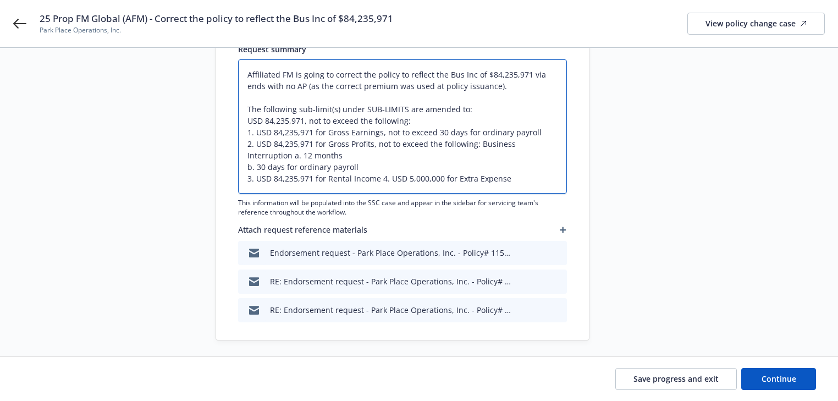
scroll to position [216, 0]
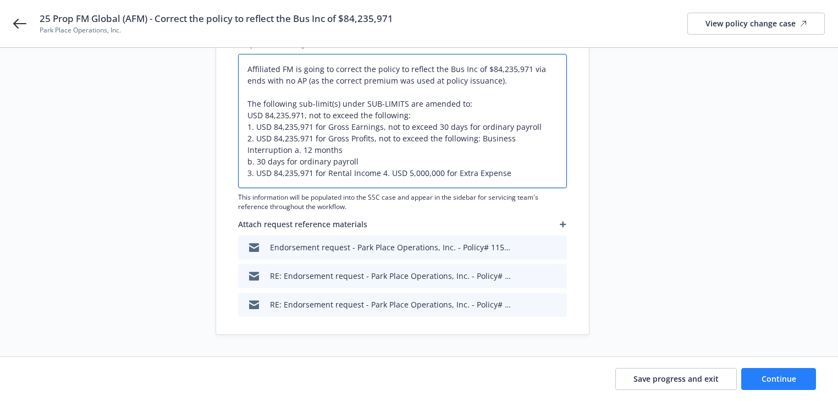
type textarea "Affiliated FM is going to correct the policy to reflect the Bus Inc of $84,235,…"
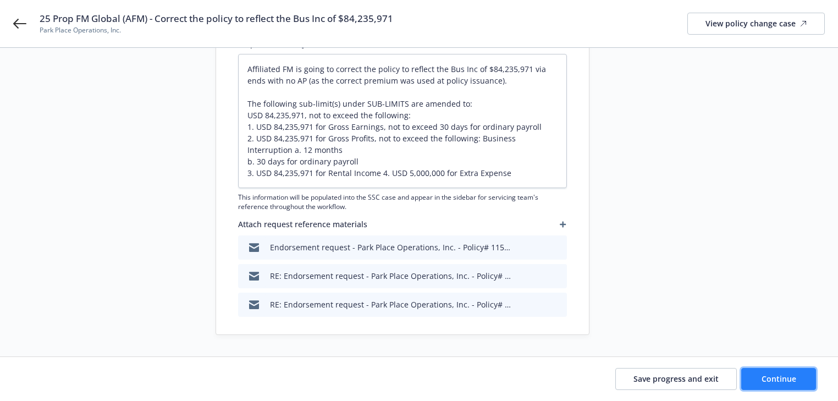
click at [790, 385] on button "Continue" at bounding box center [778, 379] width 75 height 22
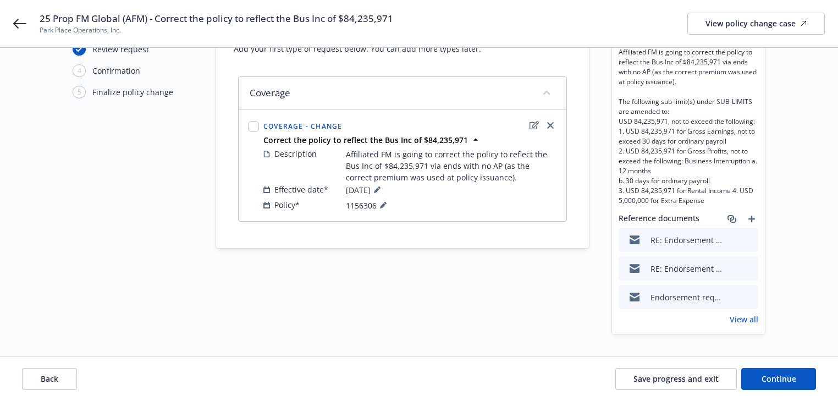
scroll to position [0, 0]
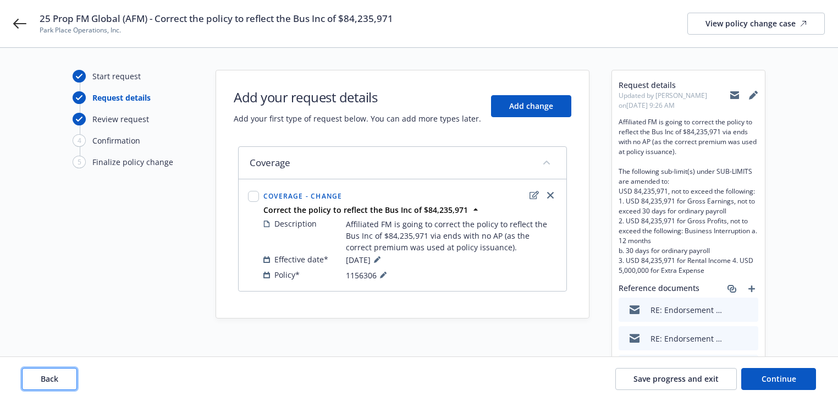
click at [57, 376] on span "Back" at bounding box center [50, 378] width 18 height 10
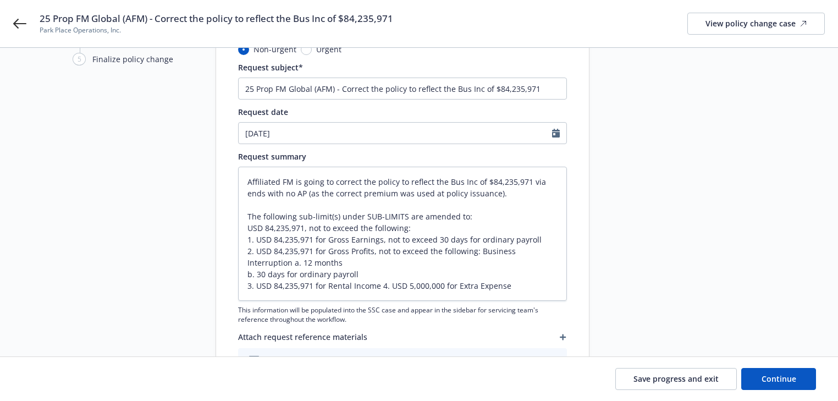
scroll to position [176, 0]
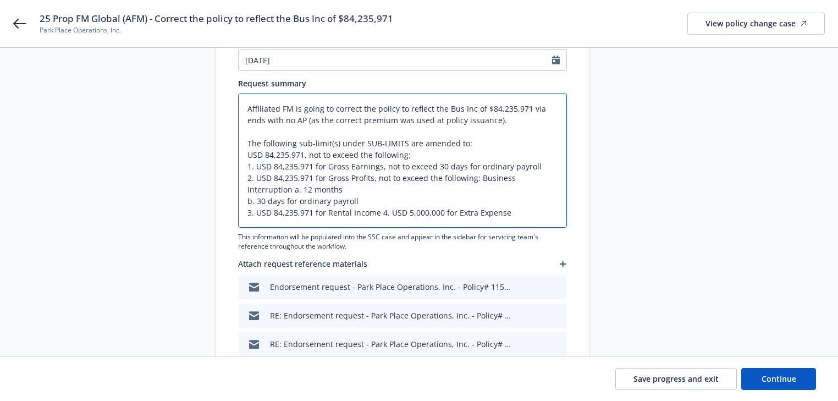
click at [521, 211] on textarea "Affiliated FM is going to correct the policy to reflect the Bus Inc of $84,235,…" at bounding box center [402, 161] width 329 height 134
type textarea "x"
type textarea "Affiliated FM is going to correct the policy to reflect the Bus Inc of $84,235,…"
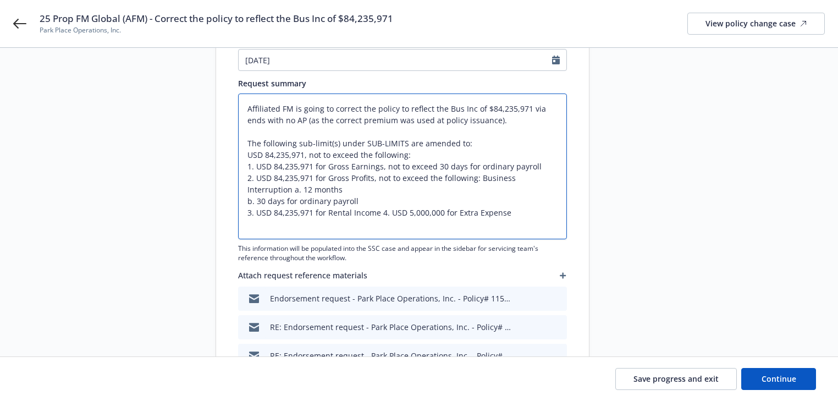
paste textarea "Protection and Preservation of Property - Business Interruption"
type textarea "x"
type textarea "Affiliated FM is going to correct the policy to reflect the Bus Inc of $84,235,…"
click at [482, 228] on textarea "Affiliated FM is going to correct the policy to reflect the Bus Inc of $84,235,…" at bounding box center [402, 167] width 329 height 146
type textarea "x"
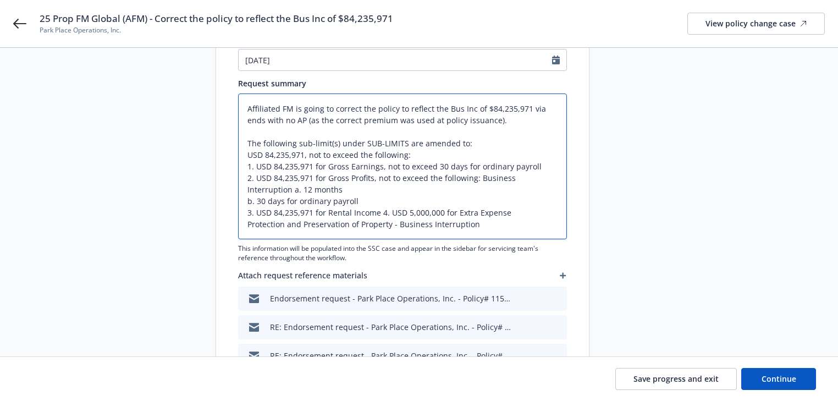
type textarea "Affiliated FM is going to correct the policy to reflect the Bus Inc of $84,235,…"
paste textarea "USD 84,235,971"
type textarea "x"
type textarea "Affiliated FM is going to correct the policy to reflect the Bus Inc of $84,235,…"
drag, startPoint x: 537, startPoint y: 223, endPoint x: 222, endPoint y: 220, distance: 315.2
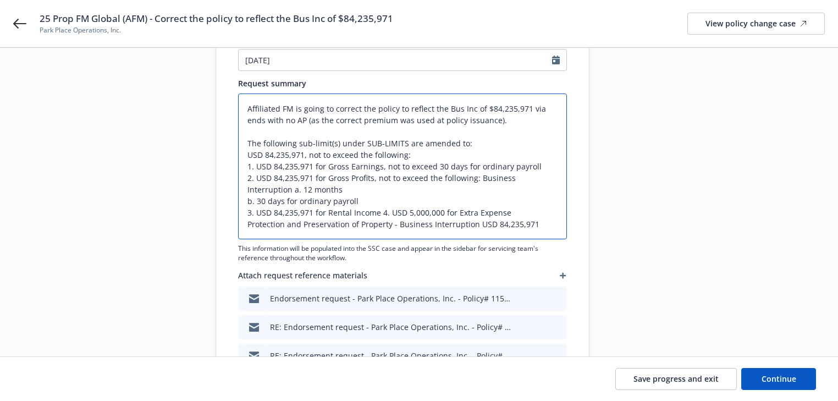
click at [222, 220] on div "Non-urgent Urgent Request subject* 25 Prop FM Global (AFM) - Correct the policy…" at bounding box center [402, 177] width 373 height 415
click at [539, 223] on textarea "Affiliated FM is going to correct the policy to reflect the Bus Inc of $84,235,…" at bounding box center [402, 167] width 329 height 146
type textarea "x"
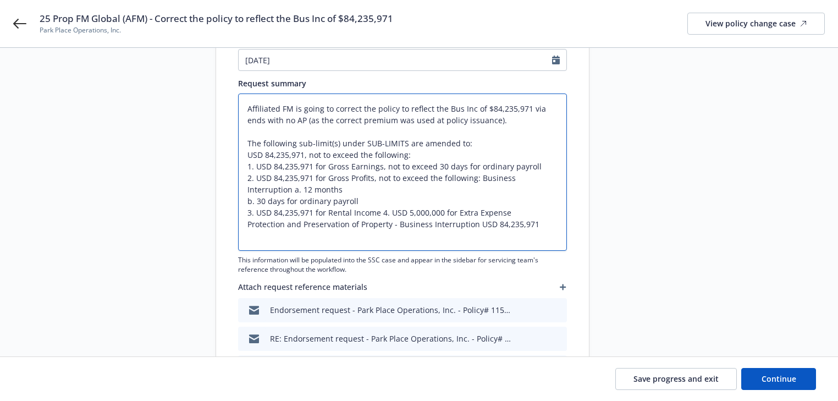
paste textarea "Protection and Preservation of Property - Business Interruption USD 84,235,971"
type textarea "Affiliated FM is going to correct the policy to reflect the Bus Inc of $84,235,…"
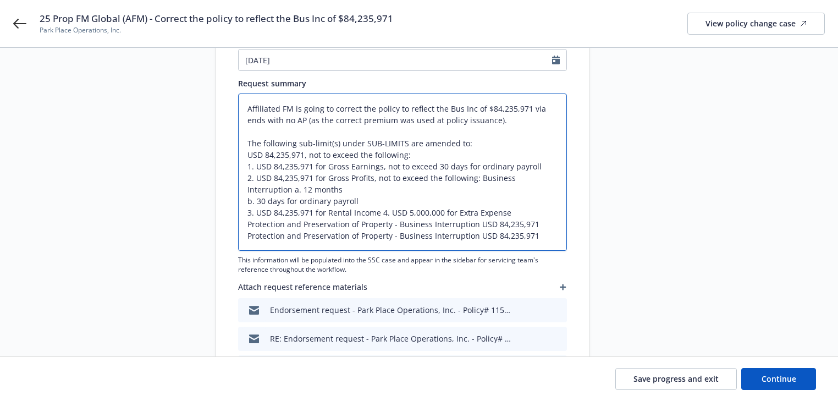
type textarea "x"
drag, startPoint x: 474, startPoint y: 238, endPoint x: 135, endPoint y: 232, distance: 338.9
click at [135, 232] on div "Start request Request details Review request 4 Confirmation 5 Finalize policy c…" at bounding box center [419, 146] width 812 height 504
paste textarea "Research and Development"
type textarea "Affiliated FM is going to correct the policy to reflect the Bus Inc of $84,235,…"
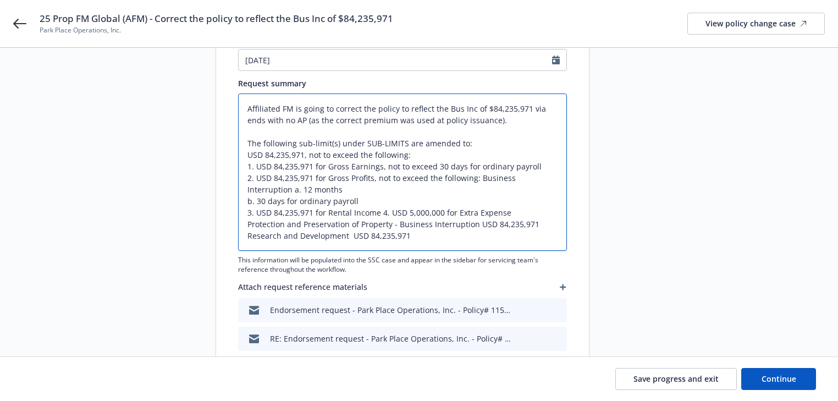
type textarea "x"
type textarea "Affiliated FM is going to correct the policy to reflect the Bus Inc of $84,235,…"
drag, startPoint x: 772, startPoint y: 373, endPoint x: 749, endPoint y: 376, distance: 23.3
click at [772, 373] on span "Continue" at bounding box center [779, 378] width 35 height 10
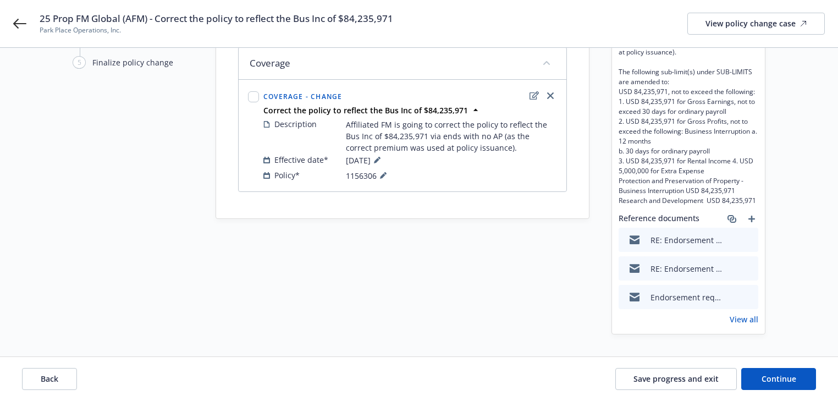
scroll to position [0, 0]
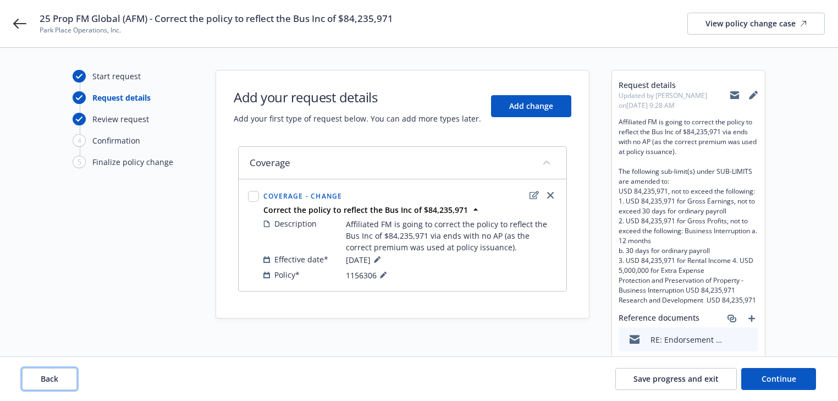
click at [60, 382] on button "Back" at bounding box center [49, 379] width 55 height 22
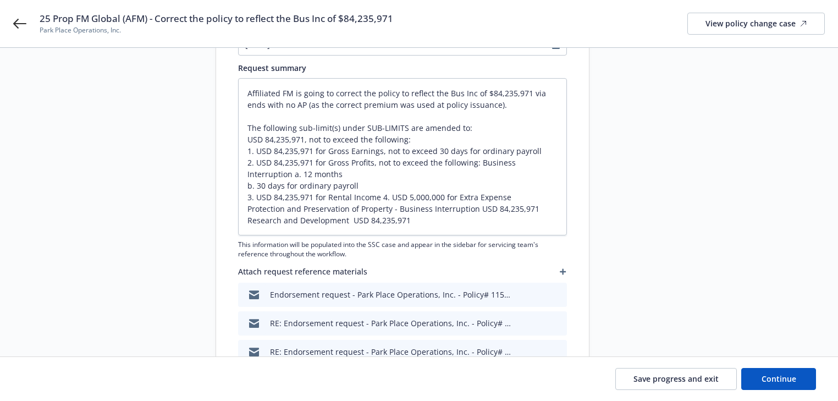
scroll to position [220, 0]
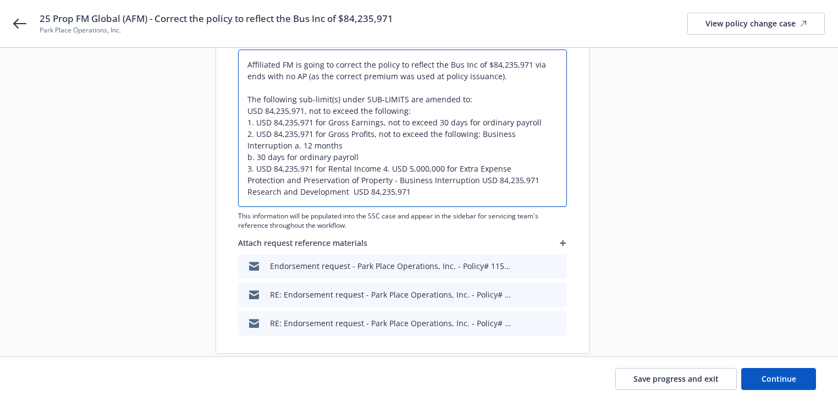
drag, startPoint x: 422, startPoint y: 196, endPoint x: 176, endPoint y: 57, distance: 282.7
click at [176, 57] on div "Start request Request details Review request 4 Confirmation 5 Finalize policy c…" at bounding box center [419, 102] width 812 height 504
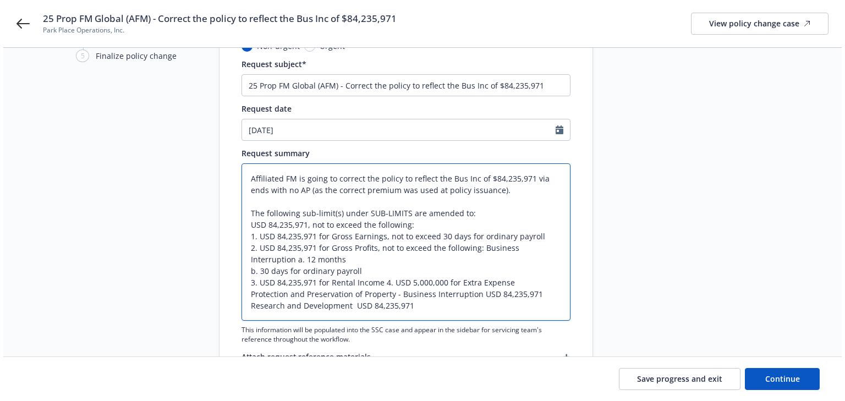
scroll to position [0, 0]
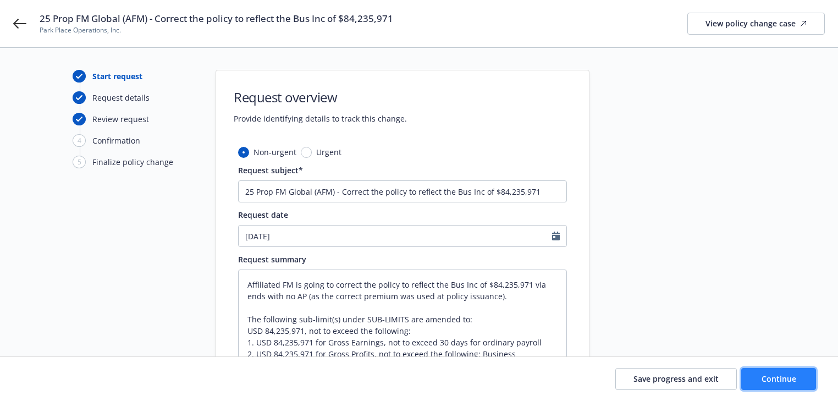
click at [787, 378] on span "Continue" at bounding box center [779, 378] width 35 height 10
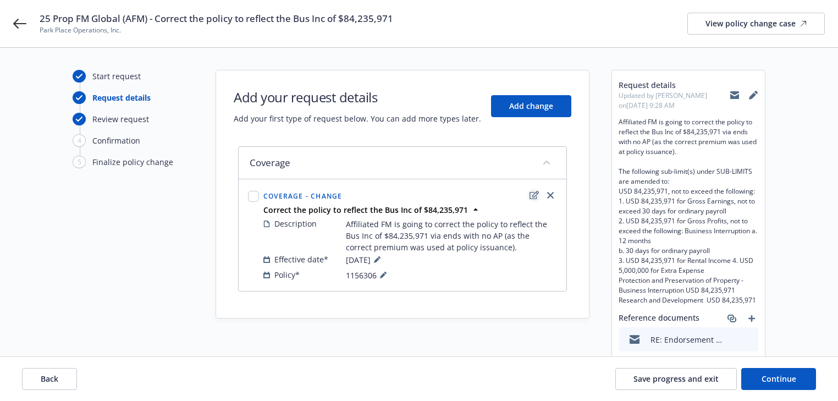
click at [536, 195] on icon "edit" at bounding box center [534, 195] width 9 height 8
type textarea "x"
select select "CHANGE"
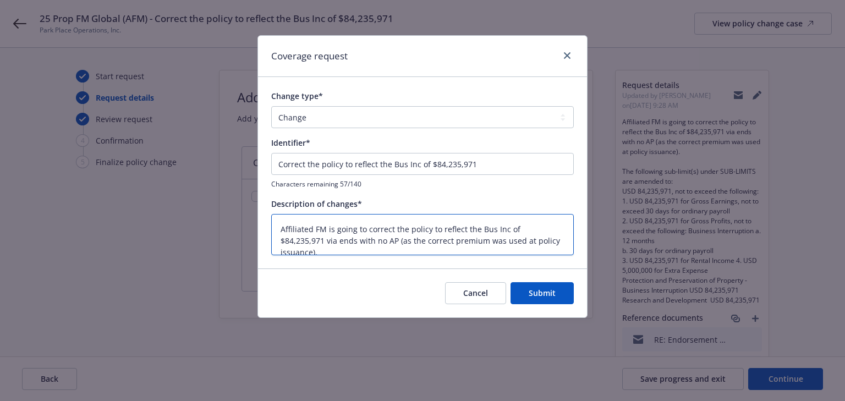
drag, startPoint x: 560, startPoint y: 236, endPoint x: 202, endPoint y: 222, distance: 357.8
click at [202, 222] on div "Coverage request Change type* Add Audit Change Remove Identifier* Correct the p…" at bounding box center [422, 200] width 845 height 401
paste textarea "The following sub-limit(s) under SUB-LIMITS are amended to: USD 84,235,971, not…"
type textarea "x"
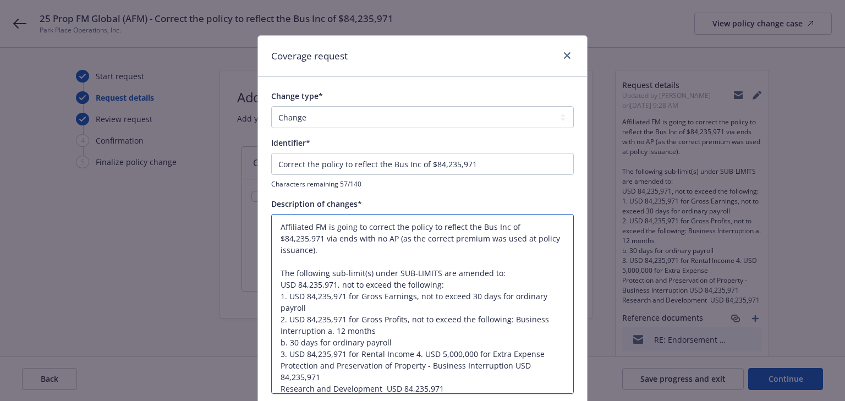
type textarea "Affiliated FM is going to correct the policy to reflect the Bus Inc of $84,235,…"
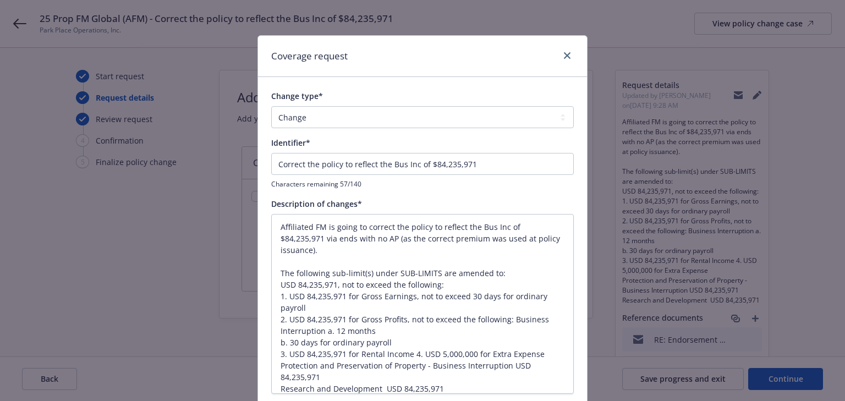
click at [266, 162] on div "Change type* Add Audit Change Remove Identifier* Correct the policy to reflect …" at bounding box center [422, 242] width 329 height 330
click at [276, 163] on input "Correct the policy to reflect the Bus Inc of $84,235,971" at bounding box center [422, 164] width 303 height 22
type textarea "x"
type input "ECorrect the policy to reflect the Bus Inc of $84,235,971"
type textarea "x"
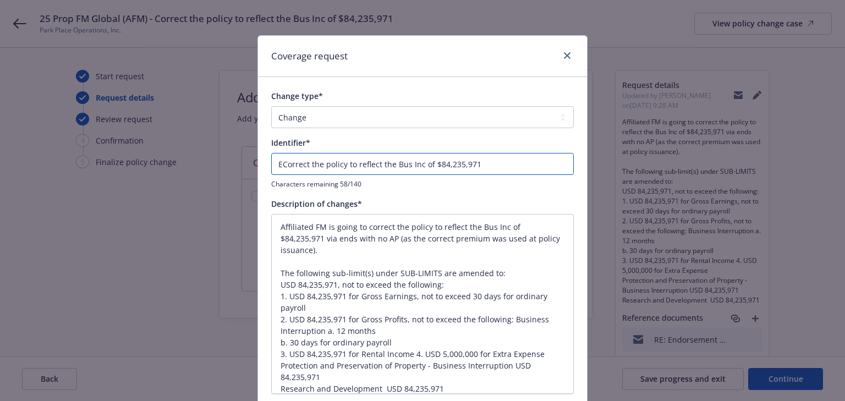
type input "EnCorrect the policy to reflect the Bus Inc of $84,235,971"
type textarea "x"
type input "ECorrect the policy to reflect the Bus Inc of $84,235,971"
type textarea "x"
type input "ENCorrect the policy to reflect the Bus Inc of $84,235,971"
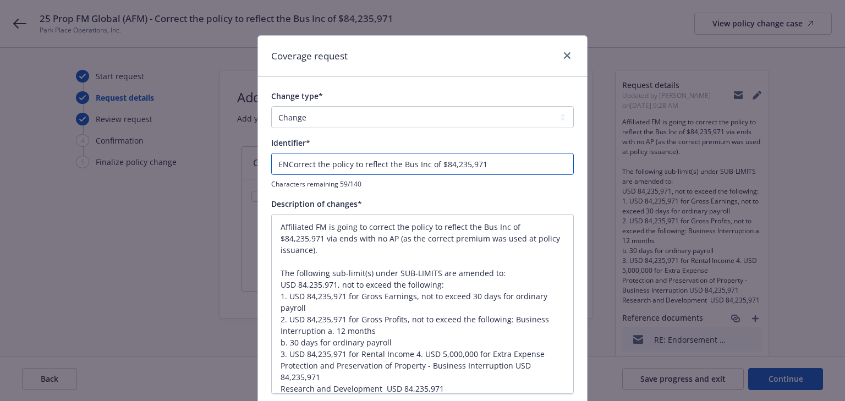
type textarea "x"
type input "ENDCorrect the policy to reflect the Bus Inc of $84,235,971"
type textarea "x"
type input "ENDTCorrect the policy to reflect the Bus Inc of $84,235,971"
type textarea "x"
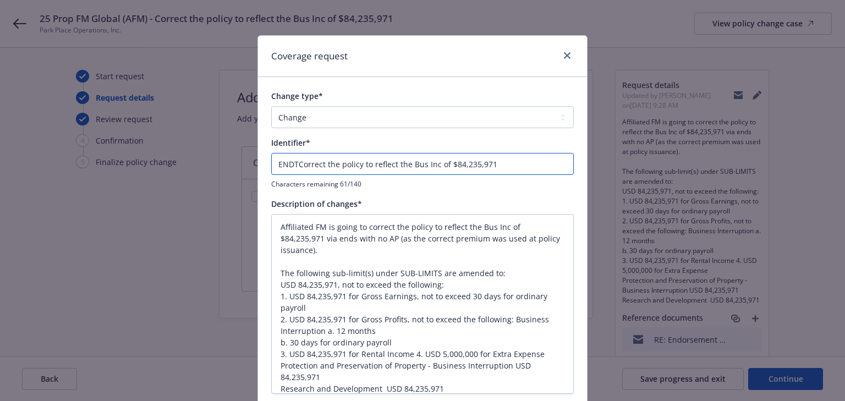
type input "ENDT Correct the policy to reflect the Bus Inc of $84,235,971"
type textarea "x"
type input "ENDT #Correct the policy to reflect the Bus Inc of $84,235,971"
type textarea "x"
type input "ENDT #0Correct the policy to reflect the Bus Inc of $84,235,971"
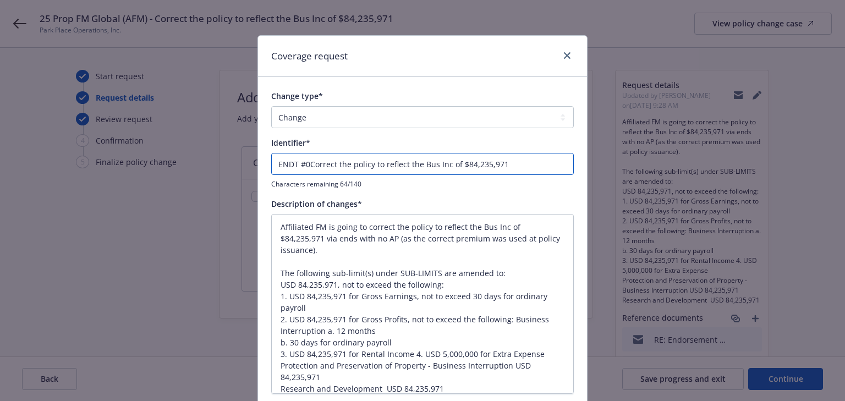
type textarea "x"
type input "ENDT #00Correct the policy to reflect the Bus Inc of $84,235,971"
type textarea "x"
type input "ENDT #001Correct the policy to reflect the Bus Inc of $84,235,971"
type textarea "x"
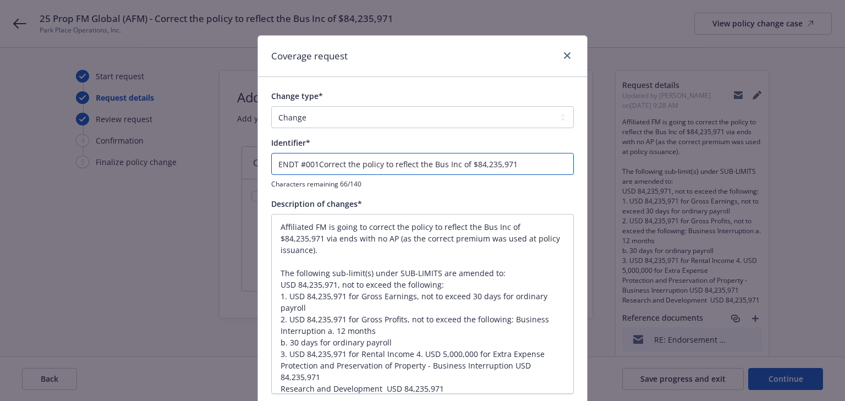
type input "ENDT #001 Correct the policy to reflect the Bus Inc of $84,235,971"
type textarea "x"
type input "ENDT #001 -Correct the policy to reflect the Bus Inc of $84,235,971"
type textarea "x"
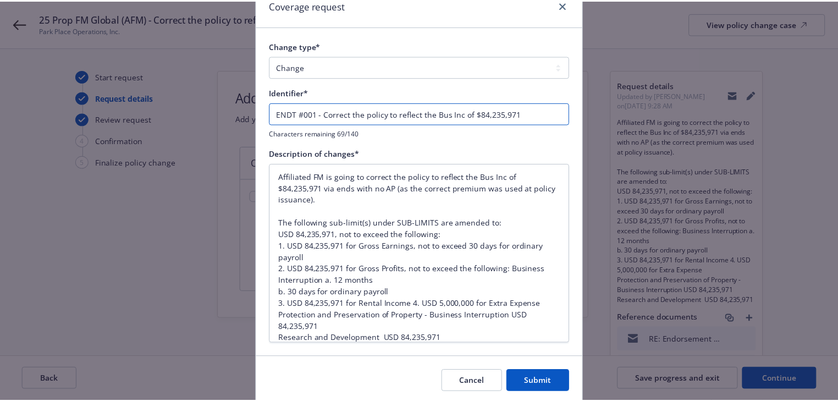
scroll to position [90, 0]
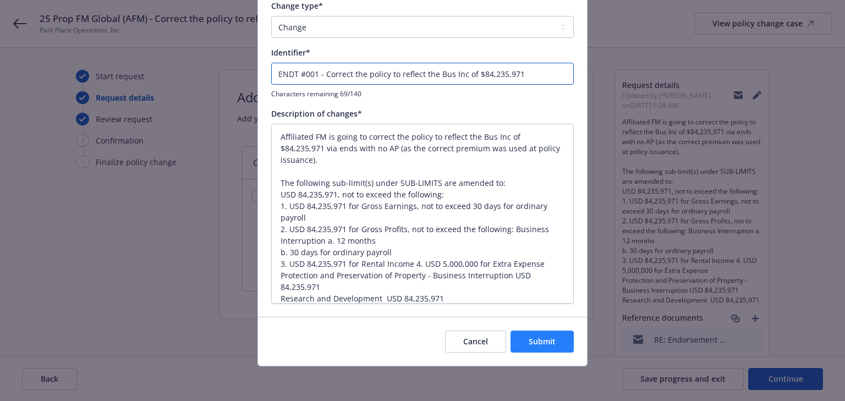
type input "ENDT #001 - Correct the policy to reflect the Bus Inc of $84,235,971"
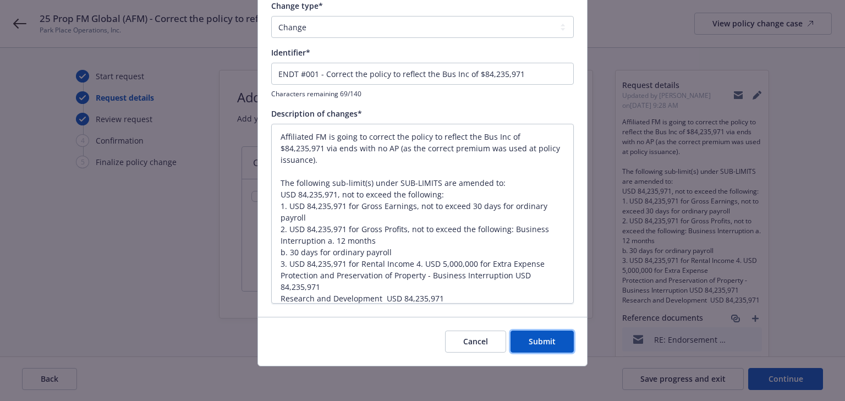
click at [558, 343] on button "Submit" at bounding box center [541, 342] width 63 height 22
type textarea "x"
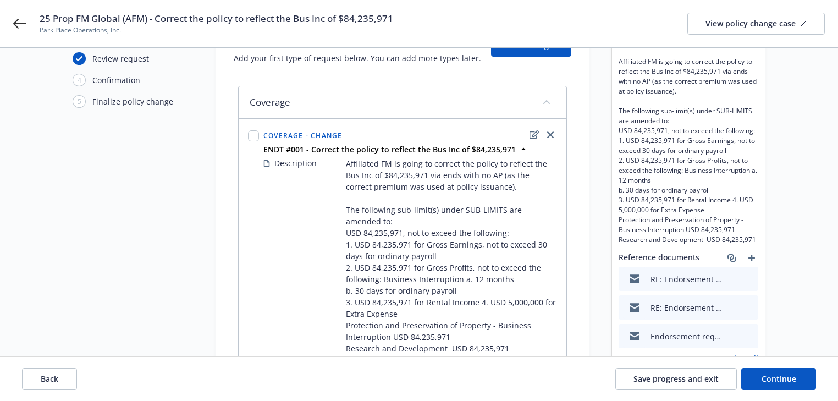
scroll to position [145, 0]
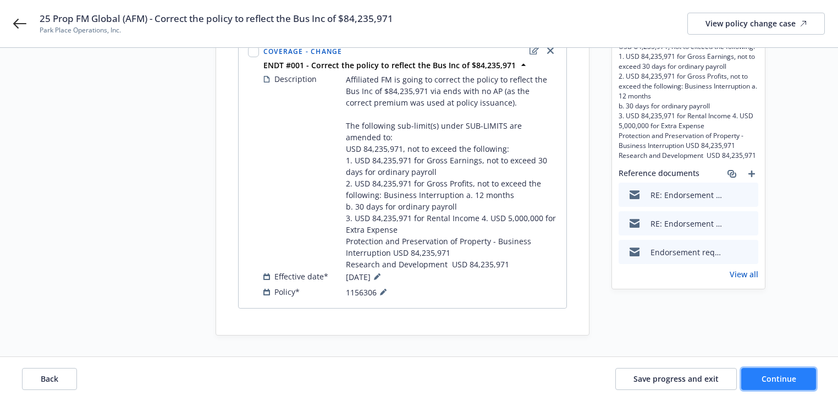
click at [779, 378] on span "Continue" at bounding box center [779, 378] width 35 height 10
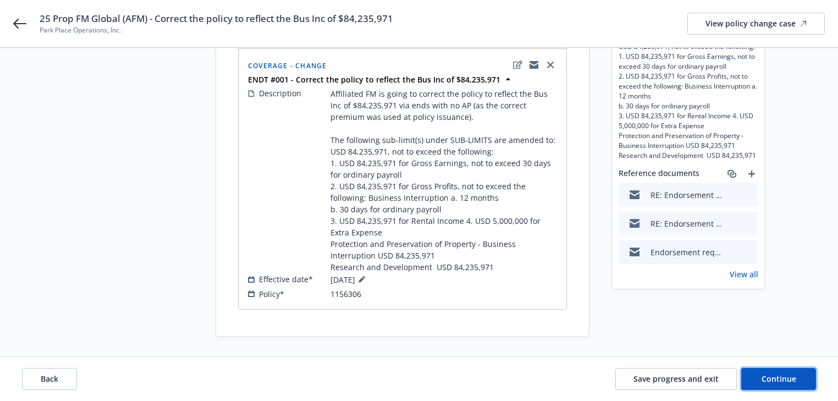
click at [777, 377] on span "Continue" at bounding box center [779, 378] width 35 height 10
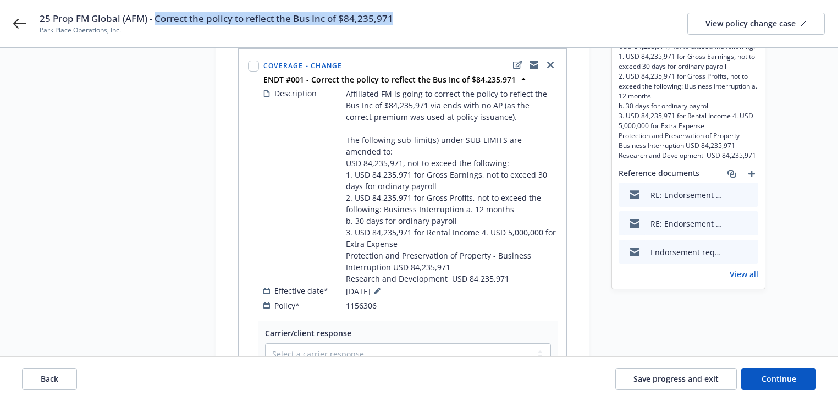
drag, startPoint x: 156, startPoint y: 18, endPoint x: 407, endPoint y: 20, distance: 251.4
click at [407, 20] on div "25 Prop FM Global (AFM) - Correct the policy to reflect the Bus Inc of $84,235,…" at bounding box center [432, 23] width 785 height 23
copy span "Correct the policy to reflect the Bus Inc of $84,235,971"
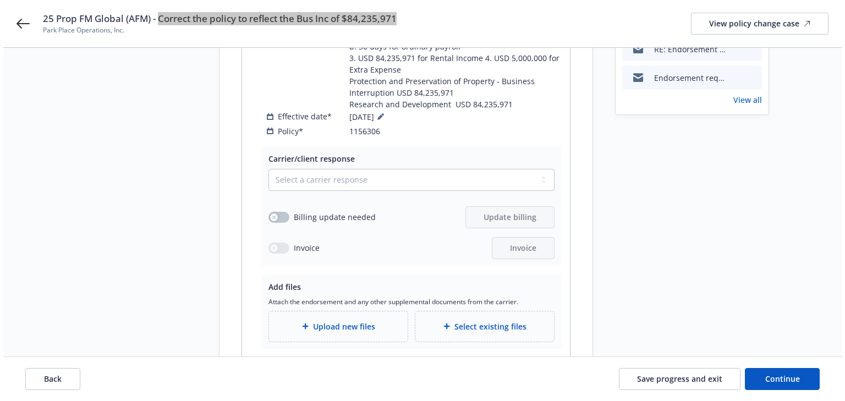
scroll to position [321, 0]
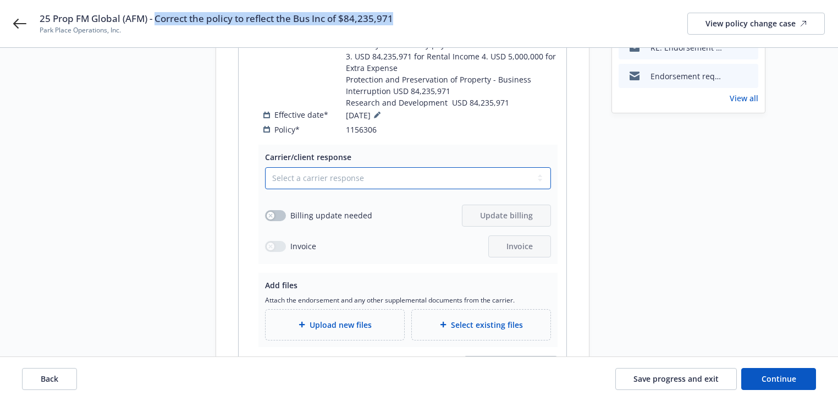
drag, startPoint x: 301, startPoint y: 168, endPoint x: 295, endPoint y: 173, distance: 7.8
click at [297, 170] on select "Select a carrier response Accepted Accepted with revision No endorsement needed…" at bounding box center [408, 178] width 286 height 22
select select "ACCEPTED"
click at [265, 167] on select "Select a carrier response Accepted Accepted with revision No endorsement needed…" at bounding box center [408, 178] width 286 height 22
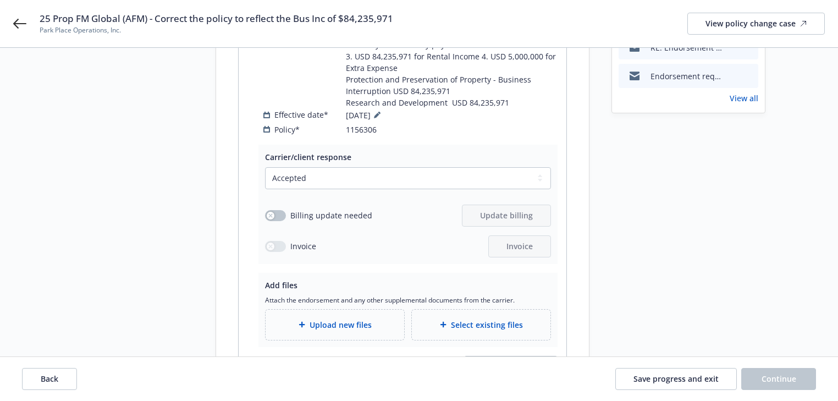
click at [315, 319] on span "Upload new files" at bounding box center [341, 325] width 62 height 12
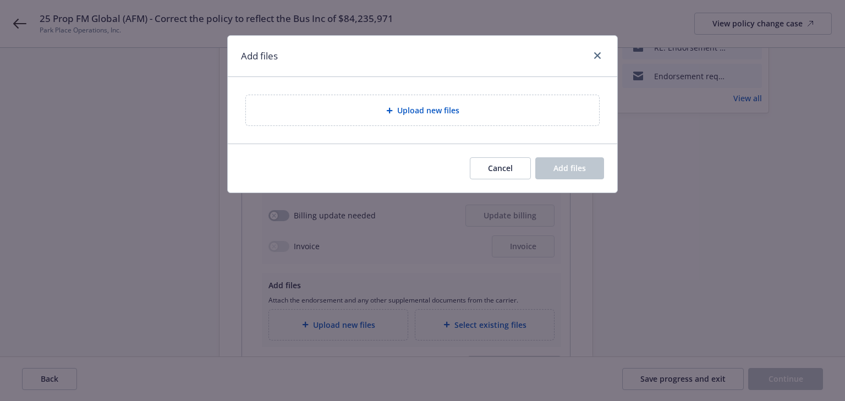
click at [436, 119] on div "Upload new files" at bounding box center [422, 110] width 353 height 30
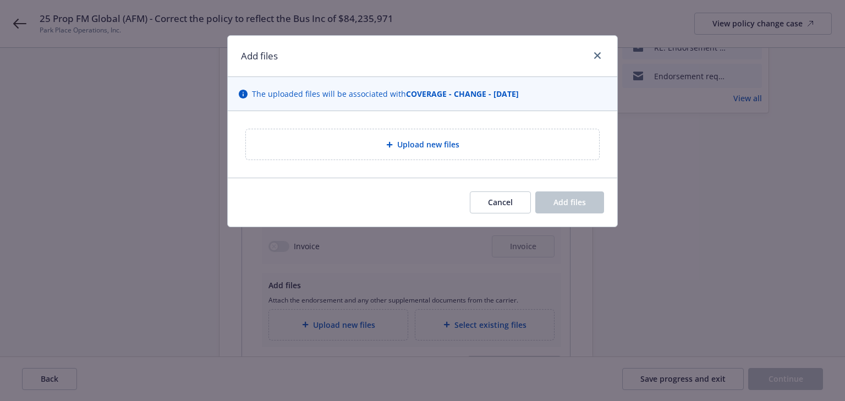
drag, startPoint x: 486, startPoint y: 142, endPoint x: 481, endPoint y: 143, distance: 5.5
click at [485, 143] on div "Upload new files" at bounding box center [423, 144] width 336 height 13
click at [481, 145] on div "Upload new files" at bounding box center [423, 144] width 336 height 13
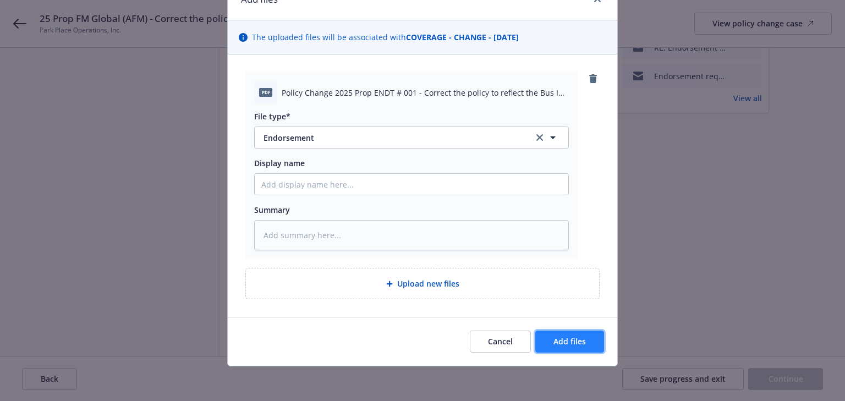
click at [572, 333] on button "Add files" at bounding box center [569, 342] width 69 height 22
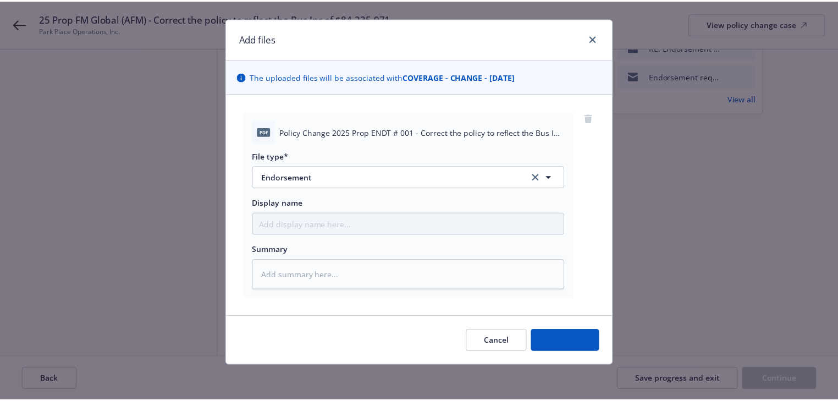
scroll to position [17, 0]
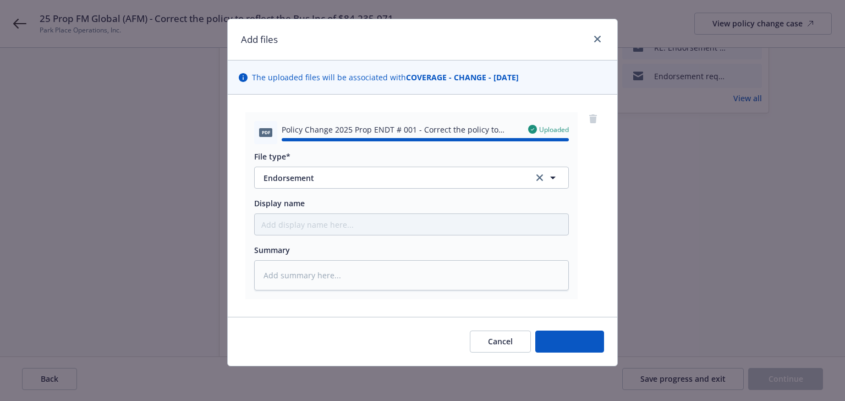
type textarea "x"
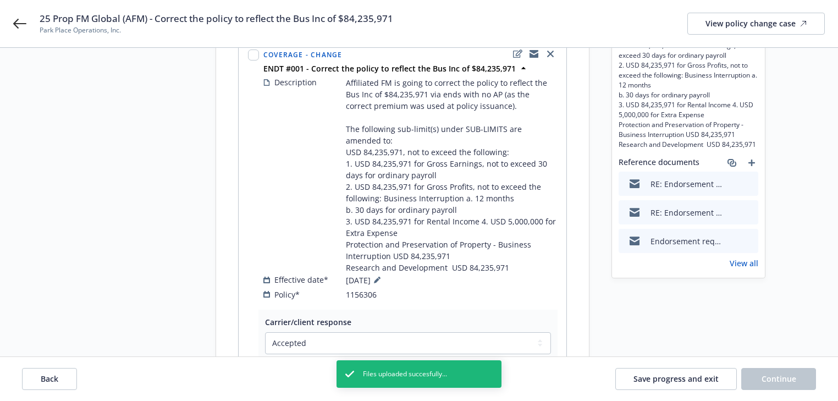
scroll to position [145, 0]
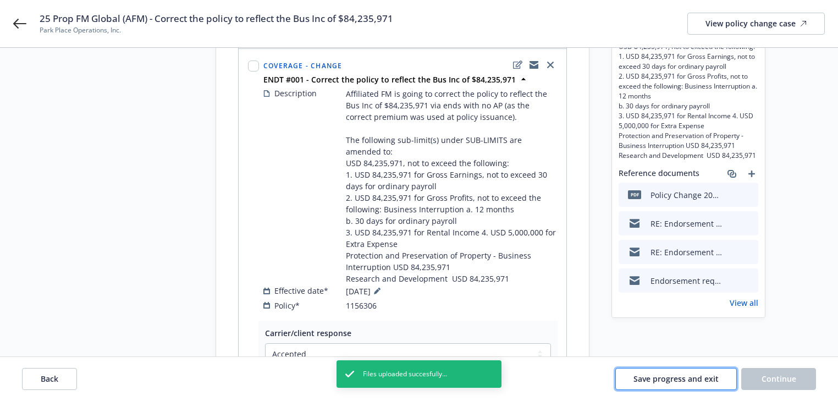
click at [669, 386] on button "Save progress and exit" at bounding box center [676, 379] width 122 height 22
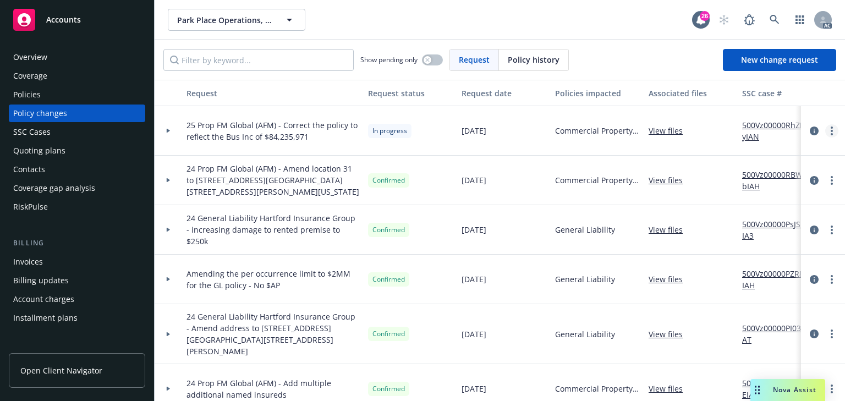
click at [825, 130] on link "more" at bounding box center [831, 130] width 13 height 13
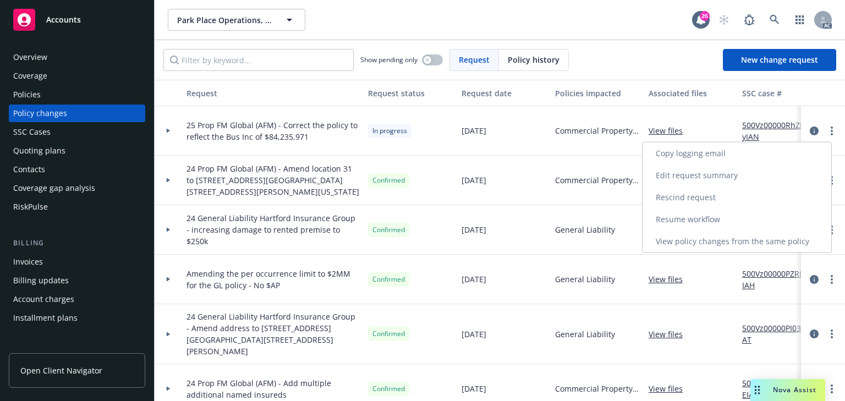
click at [720, 220] on link "Resume workflow" at bounding box center [736, 219] width 189 height 22
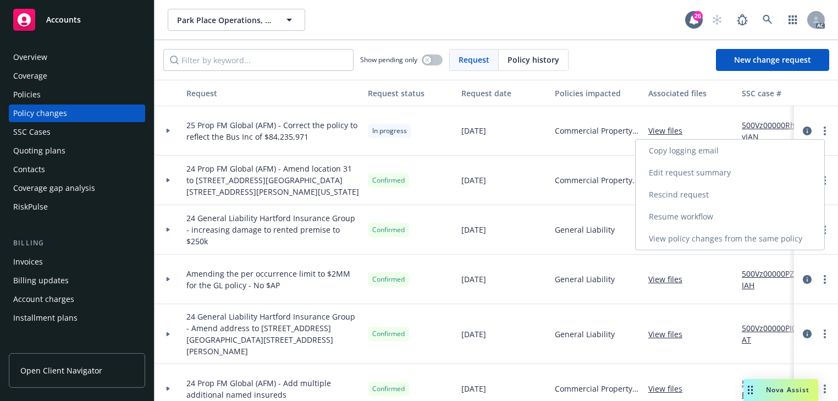
select select "ACCEPTED"
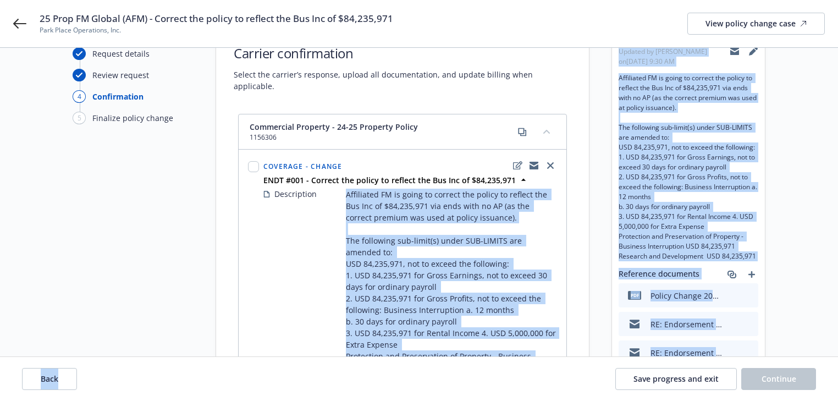
scroll to position [48, 0]
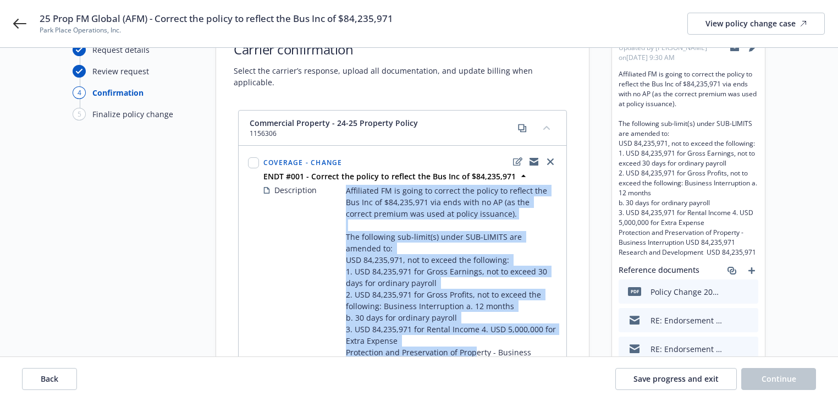
drag, startPoint x: 343, startPoint y: 220, endPoint x: 474, endPoint y: 338, distance: 176.0
click at [474, 340] on div "Description Affiliated FM is going to correct the policy to reflect the Bus Inc…" at bounding box center [410, 282] width 294 height 197
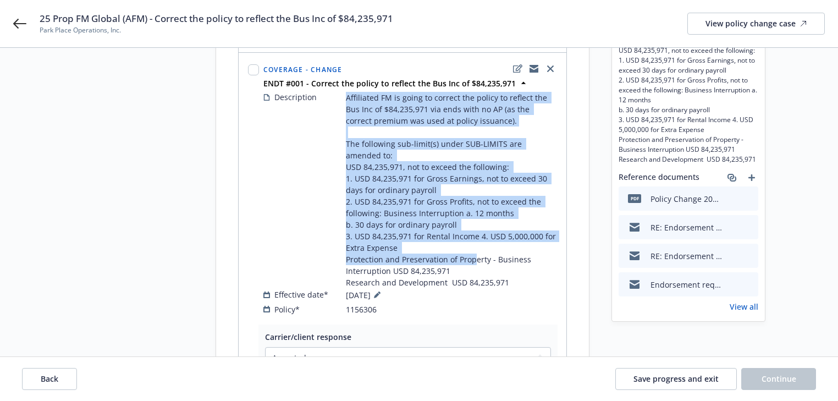
scroll to position [92, 0]
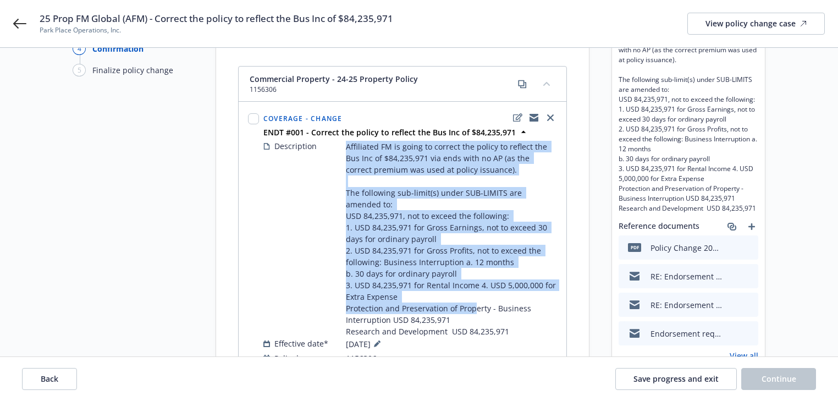
drag, startPoint x: 512, startPoint y: 188, endPoint x: 340, endPoint y: 129, distance: 181.8
click at [340, 140] on div "Description Affiliated FM is going to correct the policy to reflect the Bus Inc…" at bounding box center [410, 238] width 294 height 197
copy div "Affiliated FM is going to correct the policy to reflect the Bus Inc of $84,235,…"
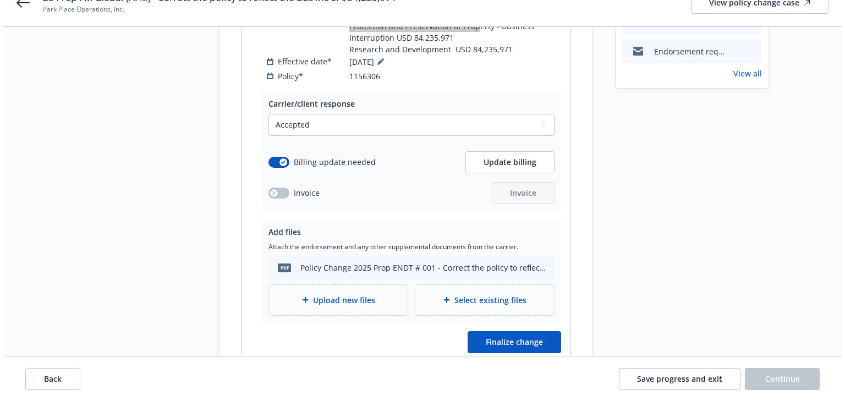
scroll to position [416, 0]
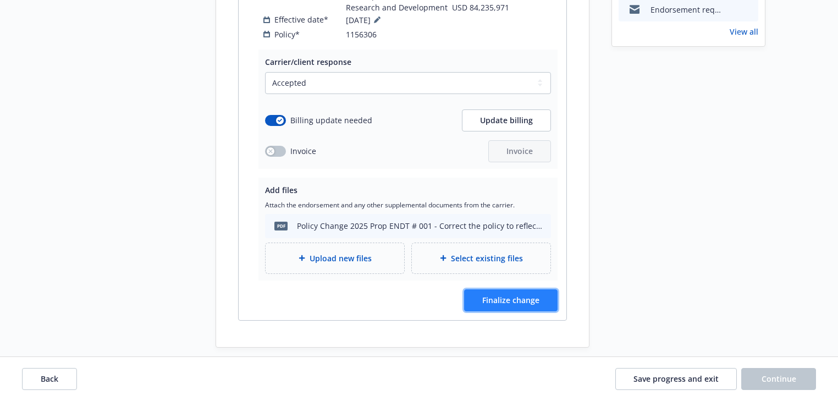
click at [513, 295] on span "Finalize change" at bounding box center [510, 300] width 57 height 10
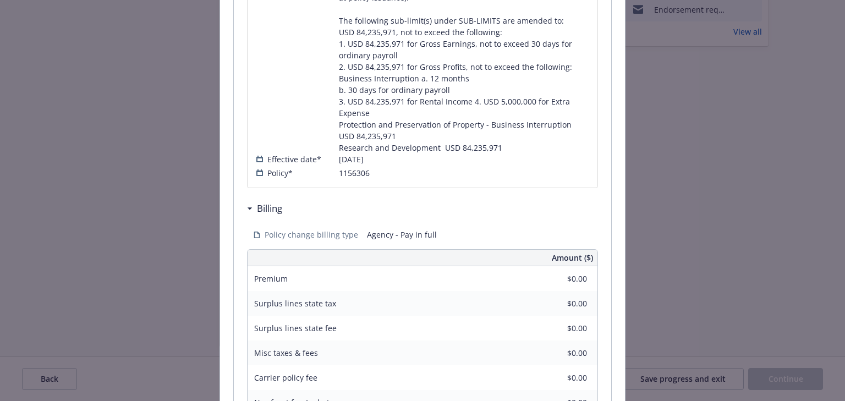
scroll to position [498, 0]
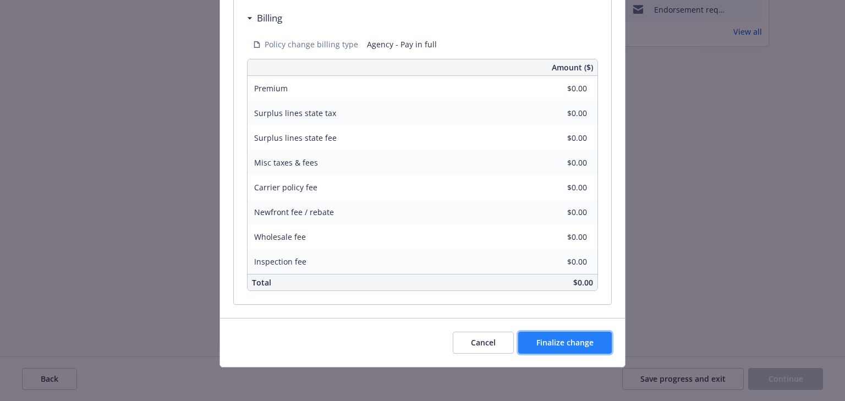
click at [568, 340] on span "Finalize change" at bounding box center [564, 342] width 57 height 10
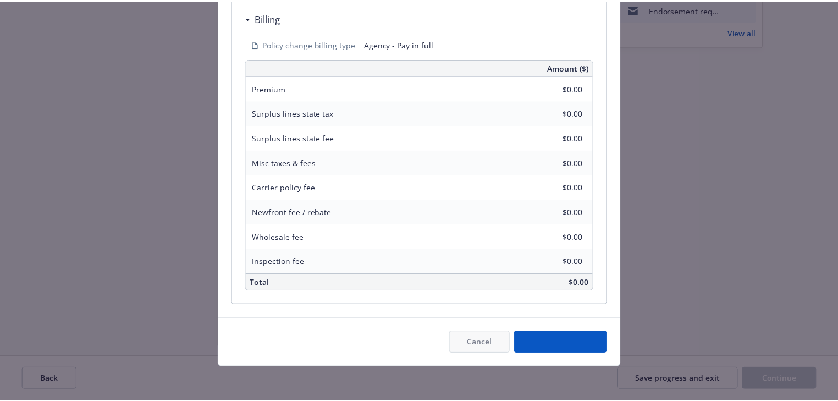
scroll to position [404, 0]
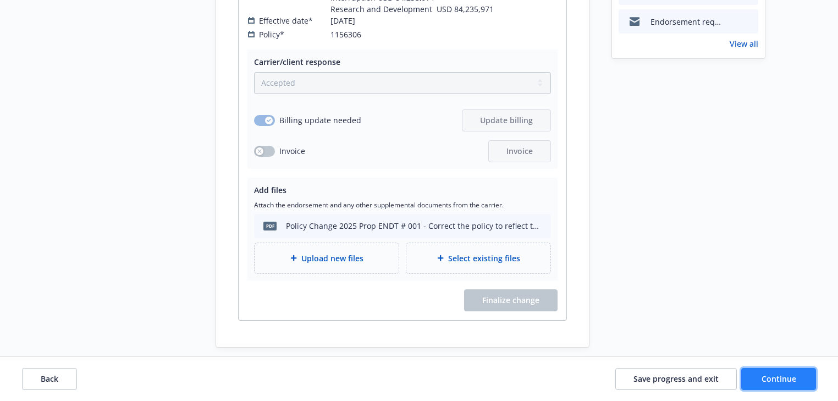
click at [788, 378] on span "Continue" at bounding box center [779, 378] width 35 height 10
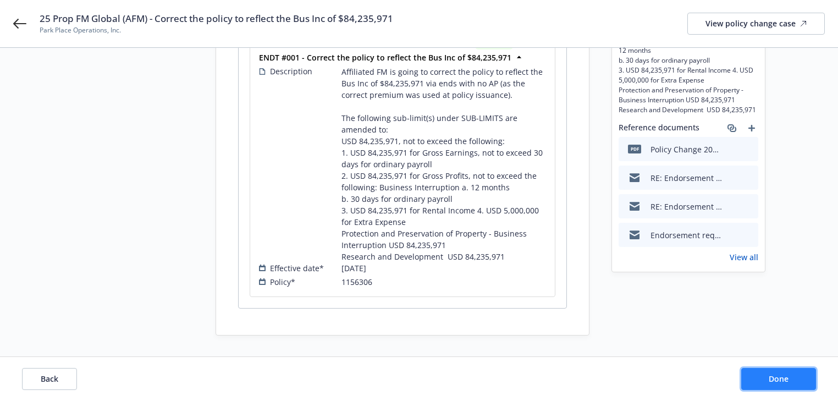
click at [788, 378] on span "Done" at bounding box center [779, 378] width 20 height 10
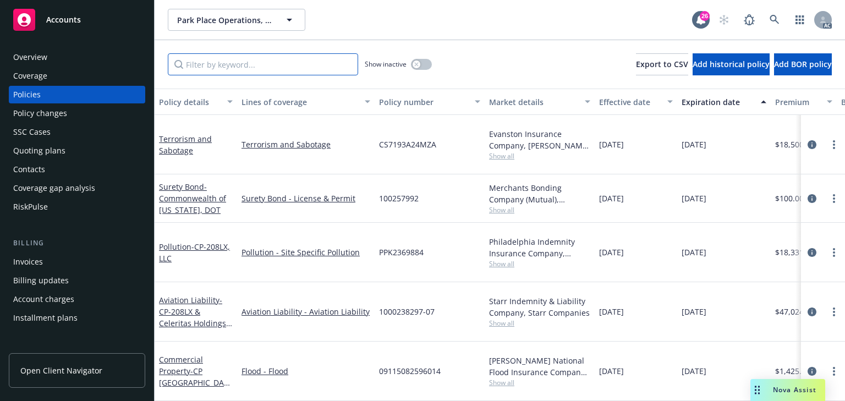
click at [243, 61] on input "Filter by keyword..." at bounding box center [263, 64] width 190 height 22
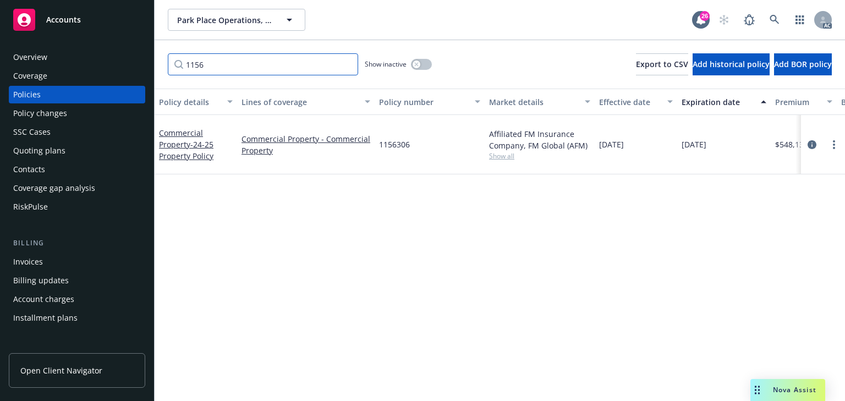
type input "1156"
click at [815, 140] on icon "circleInformation" at bounding box center [811, 144] width 9 height 9
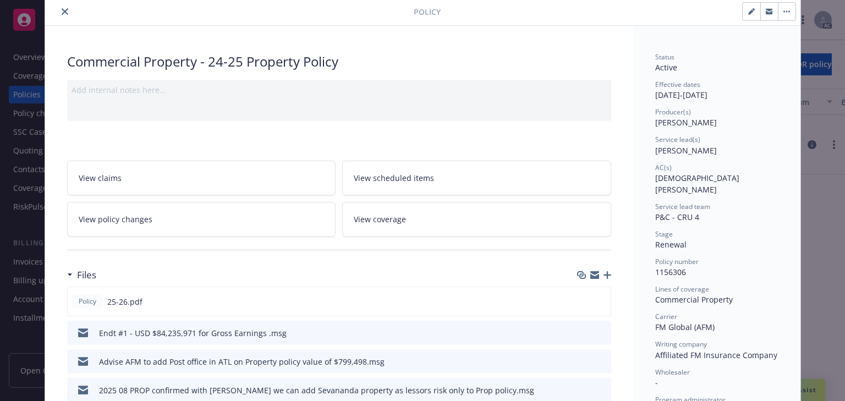
scroll to position [44, 0]
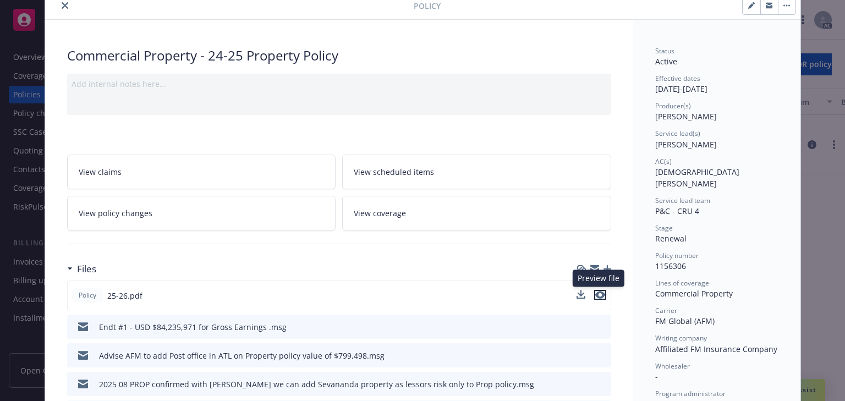
click at [596, 293] on icon "preview file" at bounding box center [600, 295] width 10 height 8
click at [431, 210] on link "View coverage" at bounding box center [476, 213] width 269 height 35
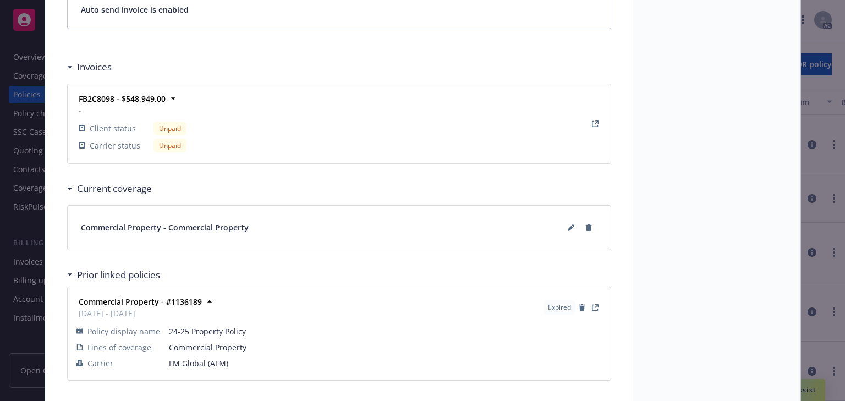
scroll to position [1006, 0]
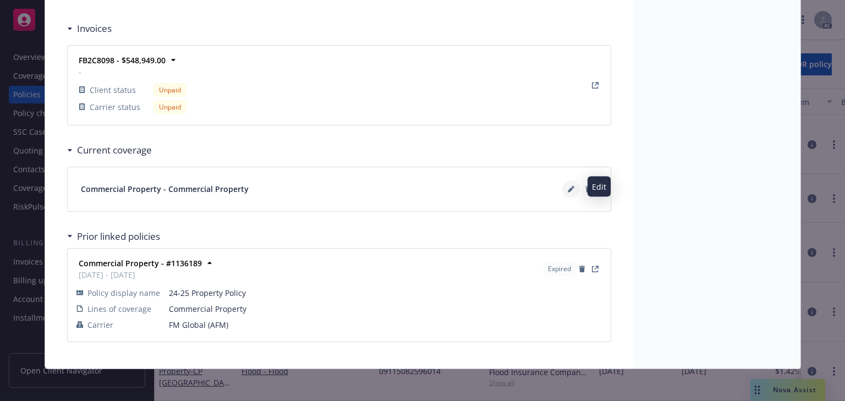
click at [562, 186] on button at bounding box center [571, 189] width 18 height 18
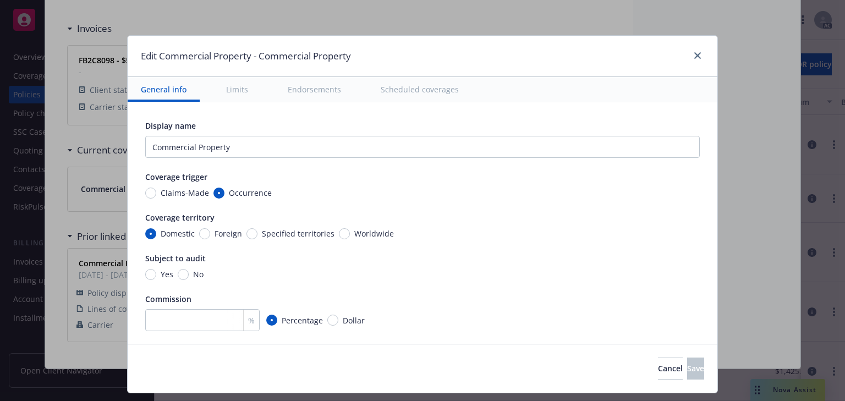
click at [237, 83] on button "Limits" at bounding box center [237, 89] width 48 height 25
type textarea "x"
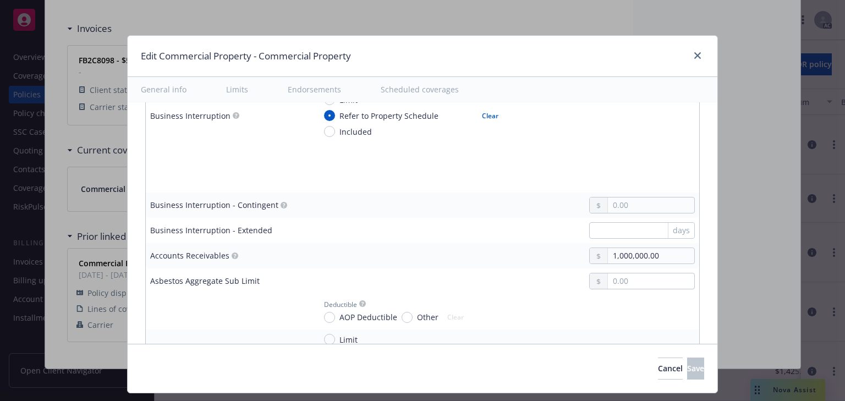
scroll to position [526, 0]
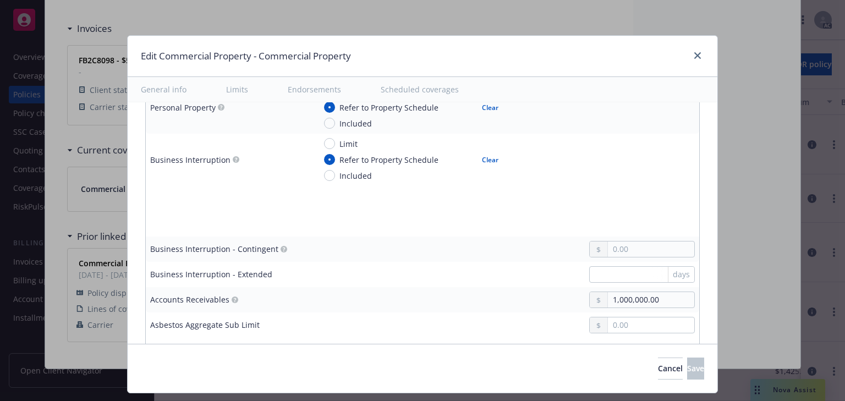
click at [348, 175] on span "Included" at bounding box center [355, 176] width 32 height 12
click at [335, 175] on input "Included" at bounding box center [329, 175] width 11 height 11
radio input "true"
type textarea "x"
click at [328, 158] on input "Refer to Property Schedule" at bounding box center [329, 159] width 11 height 11
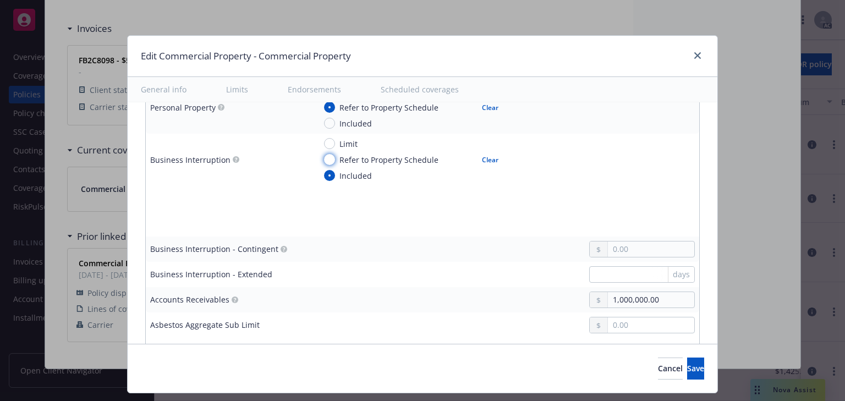
radio input "true"
click at [486, 158] on button "Clear" at bounding box center [490, 159] width 30 height 15
type textarea "x"
radio input "false"
type textarea "x"
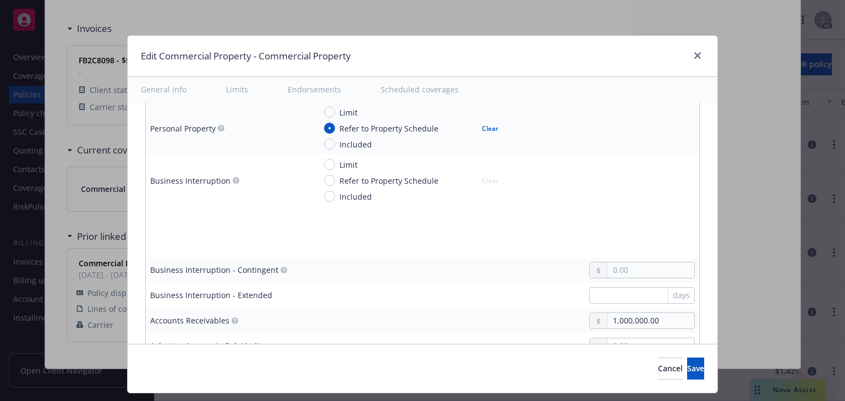
scroll to position [482, 0]
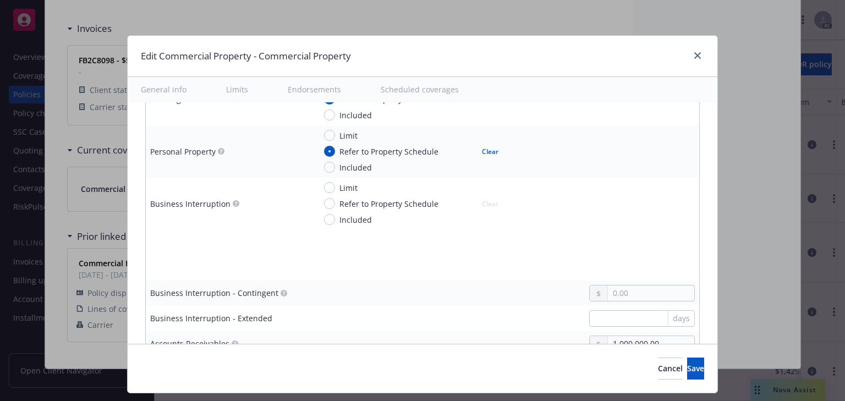
drag, startPoint x: 329, startPoint y: 198, endPoint x: 755, endPoint y: 257, distance: 429.3
click at [329, 198] on div "Refer to Property Schedule" at bounding box center [381, 204] width 114 height 12
click at [329, 198] on input "Refer to Property Schedule" at bounding box center [329, 203] width 11 height 11
radio input "true"
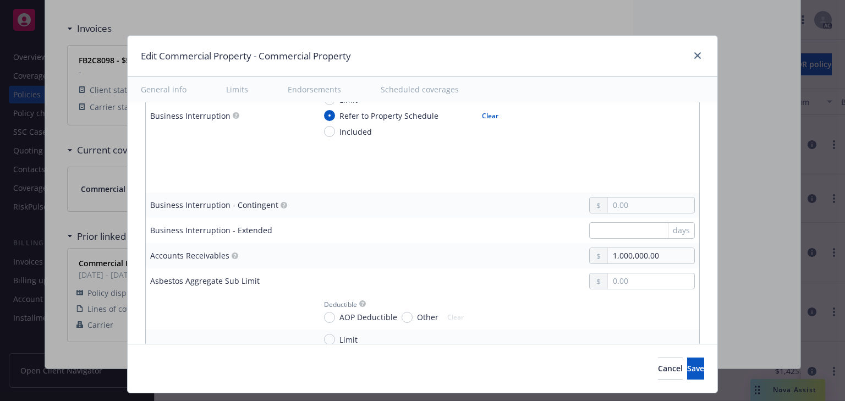
scroll to position [614, 0]
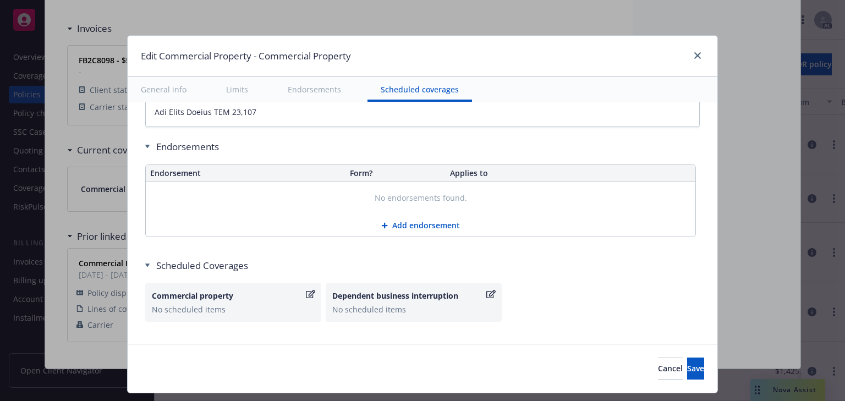
type textarea "x"
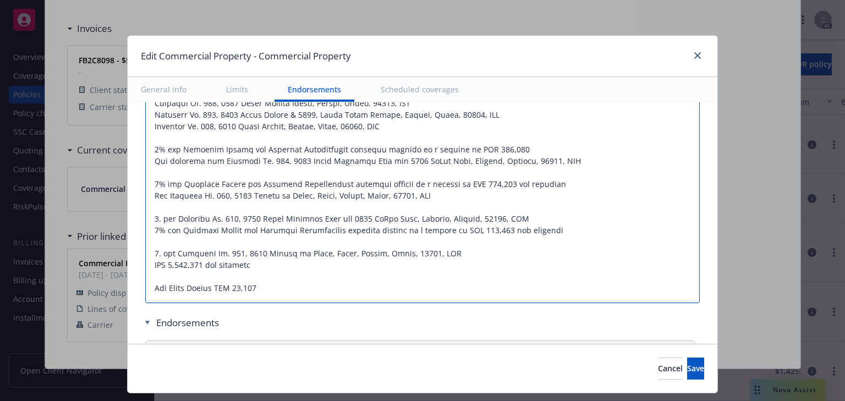
type textarea "[DATE] [PERSON_NAME]: Page#11, 12: POLICY LIMIT: This Company's total limit of …"
type textarea "x"
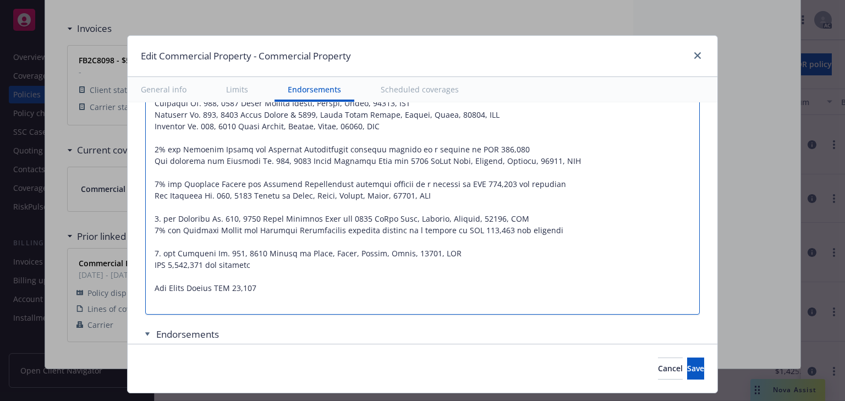
type textarea "[DATE] [PERSON_NAME]: Page#11, 12: POLICY LIMIT: This Company's total limit of …"
type textarea "x"
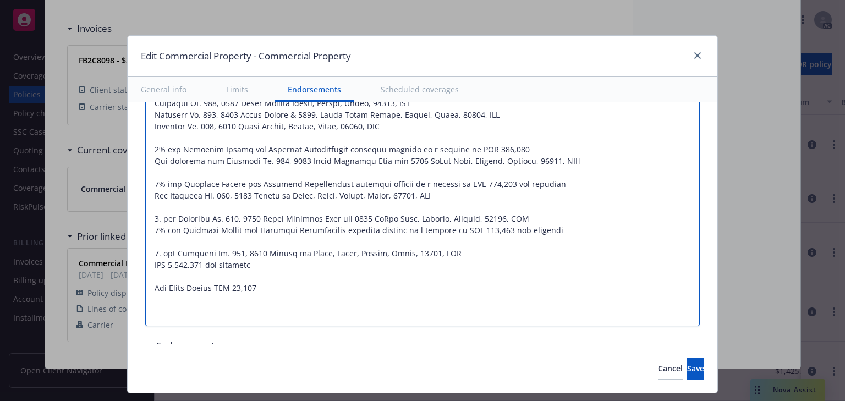
paste textarea "Affiliated FM is going to correct the policy to reflect the Bus Inc of $84,235,…"
type textarea "[DATE] [PERSON_NAME]: Page#11, 12: POLICY LIMIT: This Company's total limit of …"
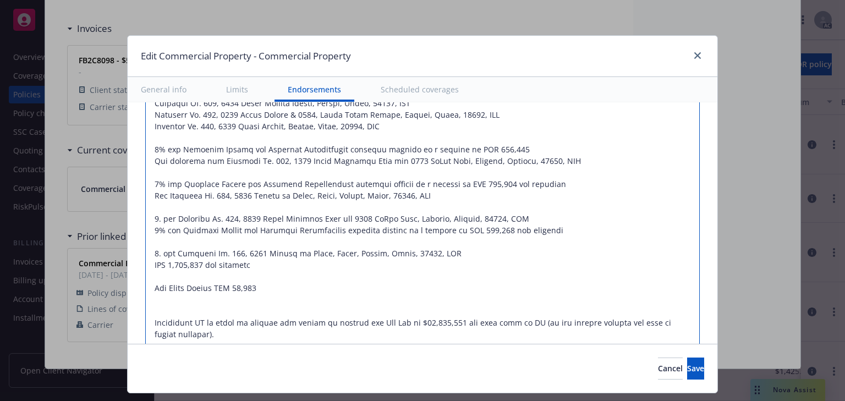
type textarea "x"
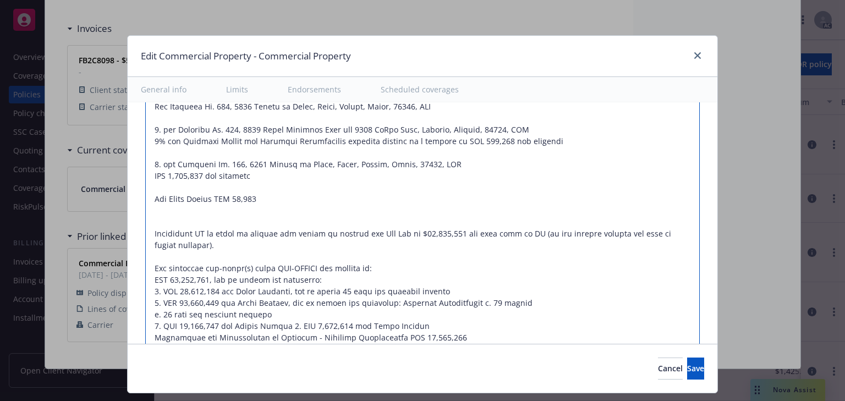
drag, startPoint x: 237, startPoint y: 222, endPoint x: 127, endPoint y: 220, distance: 110.0
type textarea "[DATE] [PERSON_NAME]: Page#11, 12: POLICY LIMIT: This Company's total limit of …"
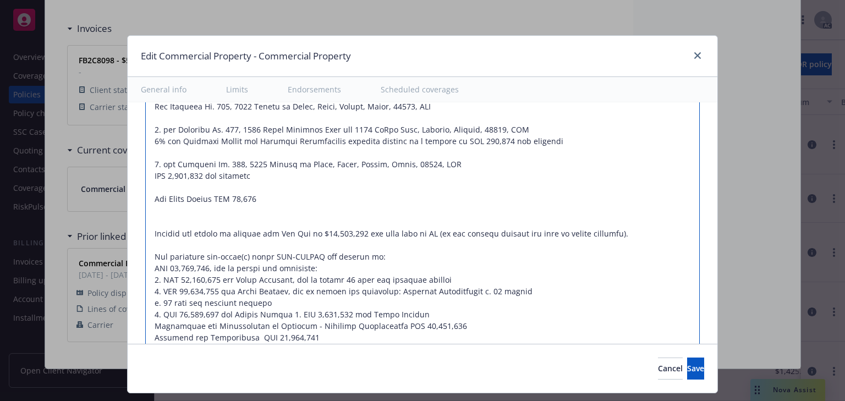
type textarea "x"
drag, startPoint x: 344, startPoint y: 222, endPoint x: 640, endPoint y: 230, distance: 296.0
type textarea "[DATE] [PERSON_NAME]: Page#11, 12: POLICY LIMIT: This Company's total limit of …"
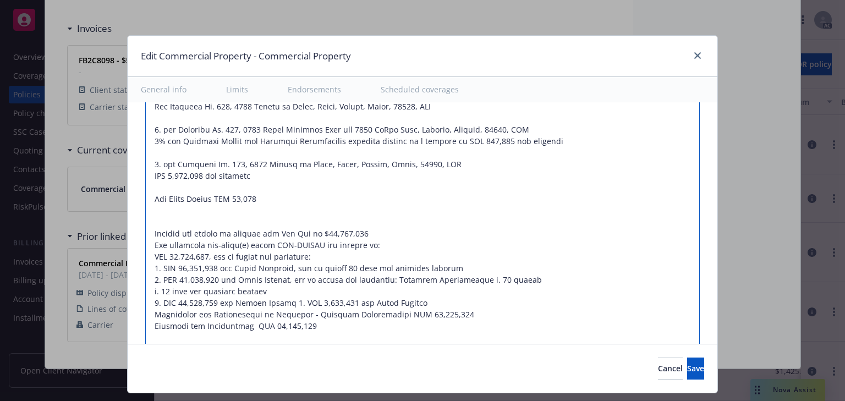
type textarea "x"
type textarea "[DATE] [PERSON_NAME]: Page#11, 12: POLICY LIMIT: This Company's total limit of …"
type textarea "x"
type textarea "[DATE] [PERSON_NAME]: Page#11, 12: POLICY LIMIT: This Company's total limit of …"
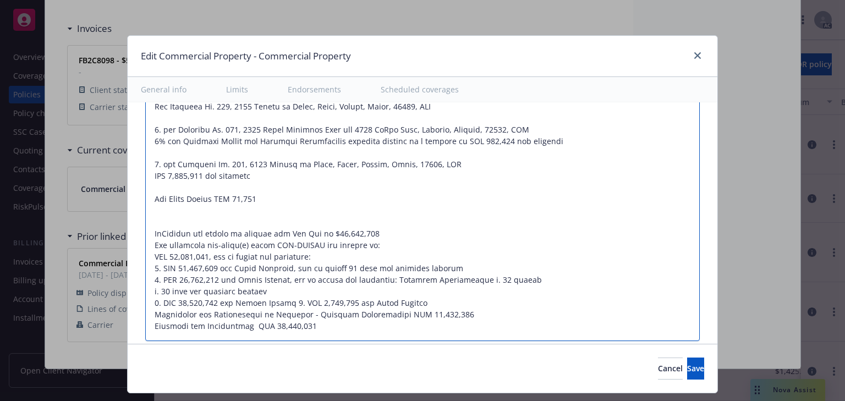
type textarea "x"
type textarea "[DATE] [PERSON_NAME]: Page#11, 12: POLICY LIMIT: This Company's total limit of …"
type textarea "x"
type textarea "[DATE] [PERSON_NAME]: Page#11, 12: POLICY LIMIT: This Company's total limit of …"
type textarea "x"
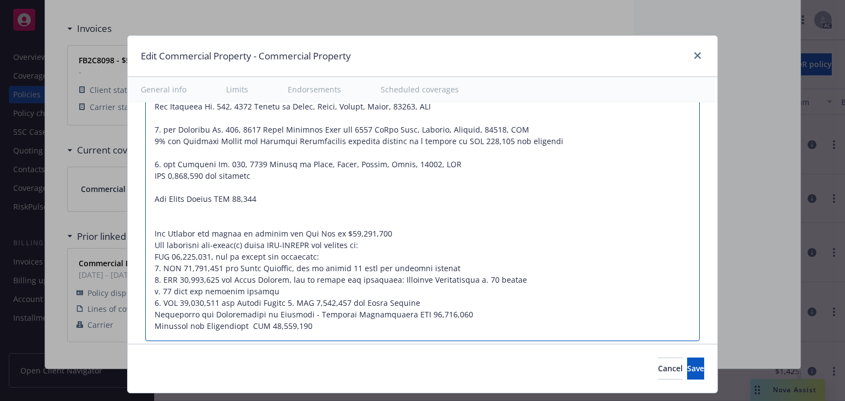
type textarea "[DATE] [PERSON_NAME]: Page#11, 12: POLICY LIMIT: This Company's total limit of …"
type textarea "x"
type textarea "[DATE] [PERSON_NAME]: Page#11, 12: POLICY LIMIT: This Company's total limit of …"
type textarea "x"
type textarea "[DATE] [PERSON_NAME]: Page#11, 12: POLICY LIMIT: This Company's total limit of …"
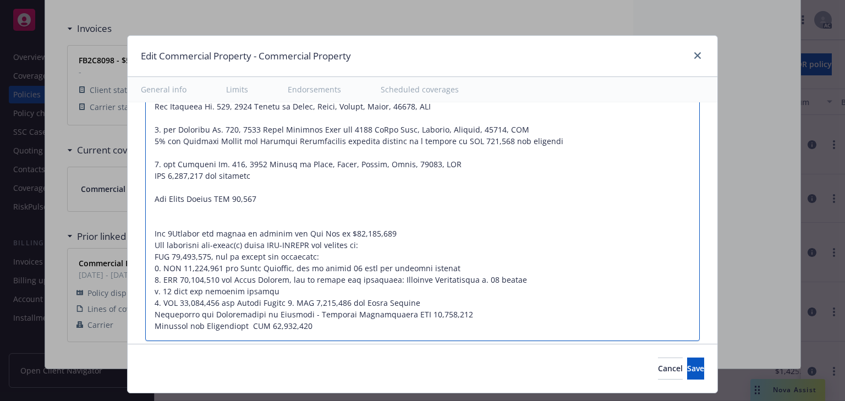
type textarea "x"
type textarea "[DATE] [PERSON_NAME]: Page#11, 12: POLICY LIMIT: This Company's total limit of …"
type textarea "x"
type textarea "[DATE] [PERSON_NAME]: Page#11, 12: POLICY LIMIT: This Company's total limit of …"
type textarea "x"
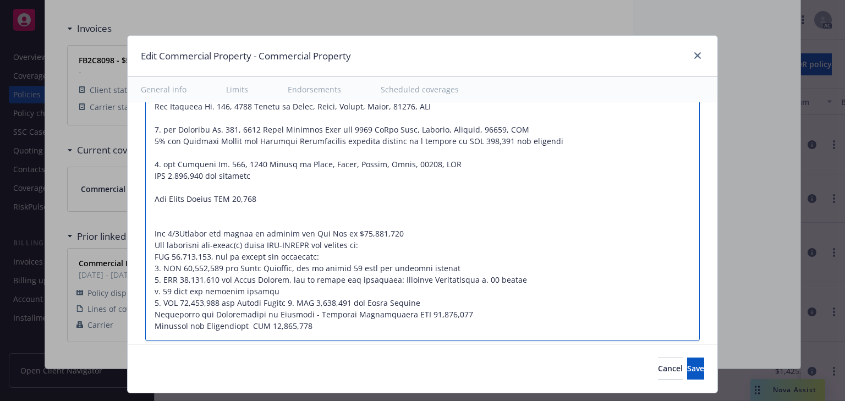
type textarea "[DATE] [PERSON_NAME]: Page#11, 12: POLICY LIMIT: This Company's total limit of …"
type textarea "x"
type textarea "[DATE] [PERSON_NAME]: Page#11, 12: POLICY LIMIT: This Company's total limit of …"
type textarea "x"
type textarea "[DATE] [PERSON_NAME]: Page#11, 12: POLICY LIMIT: This Company's total limit of …"
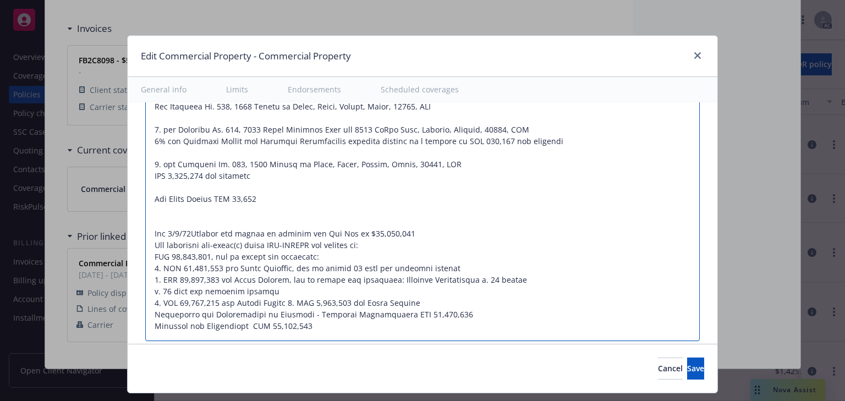
type textarea "x"
type textarea "[DATE] [PERSON_NAME]: Page#11, 12: POLICY LIMIT: This Company's total limit of …"
type textarea "x"
type textarea "[DATE] [PERSON_NAME]: Page#11, 12: POLICY LIMIT: This Company's total limit of …"
type textarea "x"
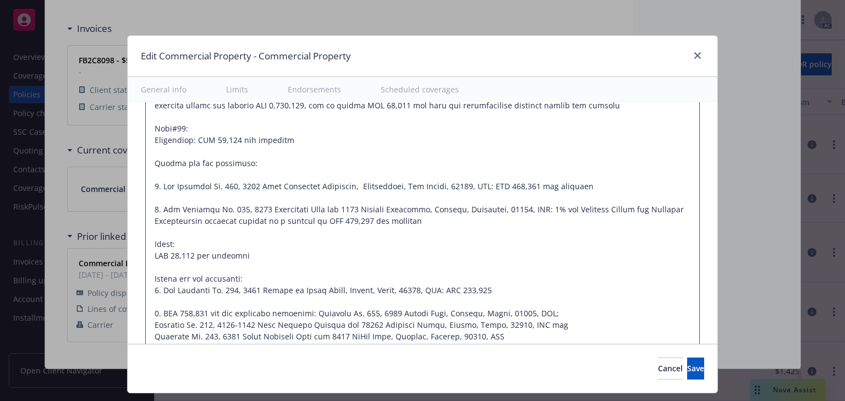
type textarea "[DATE] [PERSON_NAME]: Page#11, 12: POLICY LIMIT: This Company's total limit of …"
click at [224, 89] on button "Limits" at bounding box center [237, 89] width 48 height 25
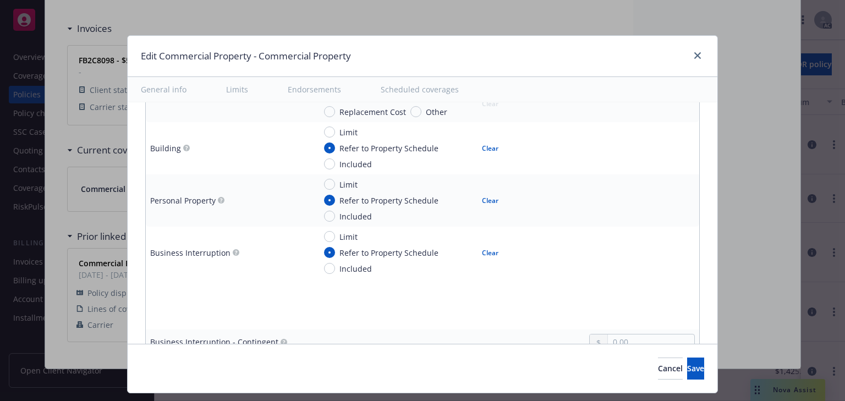
scroll to position [538, 0]
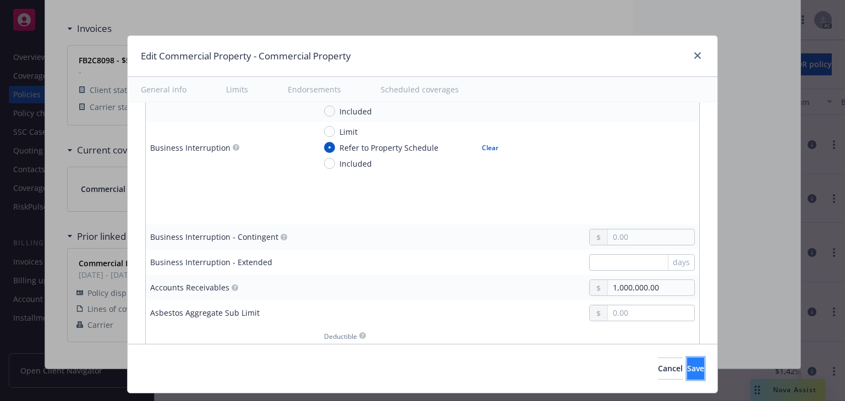
click at [687, 365] on span "Save" at bounding box center [695, 368] width 17 height 10
type textarea "x"
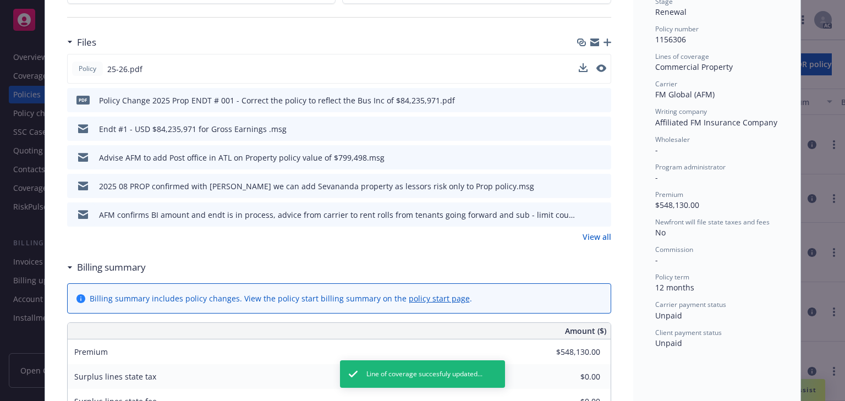
scroll to position [214, 0]
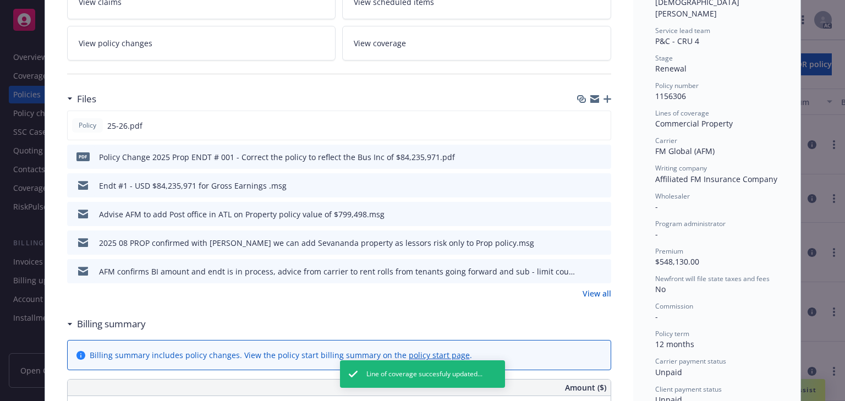
click at [146, 46] on link "View policy changes" at bounding box center [201, 43] width 269 height 35
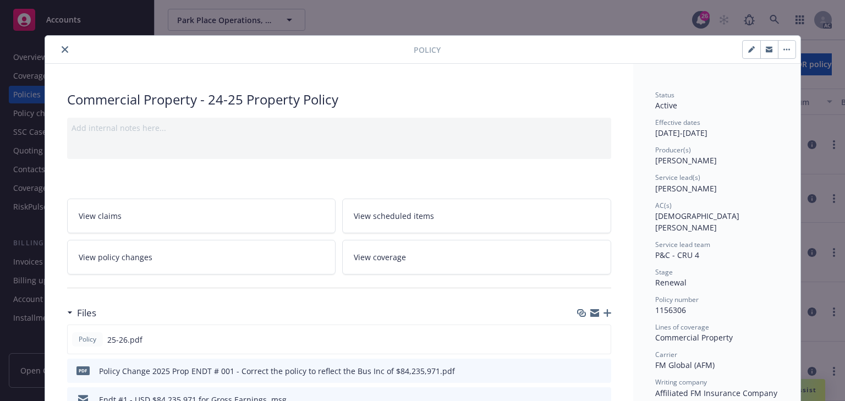
scroll to position [33, 0]
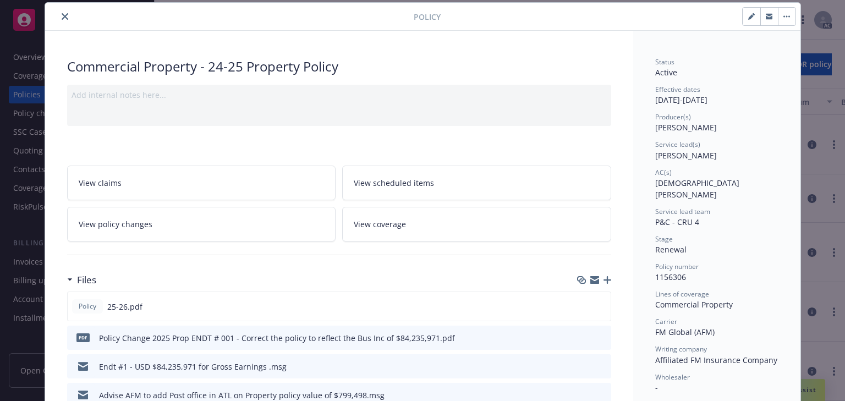
drag, startPoint x: 653, startPoint y: 155, endPoint x: 714, endPoint y: 153, distance: 60.5
click at [714, 153] on div "Service lead(s) [PERSON_NAME]" at bounding box center [716, 150] width 123 height 21
copy span "[PERSON_NAME]"
click at [64, 15] on icon "close" at bounding box center [65, 16] width 7 height 7
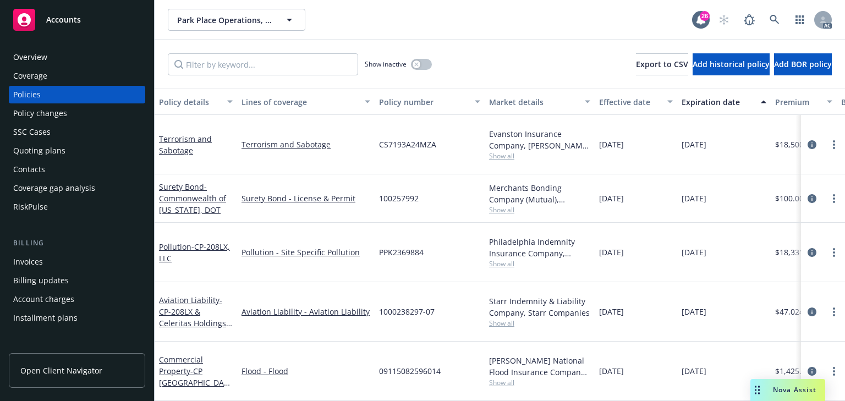
click at [59, 113] on div "Policy changes" at bounding box center [40, 114] width 54 height 18
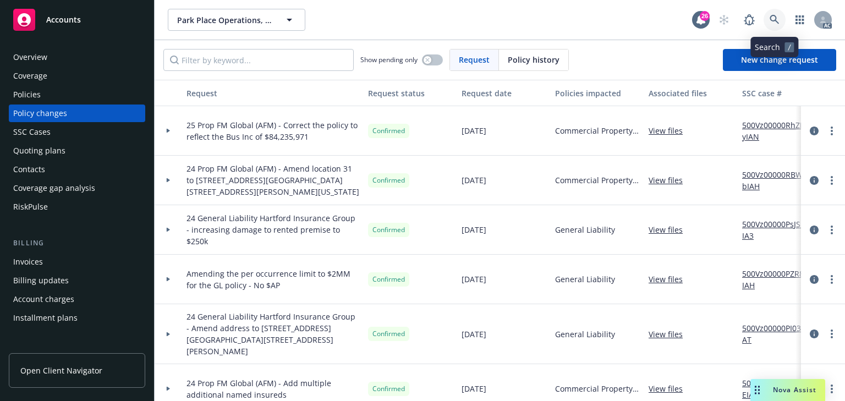
click at [772, 19] on icon at bounding box center [774, 20] width 10 height 10
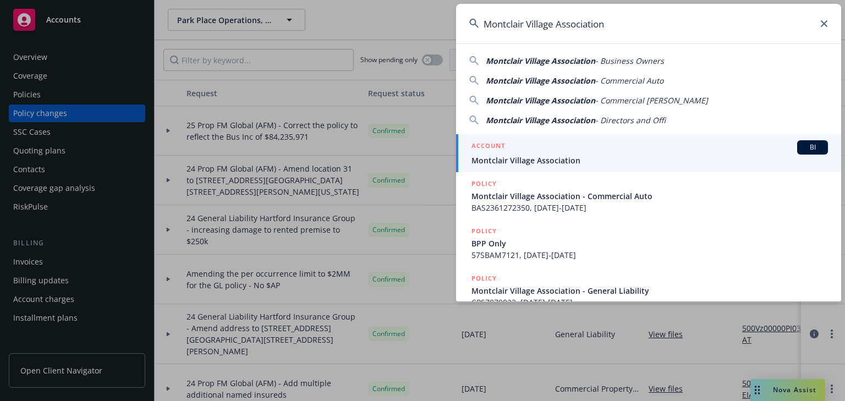
type input "Montclair Village Association"
click at [519, 149] on div "ACCOUNT BI" at bounding box center [649, 147] width 356 height 14
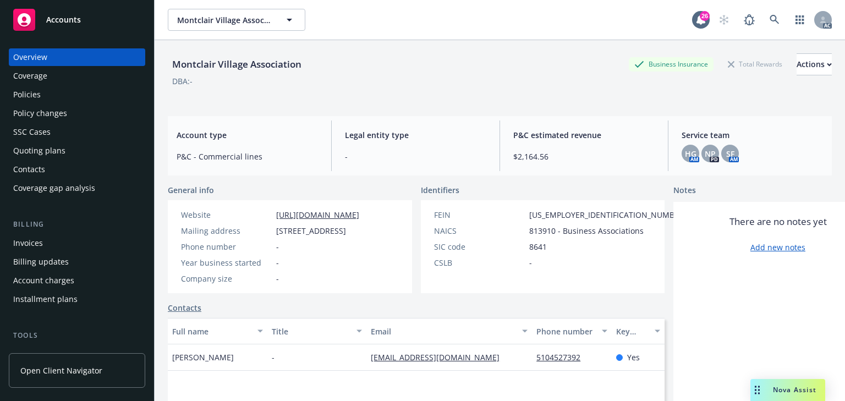
click at [72, 111] on div "Policy changes" at bounding box center [77, 114] width 128 height 18
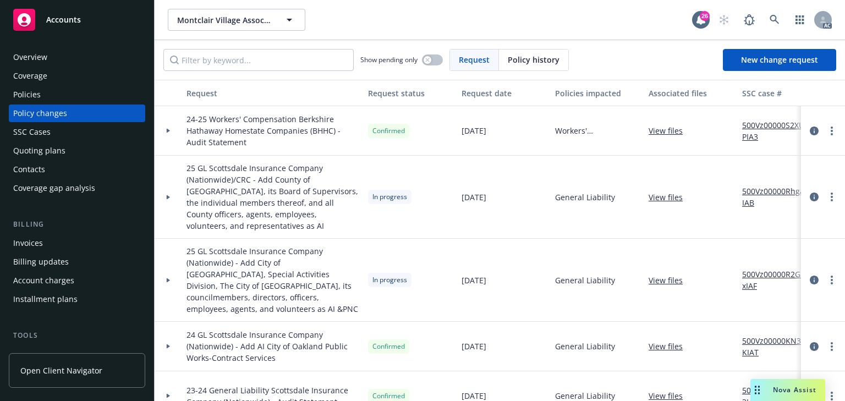
click at [771, 268] on link "500Vz00000R2G5xIAF" at bounding box center [779, 279] width 74 height 23
